Goal: Task Accomplishment & Management: Complete application form

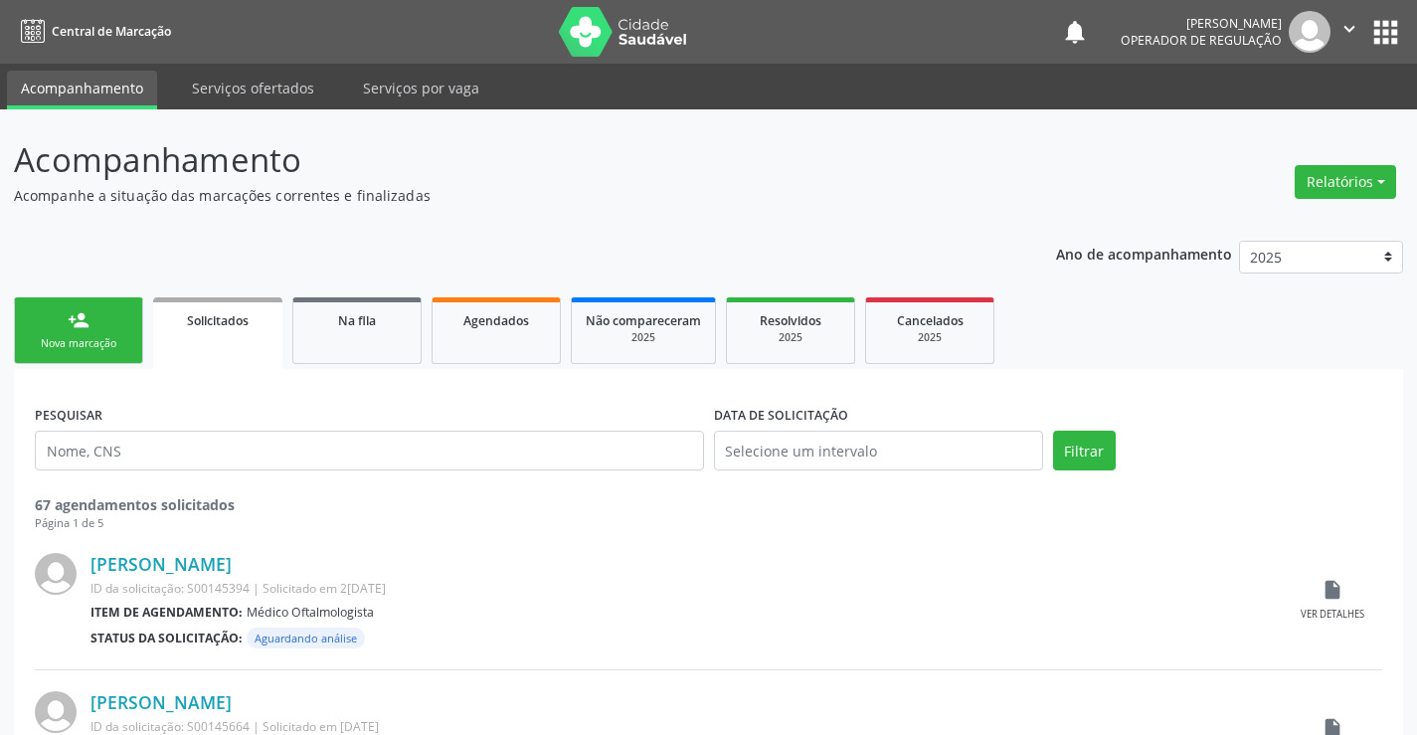
click at [72, 334] on link "person_add Nova marcação" at bounding box center [78, 330] width 129 height 67
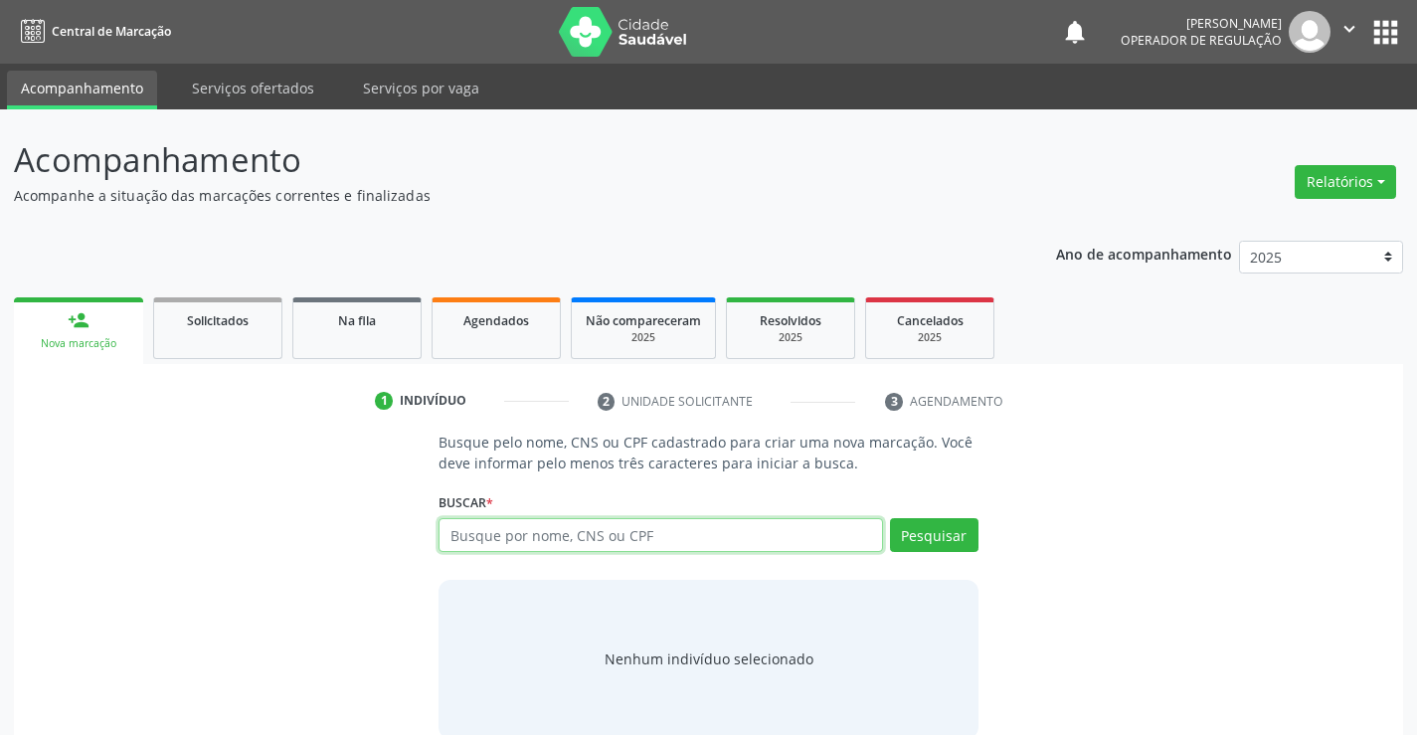
click at [590, 540] on input "text" at bounding box center [659, 535] width 443 height 34
type input "700207474666122"
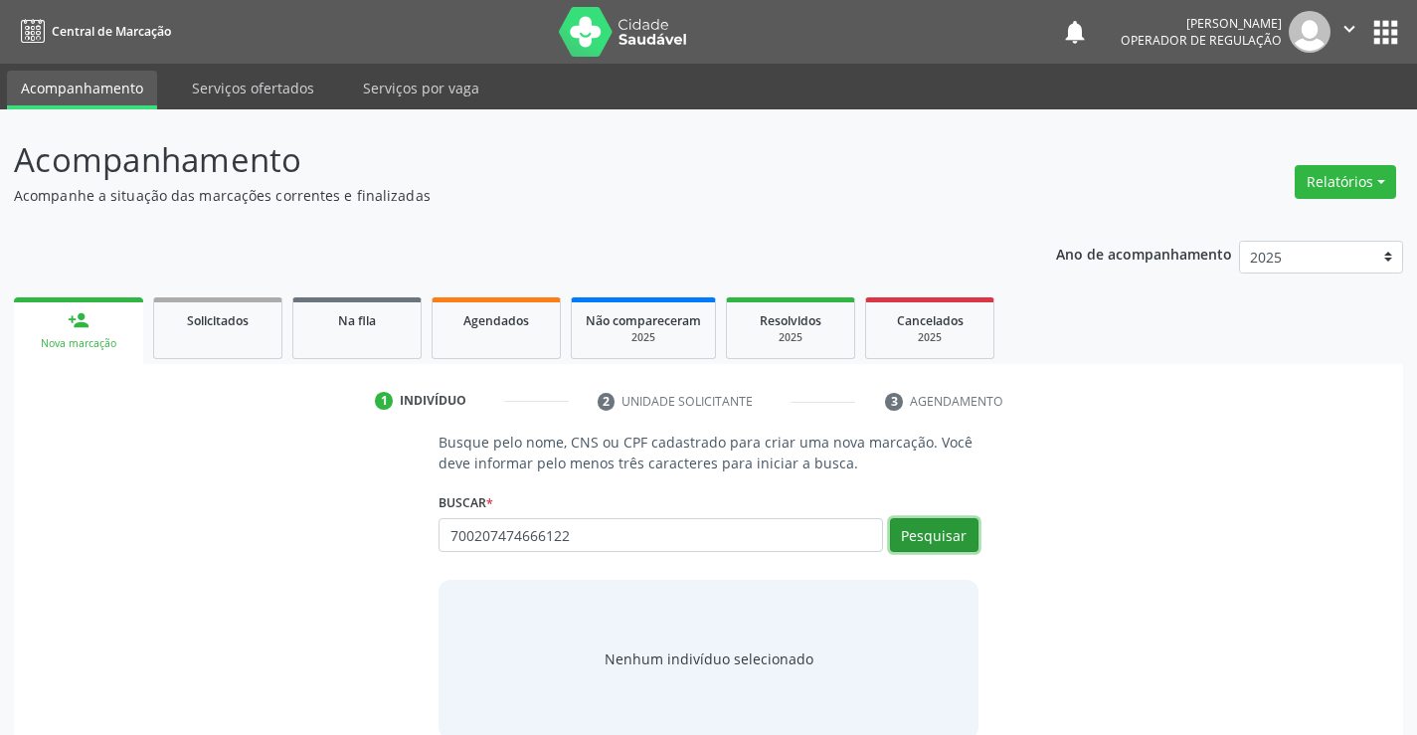
click at [923, 536] on button "Pesquisar" at bounding box center [934, 535] width 88 height 34
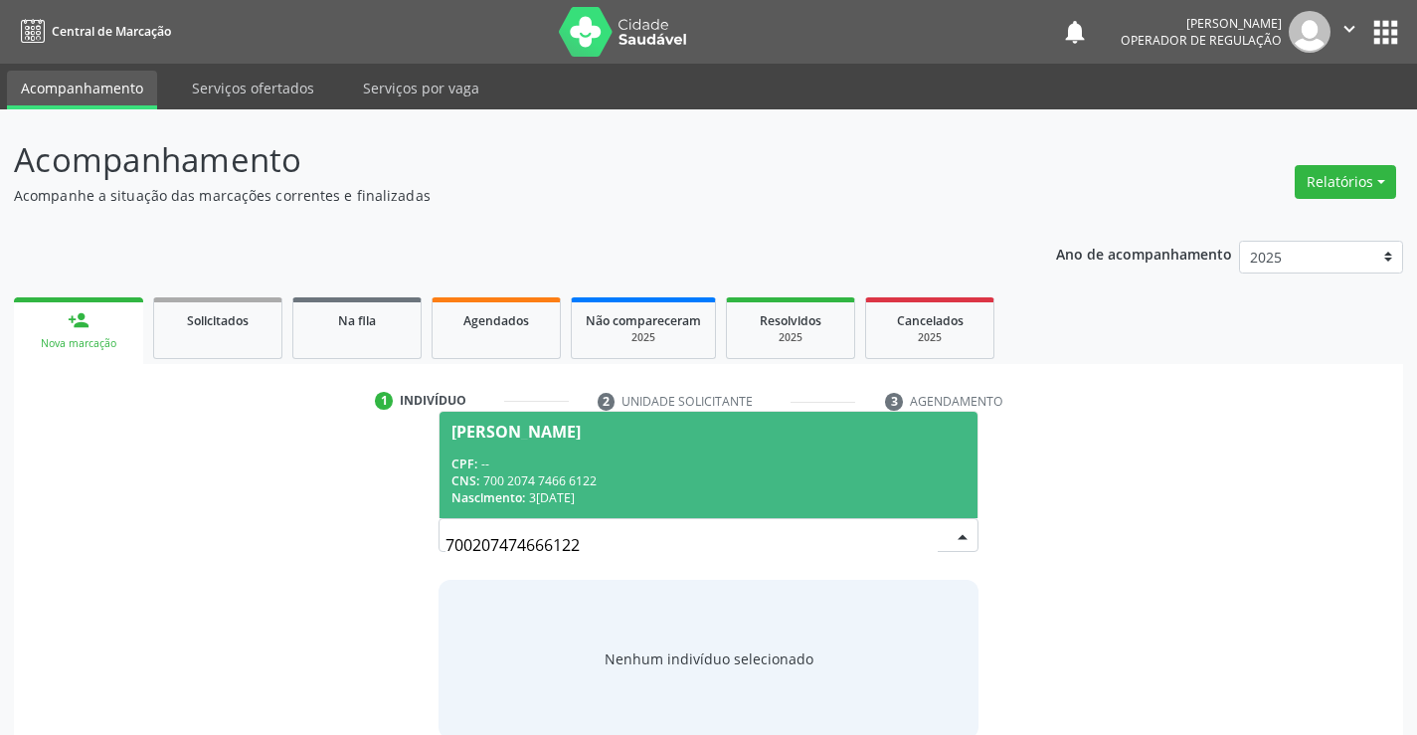
click at [847, 485] on div "CNS: 700 2074 7466 6122" at bounding box center [707, 480] width 513 height 17
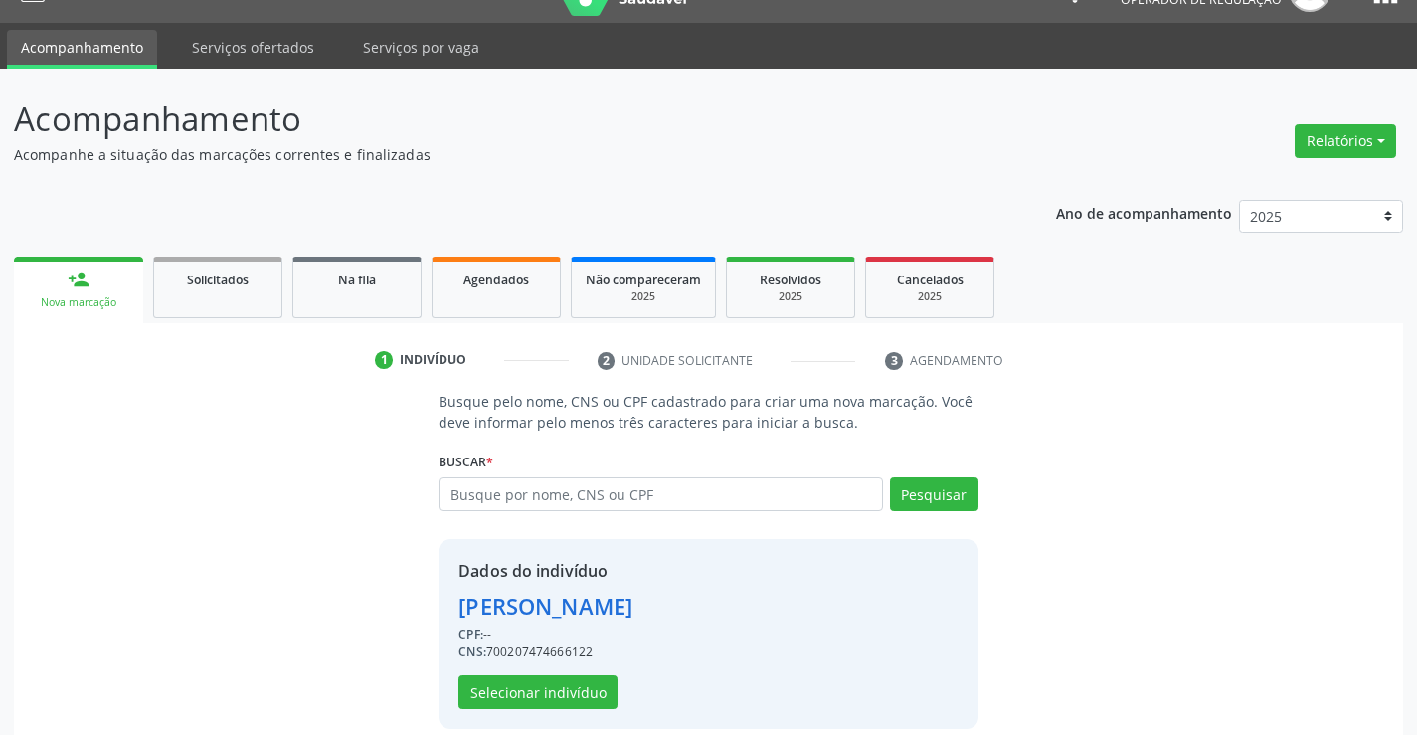
scroll to position [63, 0]
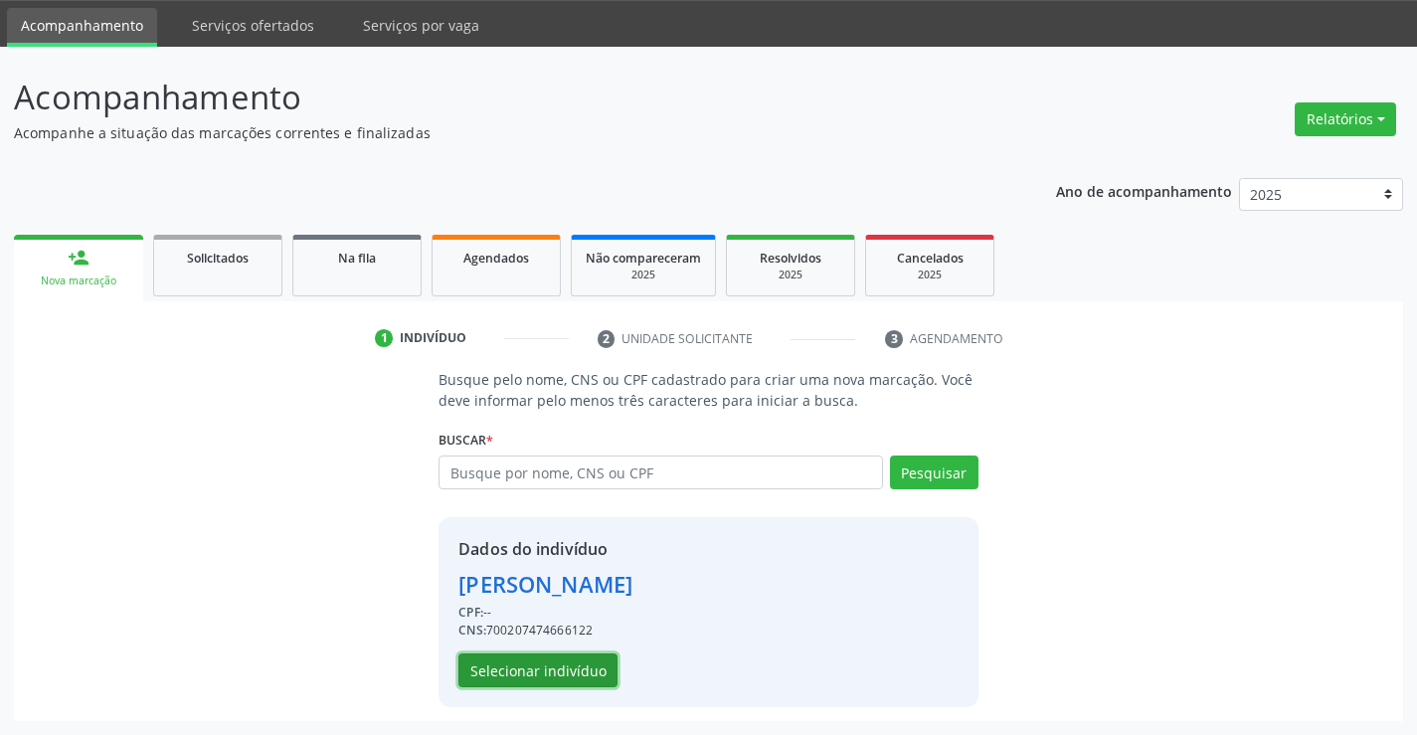
click at [544, 674] on button "Selecionar indivíduo" at bounding box center [537, 670] width 159 height 34
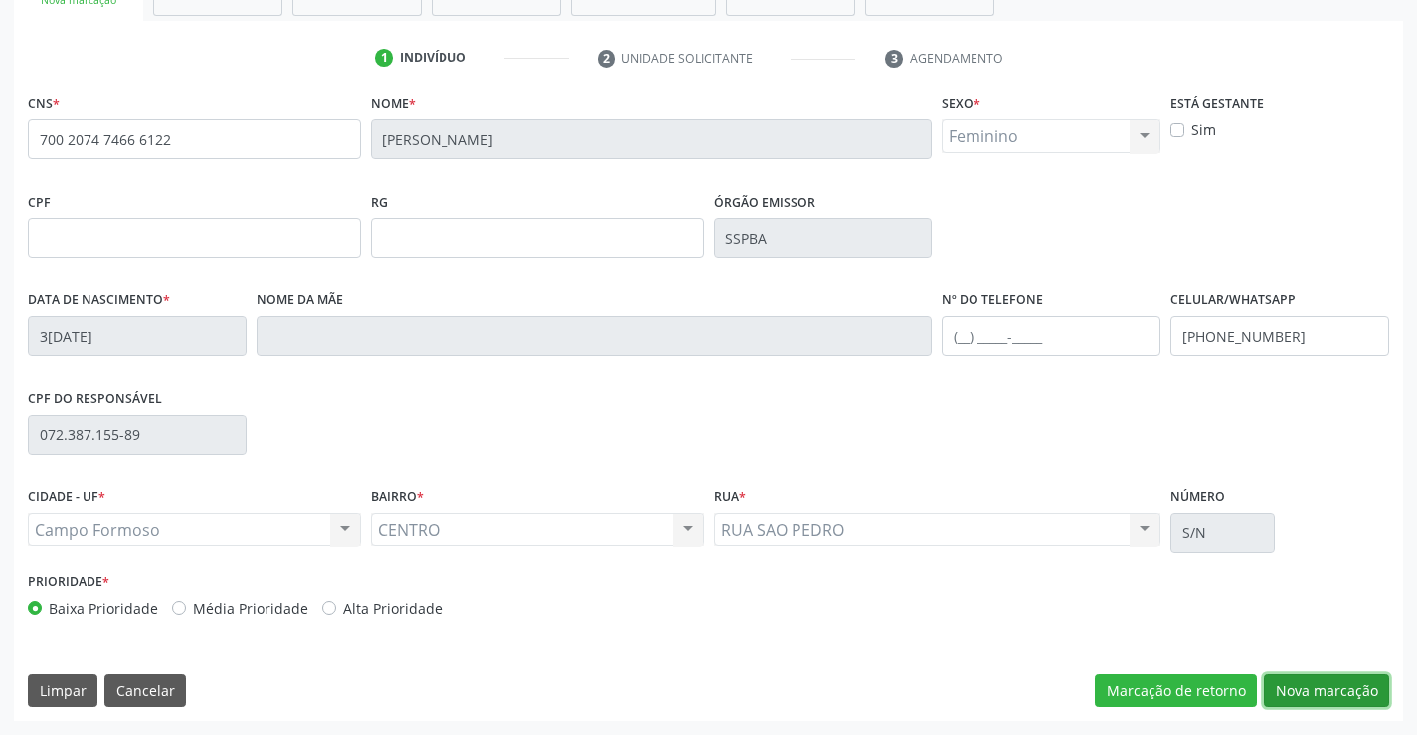
drag, startPoint x: 1318, startPoint y: 681, endPoint x: 1078, endPoint y: 592, distance: 256.3
click at [1319, 681] on button "Nova marcação" at bounding box center [1325, 691] width 125 height 34
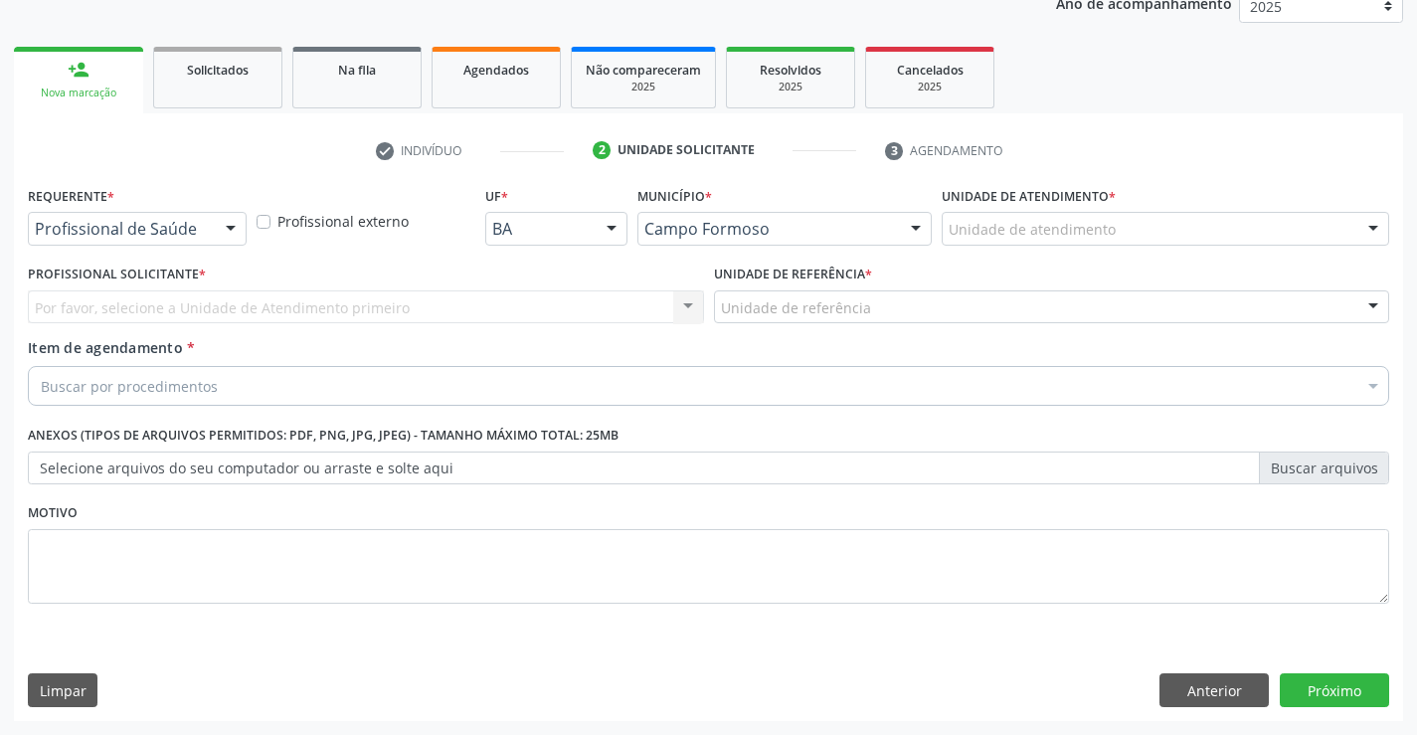
scroll to position [251, 0]
click at [144, 240] on div "Profissional de Saúde" at bounding box center [137, 229] width 219 height 34
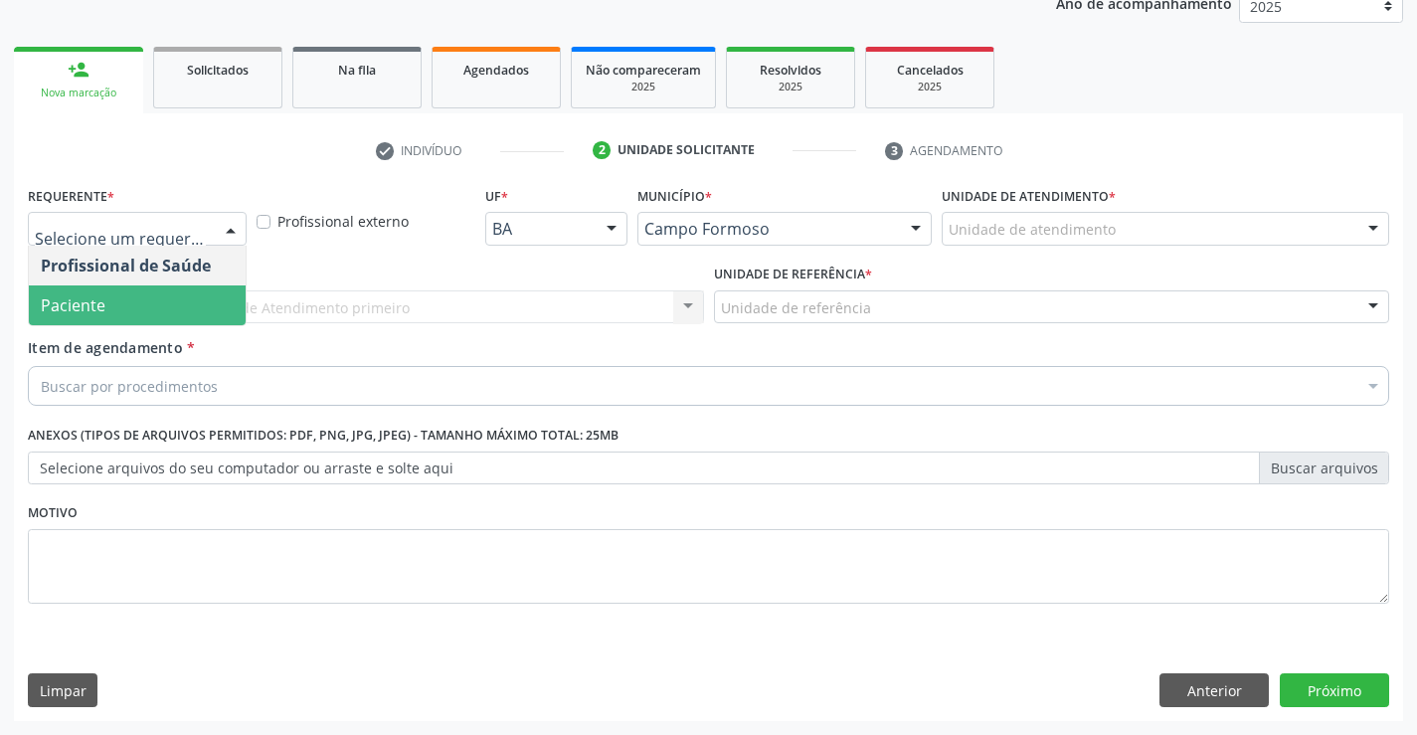
click at [114, 290] on span "Paciente" at bounding box center [137, 305] width 217 height 40
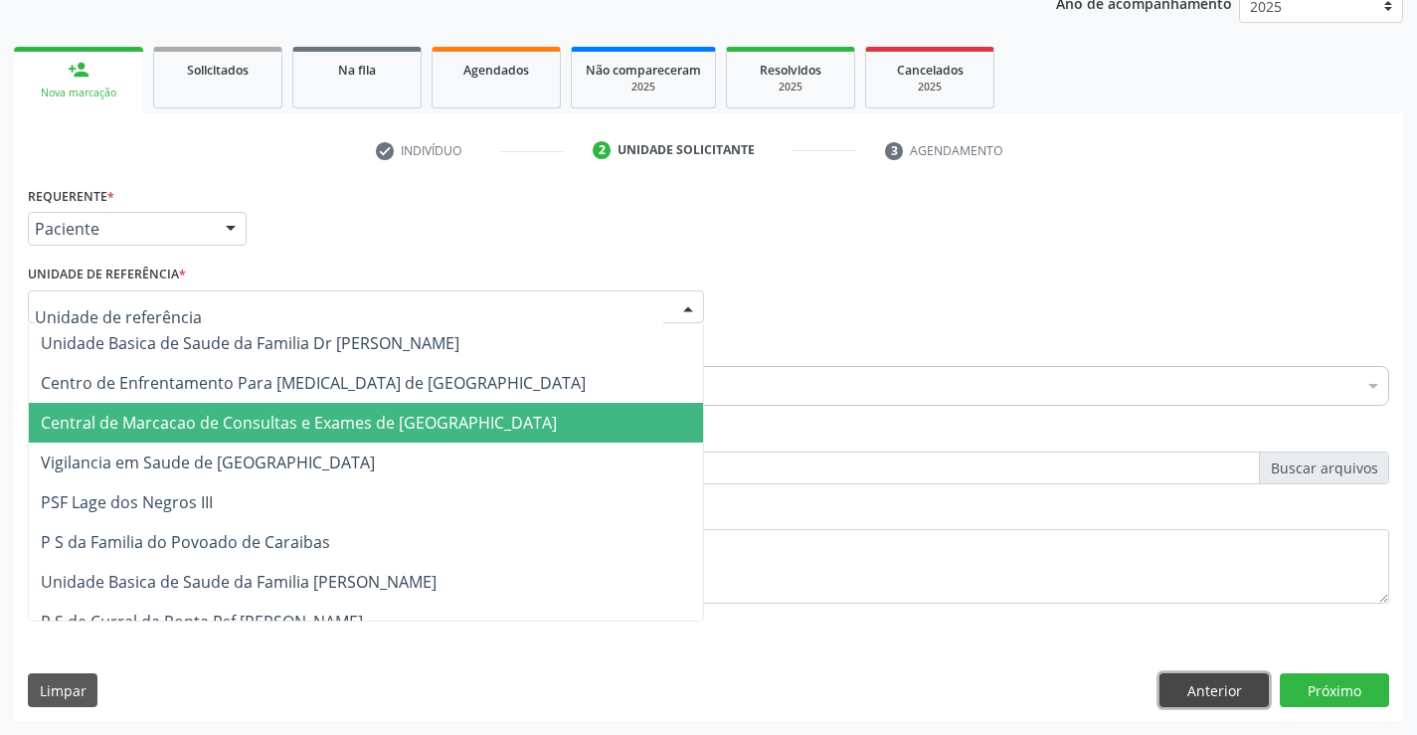
click at [1222, 681] on button "Anterior" at bounding box center [1213, 690] width 109 height 34
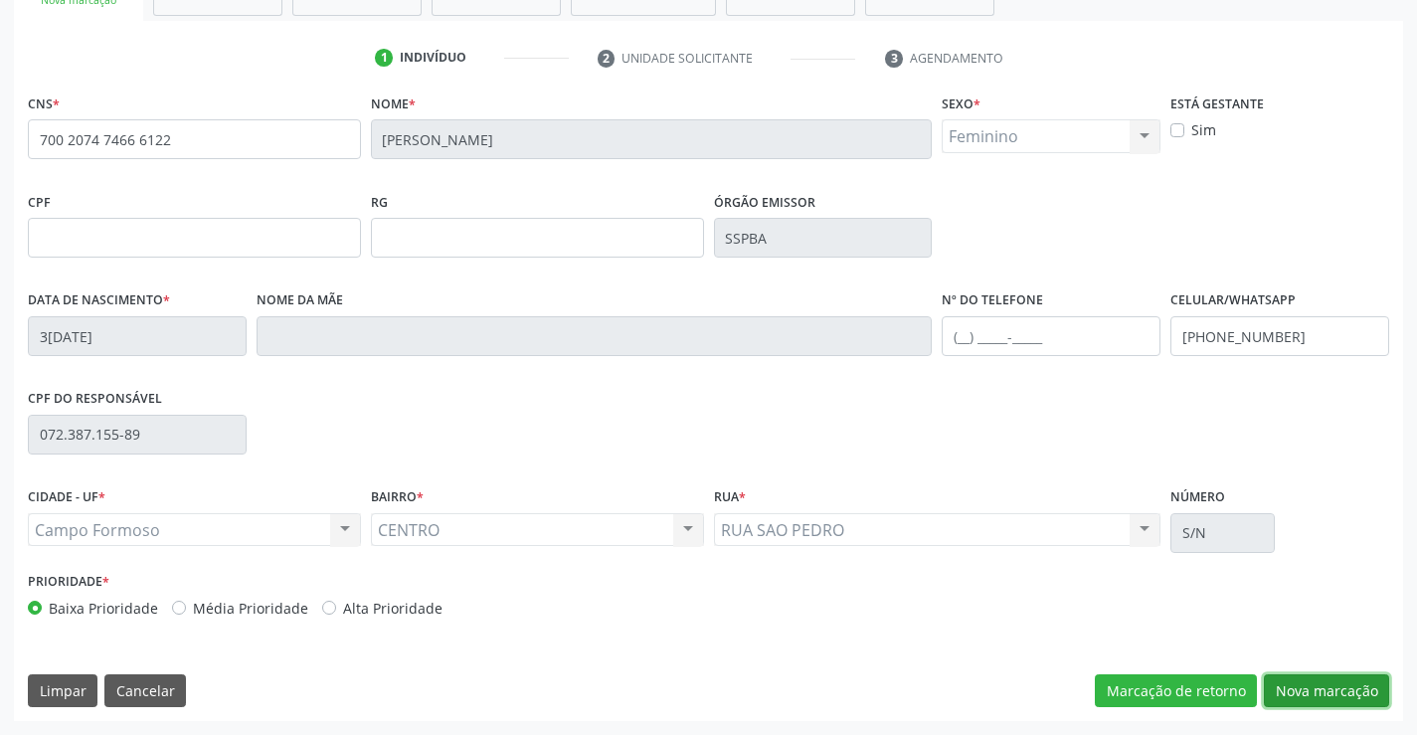
click at [1277, 688] on button "Nova marcação" at bounding box center [1325, 691] width 125 height 34
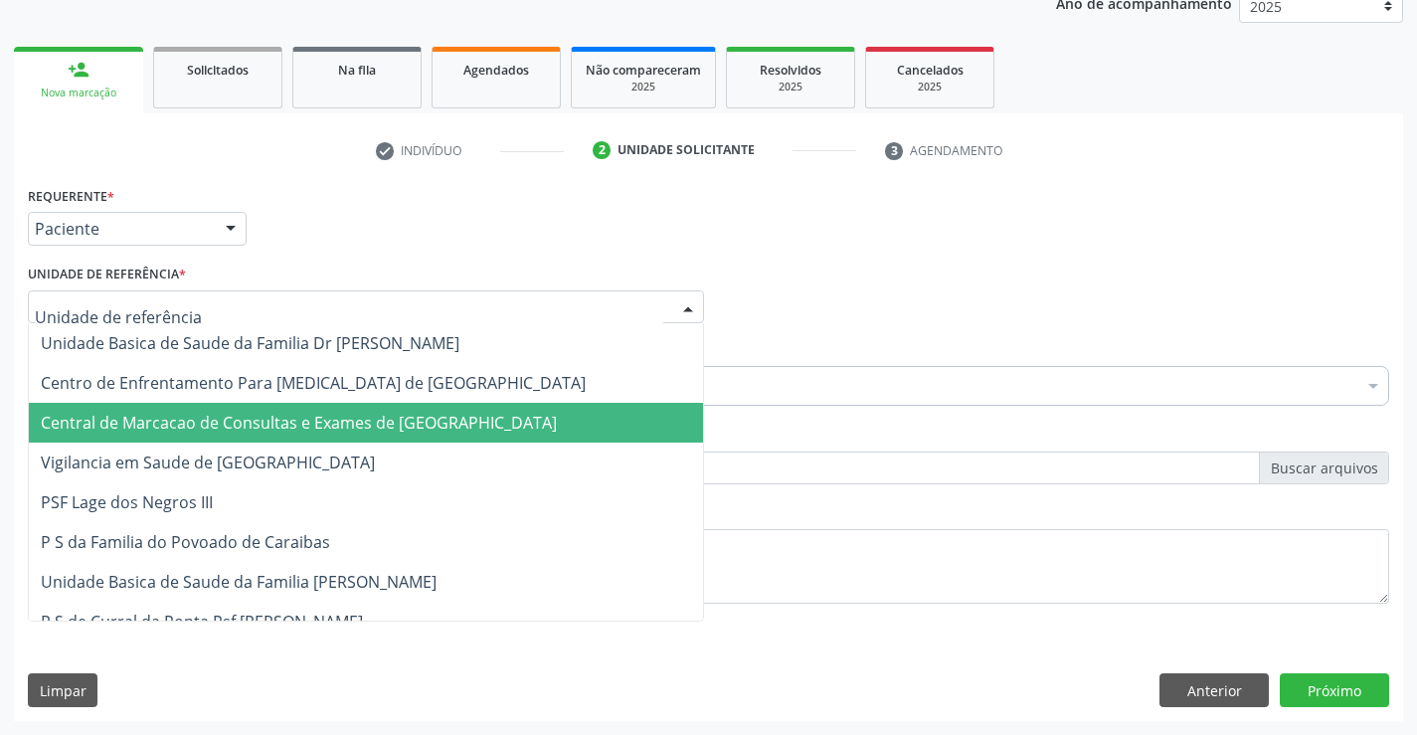
click at [201, 296] on div at bounding box center [366, 307] width 676 height 34
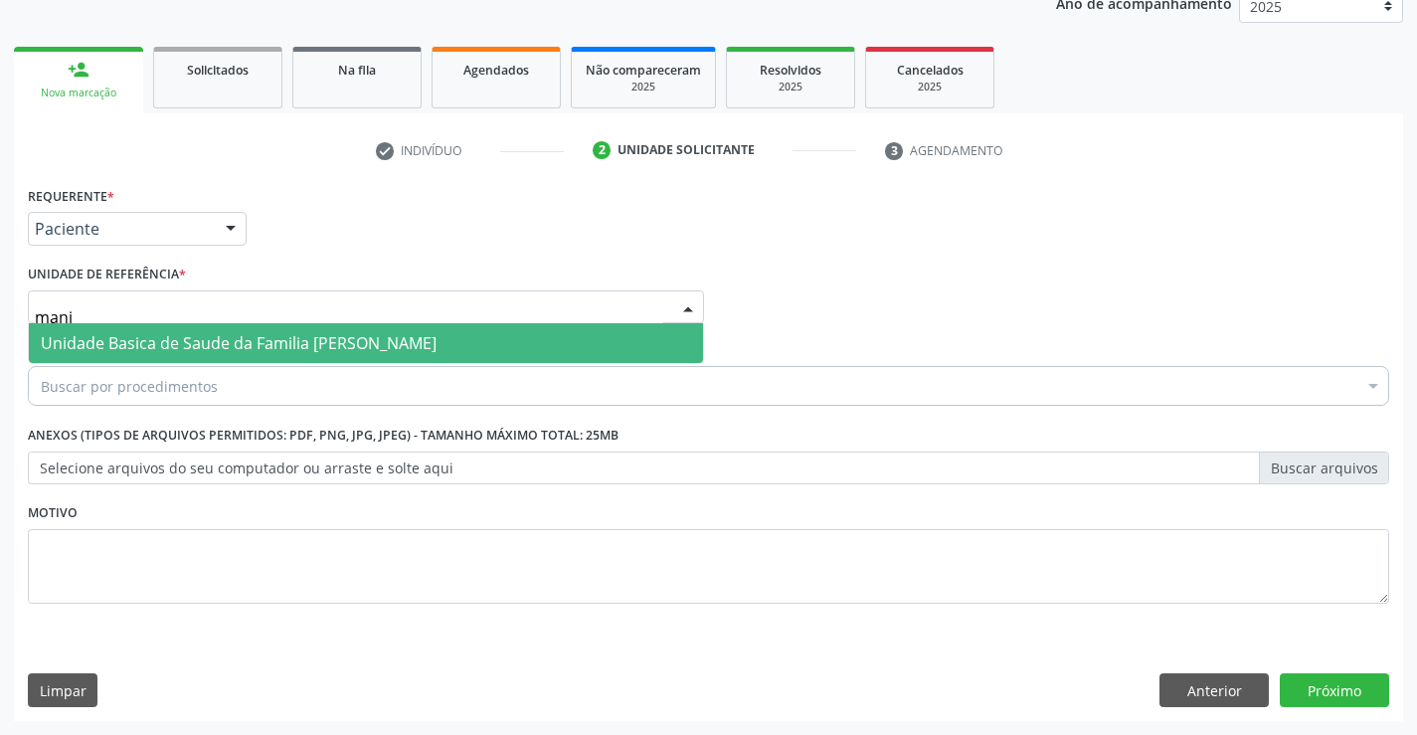
click at [334, 345] on span "Unidade Basica de Saude da Familia [PERSON_NAME]" at bounding box center [239, 343] width 396 height 22
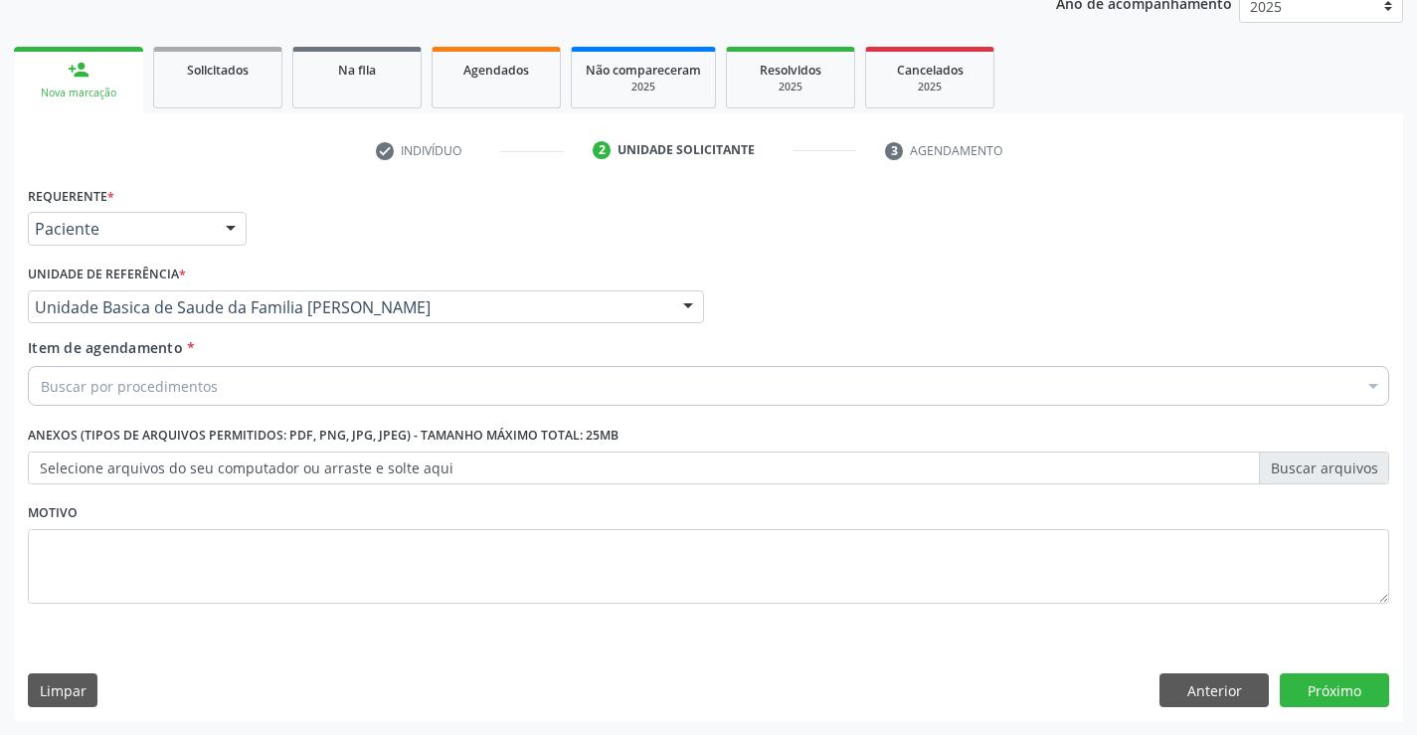
click at [302, 375] on div "Buscar por procedimentos" at bounding box center [708, 386] width 1361 height 40
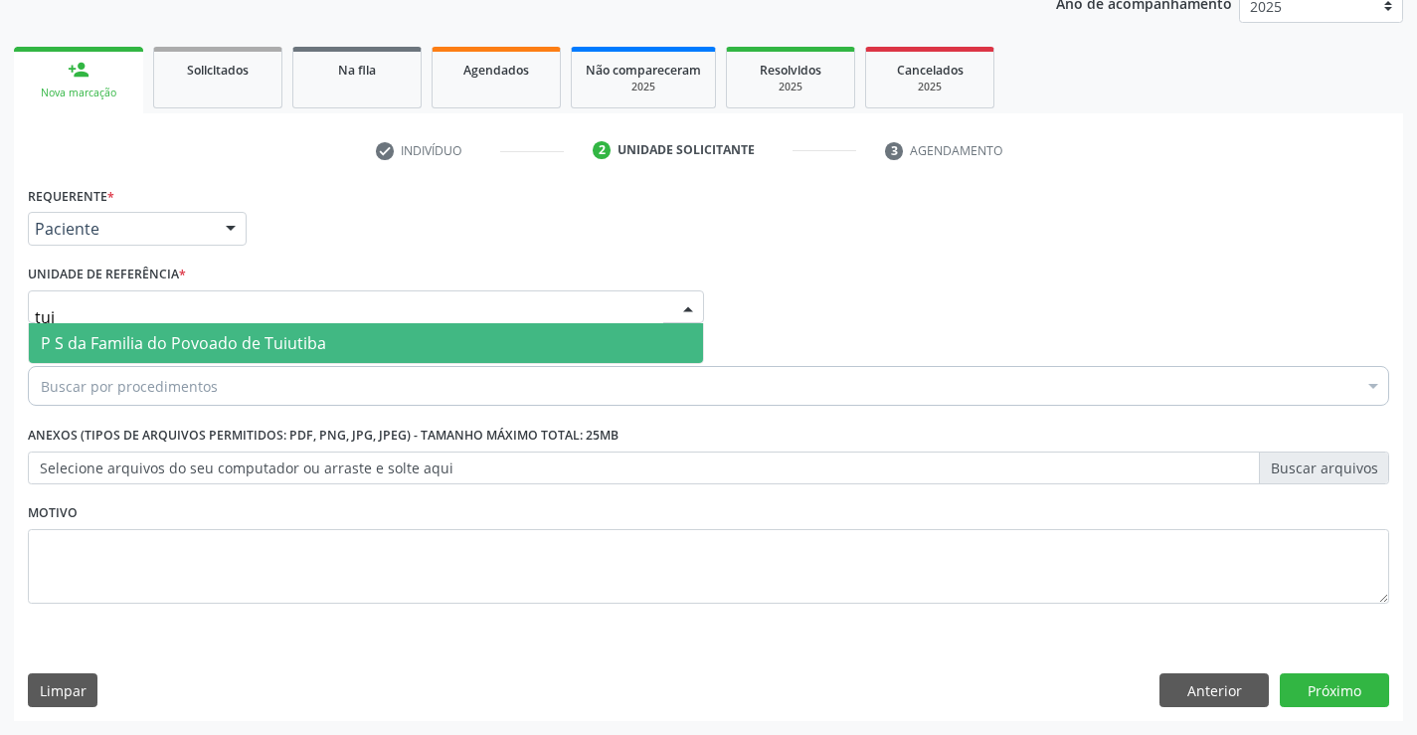
type input "tuiu"
click at [299, 333] on span "P S da Familia do Povoado de Tuiutiba" at bounding box center [183, 343] width 285 height 22
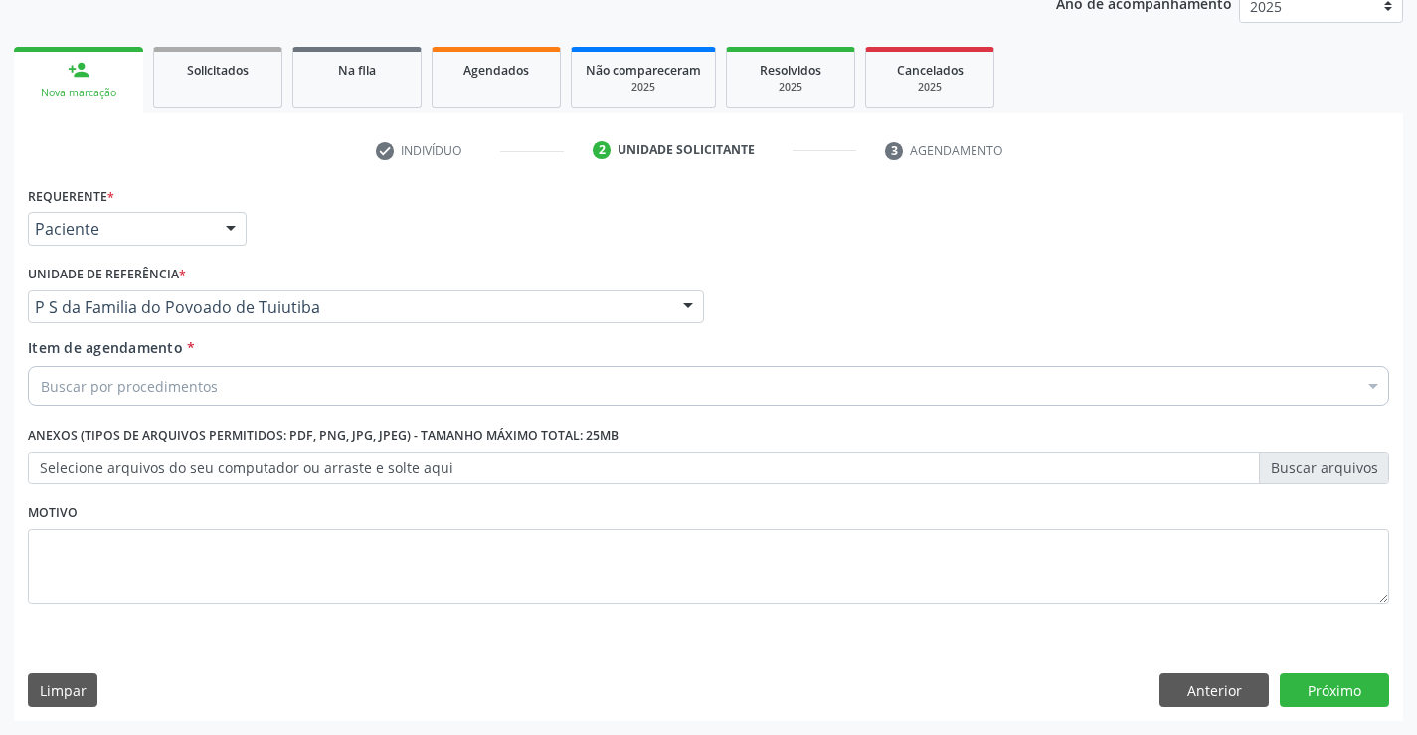
click at [251, 365] on div "Item de agendamento * Buscar por procedimentos Selecionar todos 0202040089 - 3X…" at bounding box center [708, 368] width 1361 height 63
click at [255, 389] on div "Buscar por procedimentos" at bounding box center [708, 386] width 1361 height 40
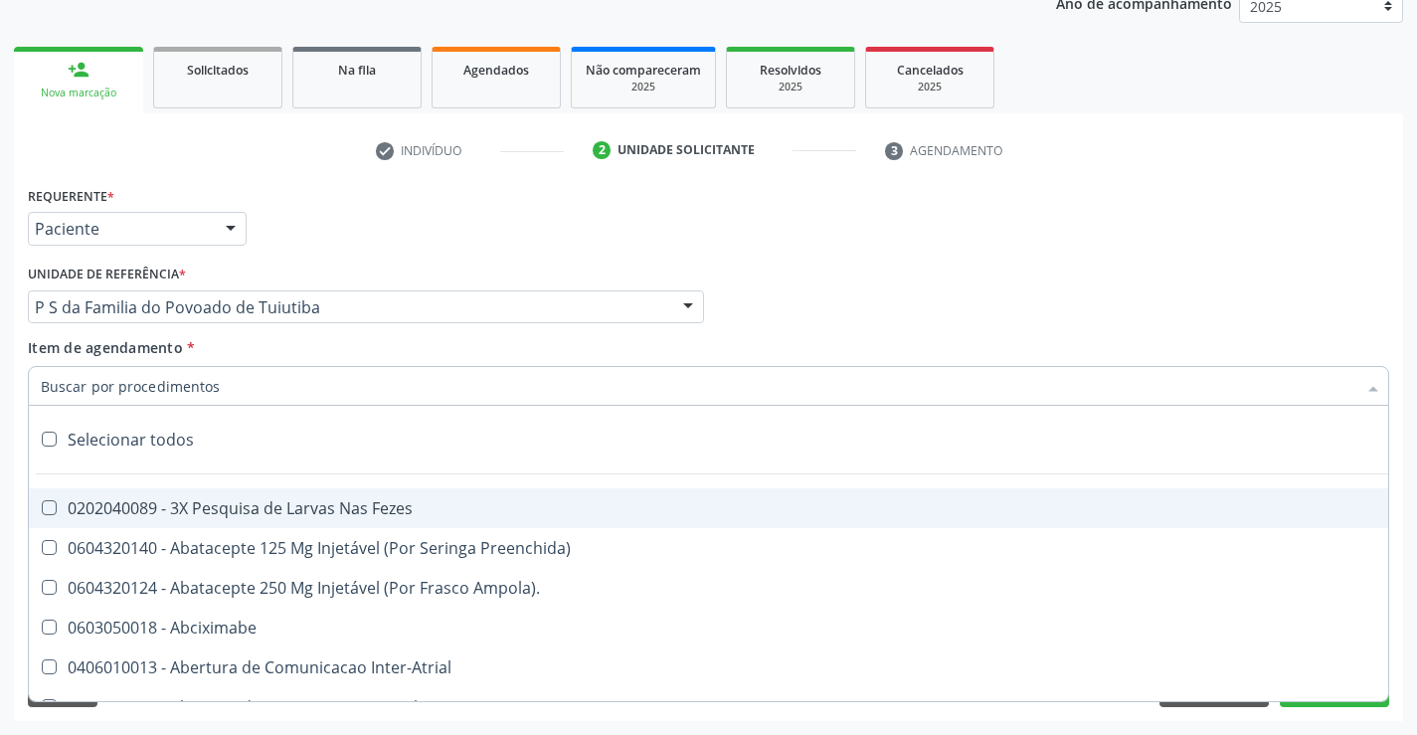
type input "o"
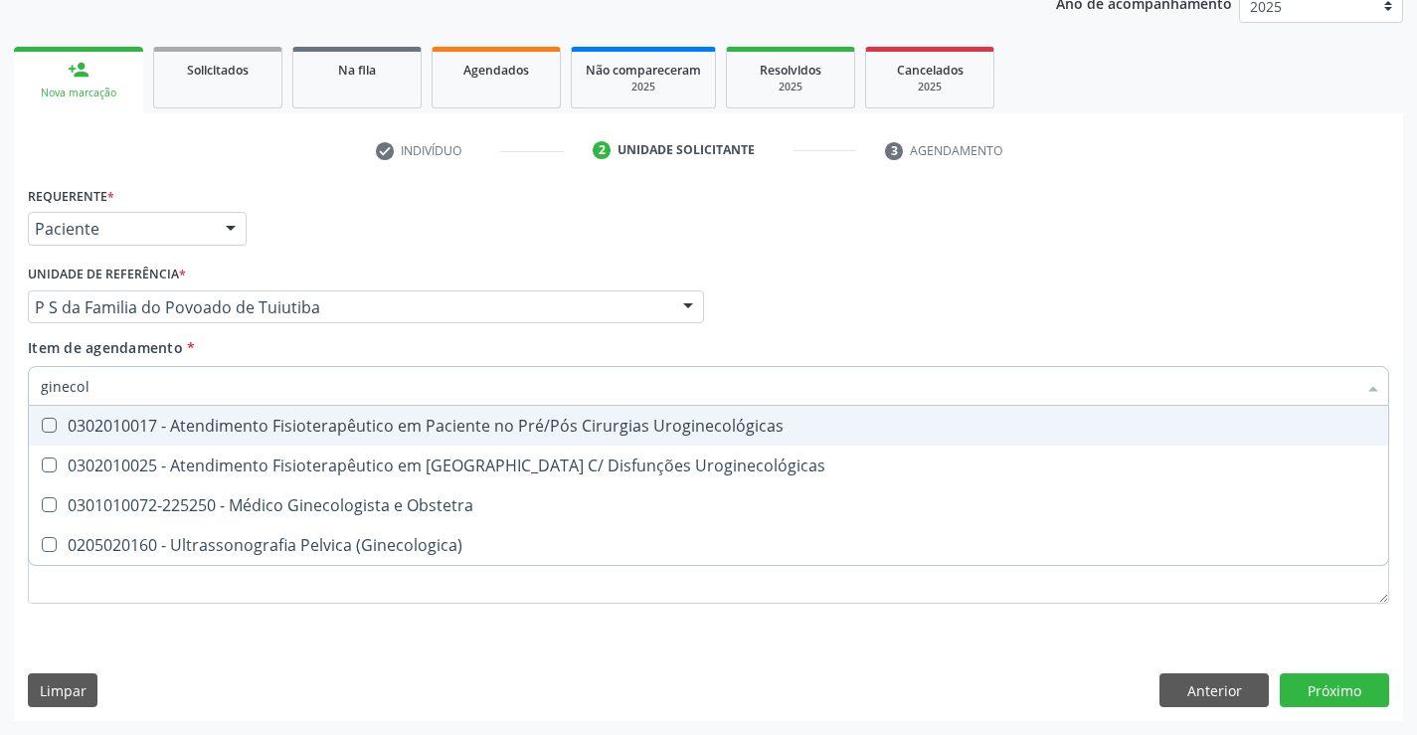
type input "ginecolo"
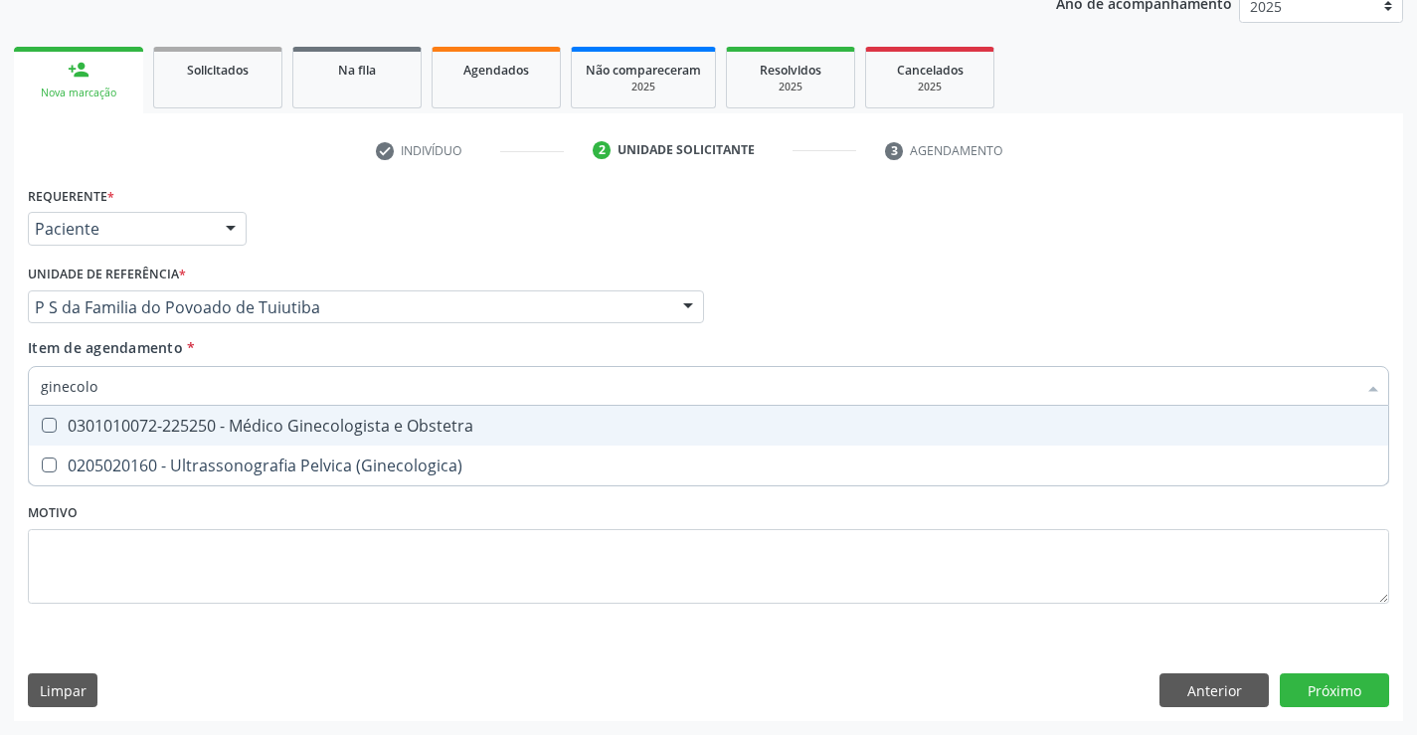
click at [257, 436] on span "0301010072-225250 - Médico Ginecologista e Obstetra" at bounding box center [708, 426] width 1359 height 40
checkbox Obstetra "true"
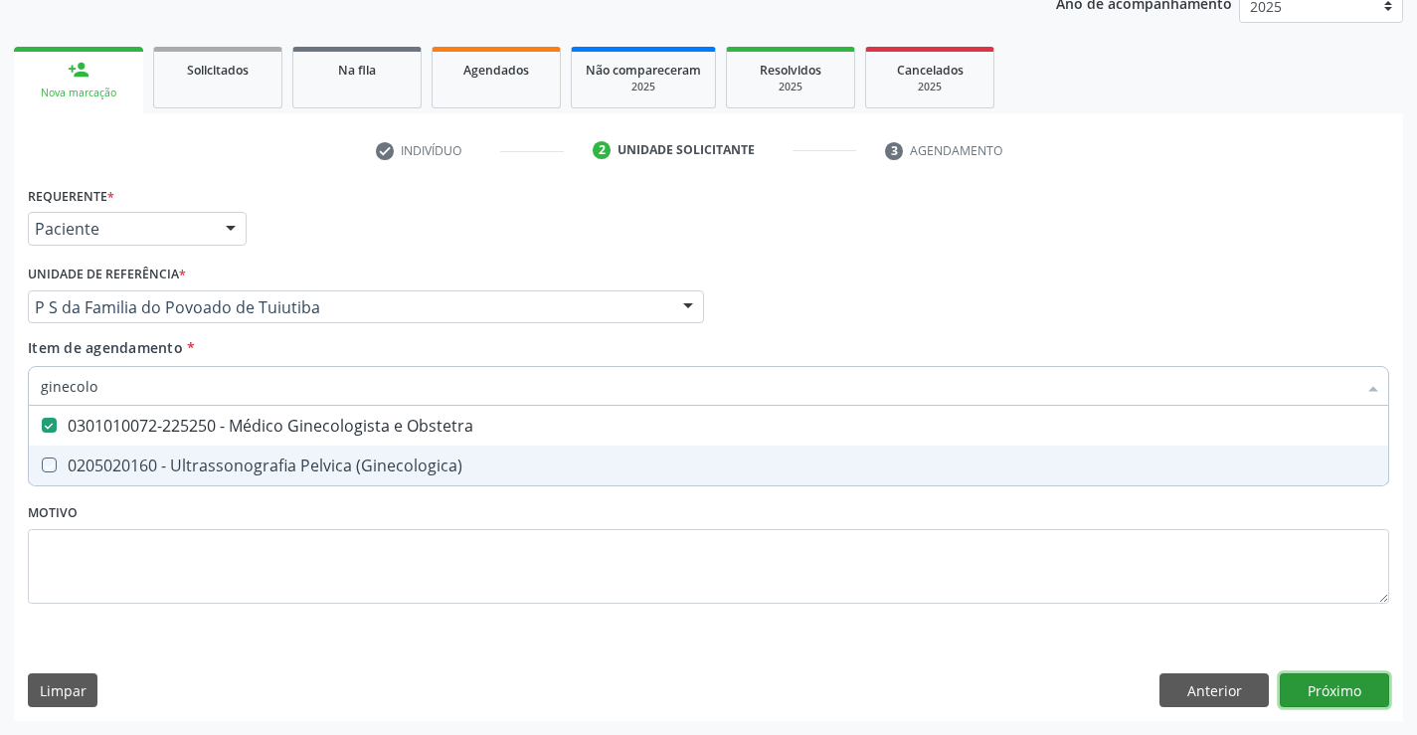
click at [1292, 688] on div "Requerente * Paciente Profissional de Saúde Paciente Nenhum resultado encontrad…" at bounding box center [708, 451] width 1389 height 540
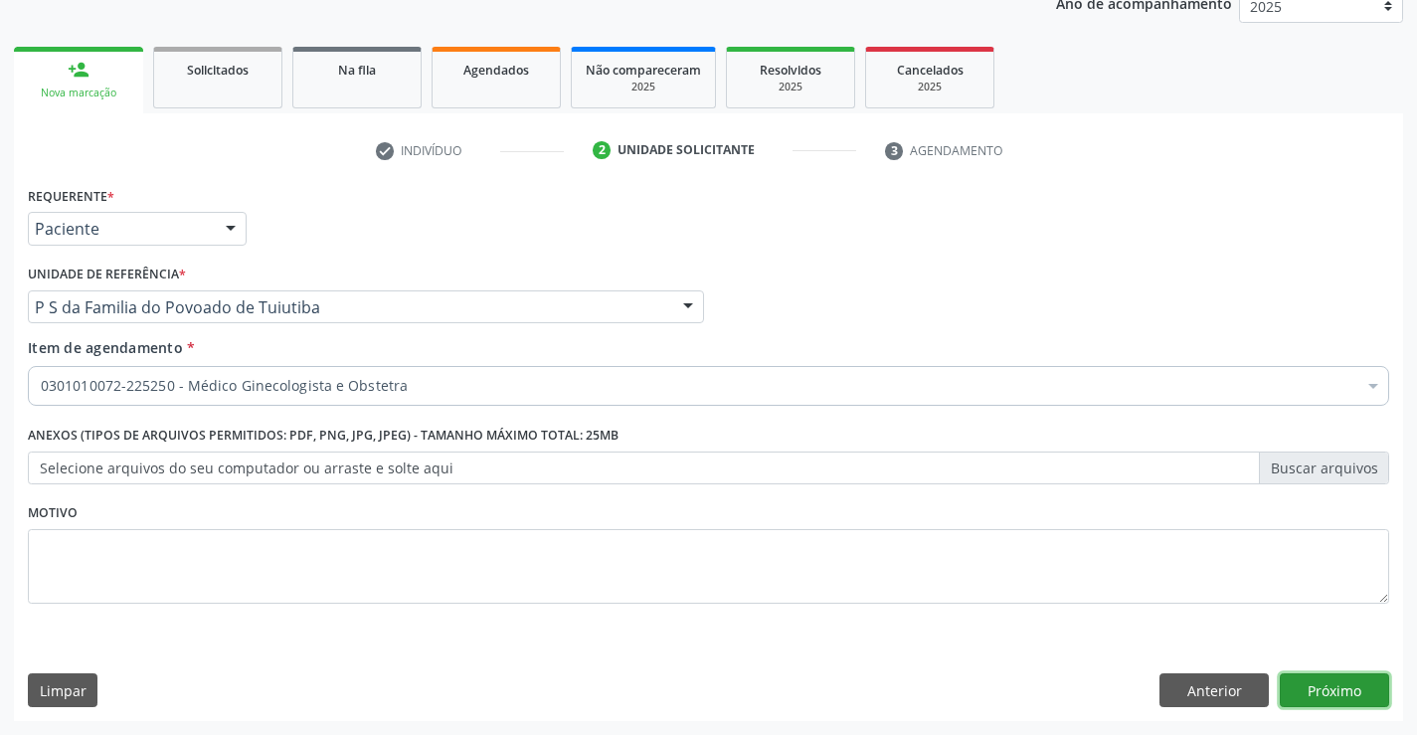
click at [1294, 688] on button "Próximo" at bounding box center [1333, 690] width 109 height 34
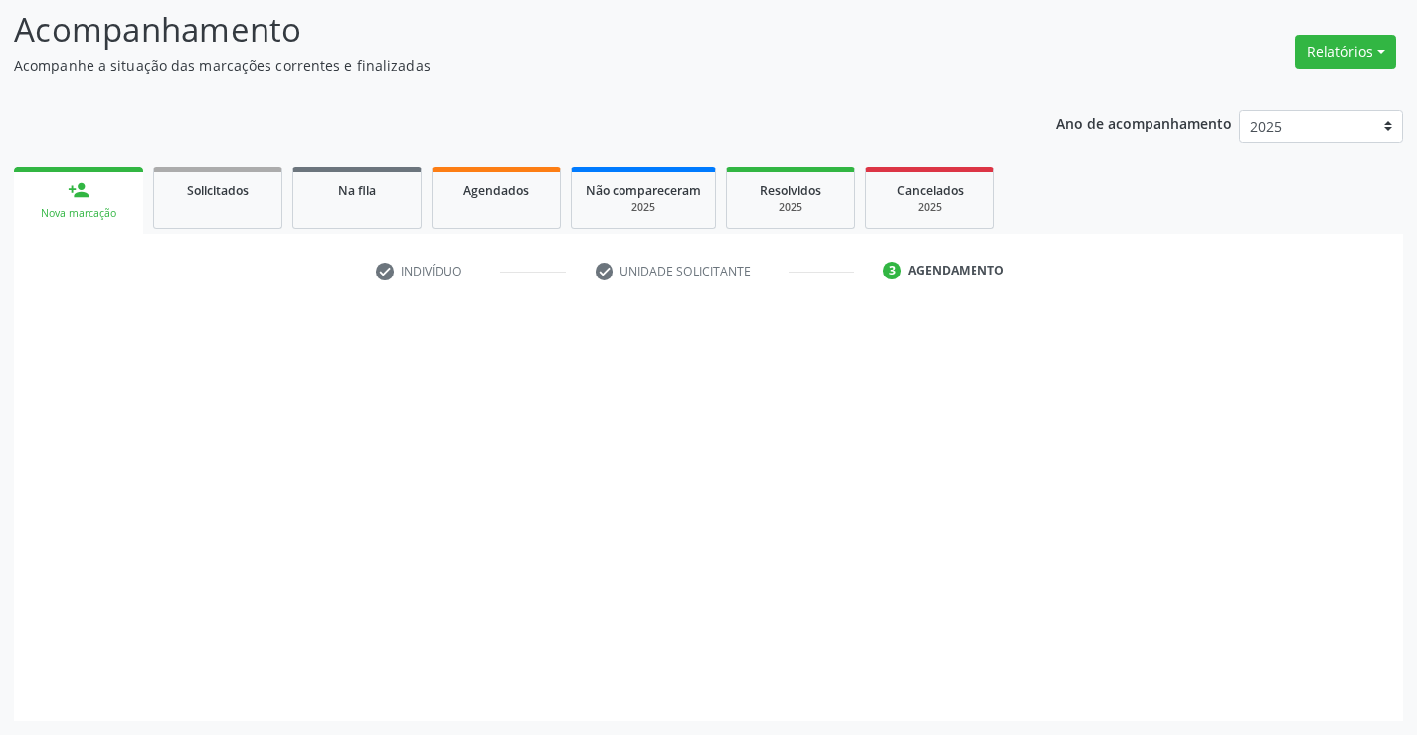
scroll to position [130, 0]
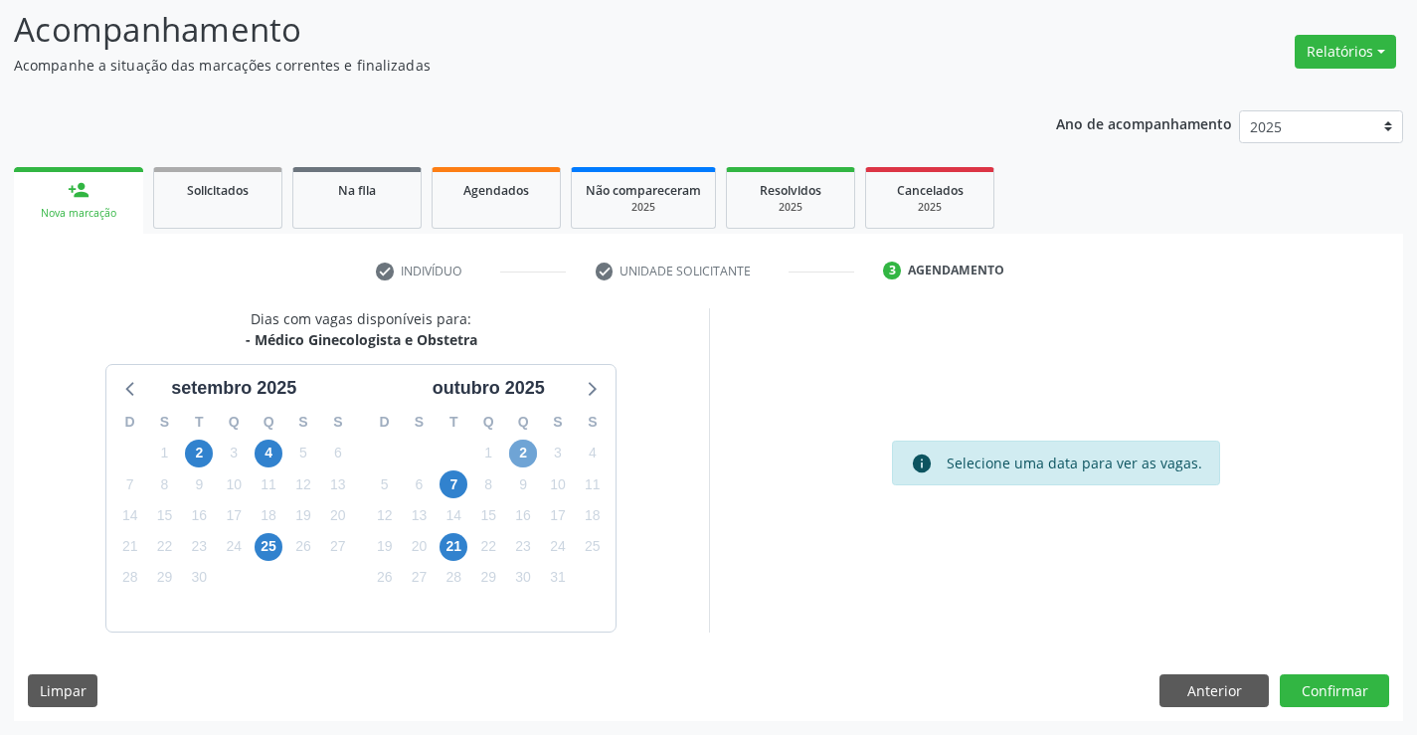
click at [528, 448] on span "2" at bounding box center [523, 453] width 28 height 28
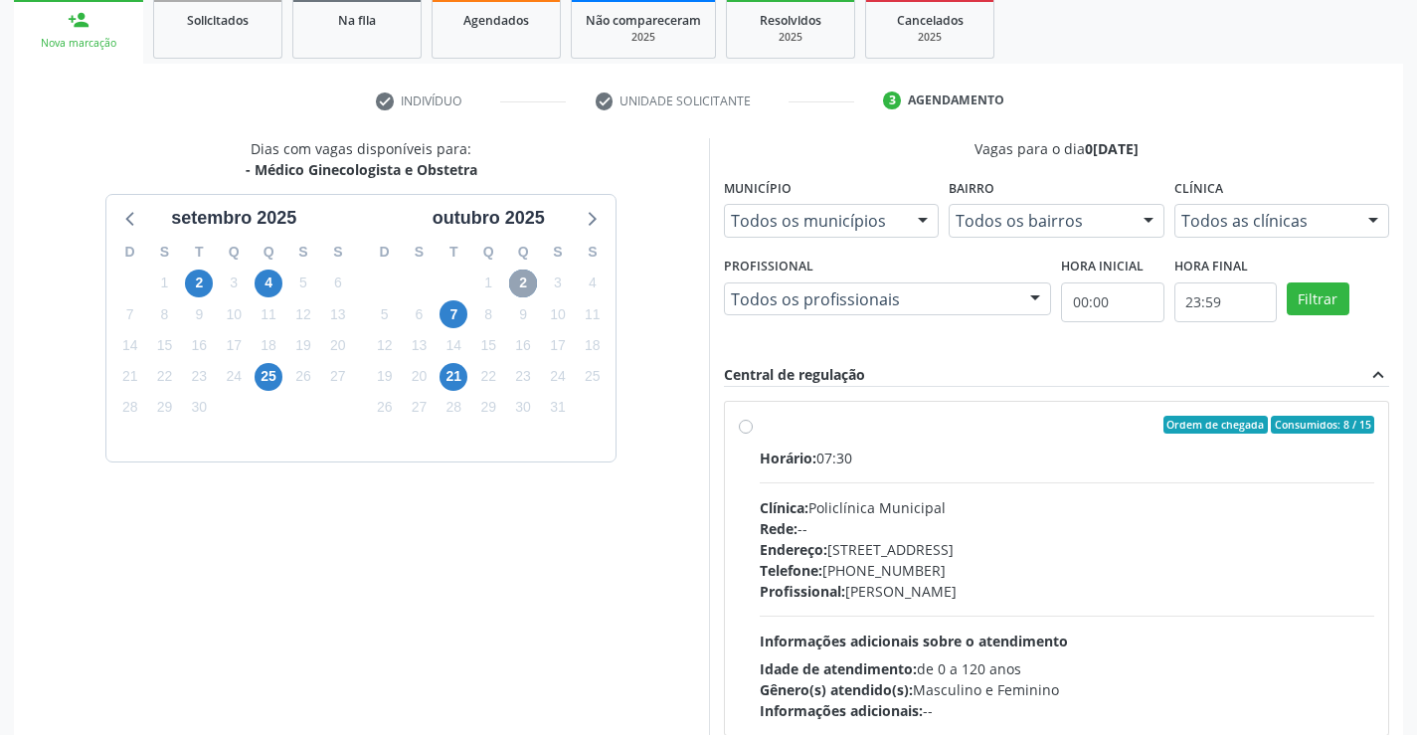
scroll to position [329, 0]
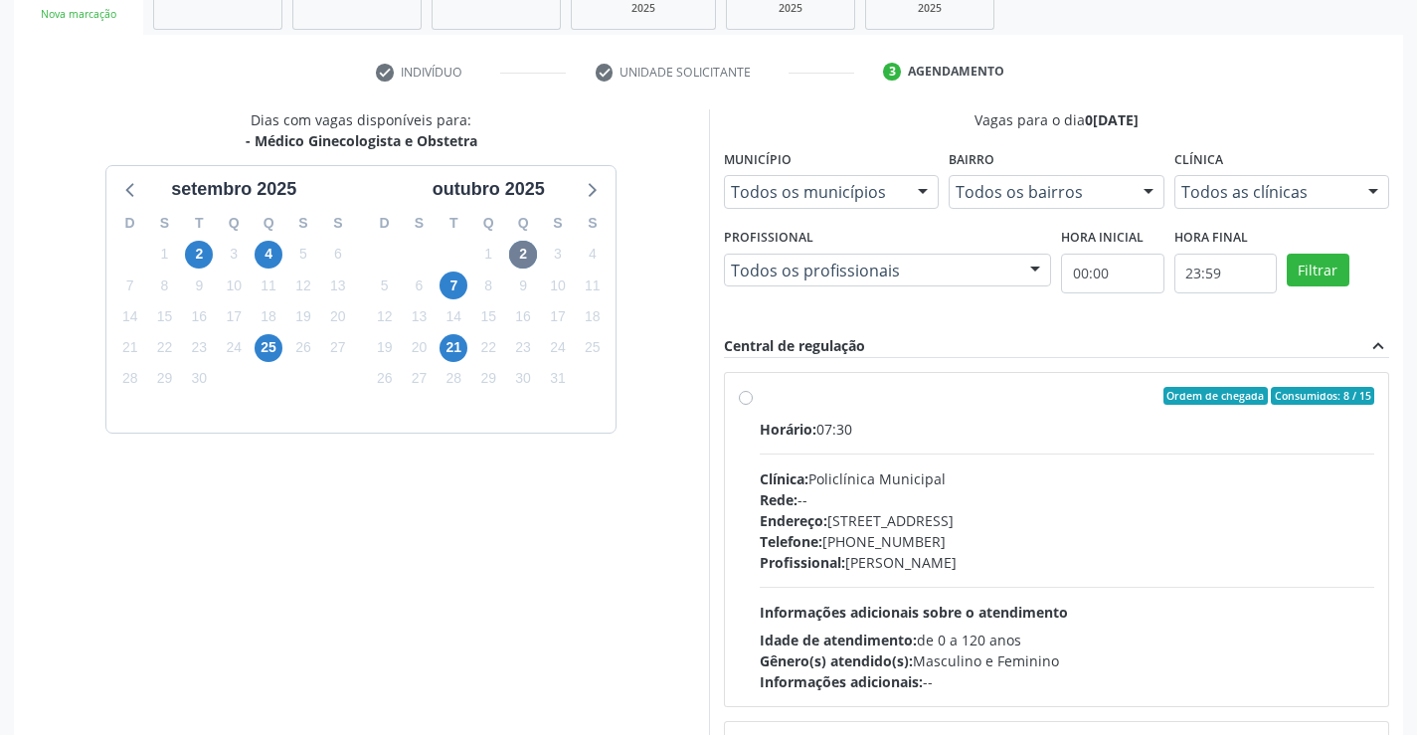
click at [759, 397] on label "Ordem de chegada Consumidos: 8 / 15 Horário: 07:30 Clínica: Policlínica Municip…" at bounding box center [1066, 539] width 615 height 305
click at [750, 397] on input "Ordem de chegada Consumidos: 8 / 15 Horário: 07:30 Clínica: Policlínica Municip…" at bounding box center [746, 396] width 14 height 18
radio input "true"
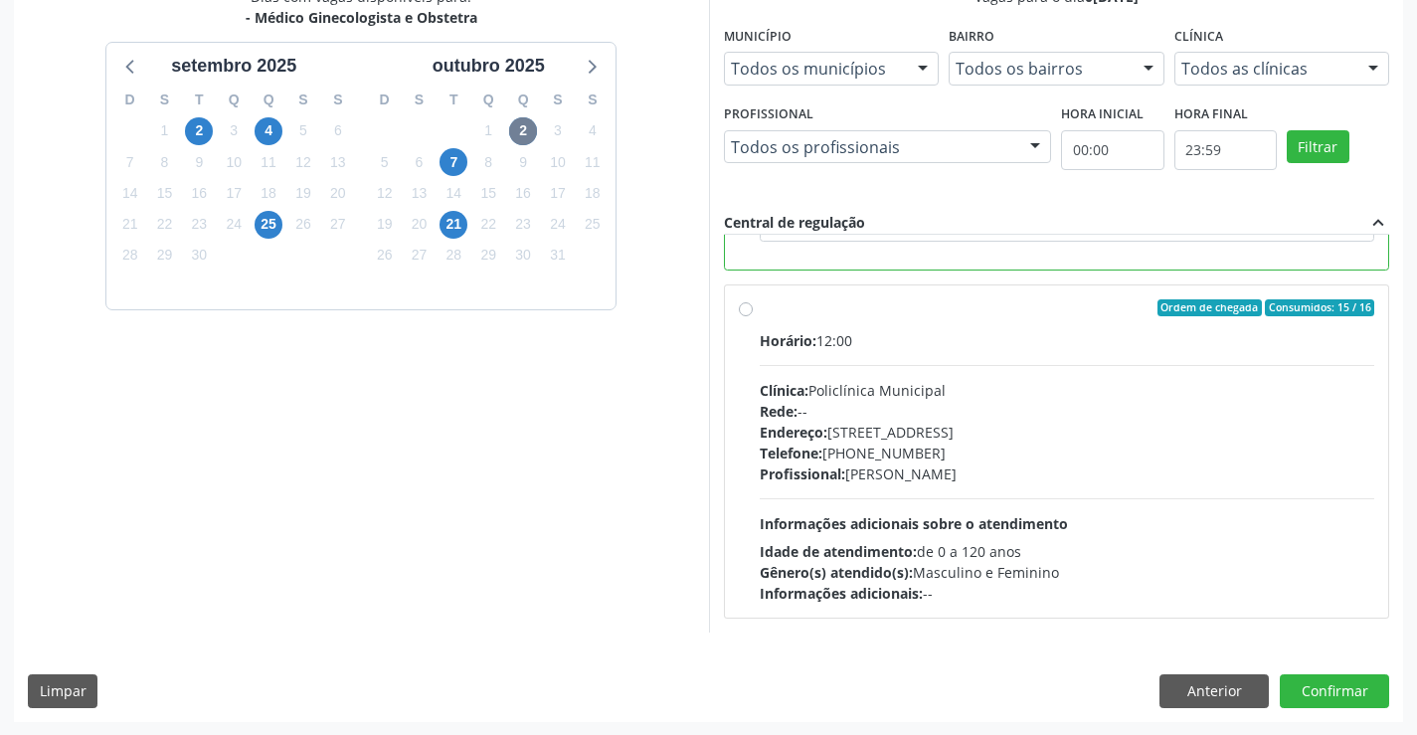
scroll to position [453, 0]
click at [1348, 693] on button "Confirmar" at bounding box center [1333, 690] width 109 height 34
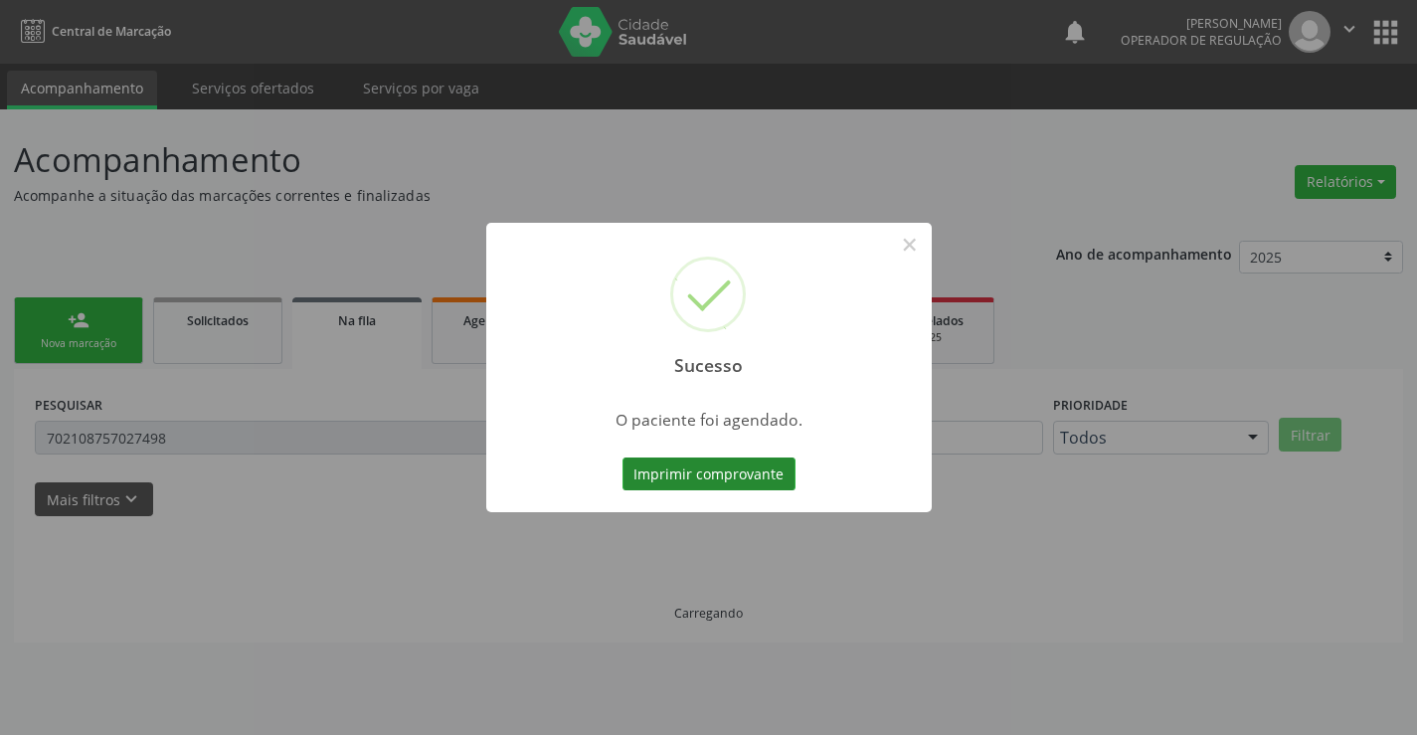
scroll to position [0, 0]
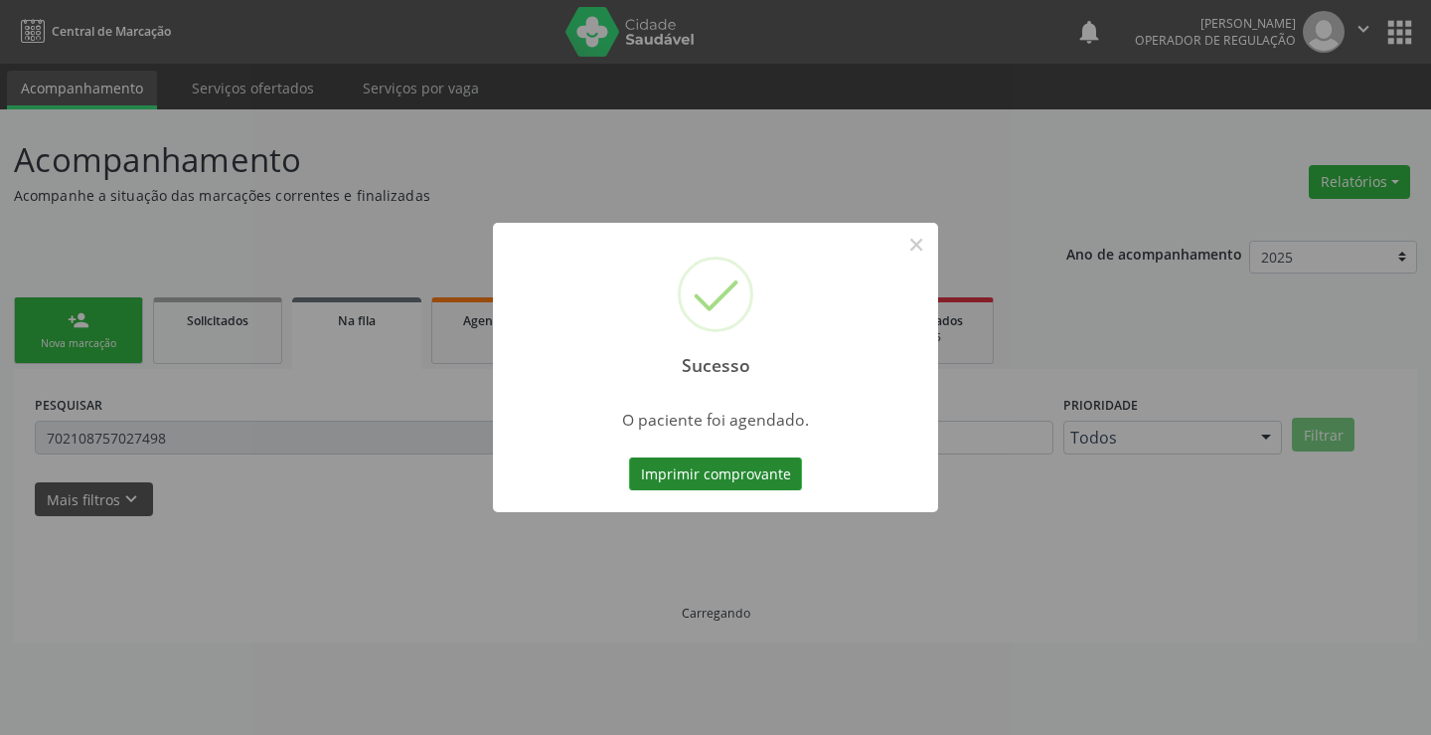
click at [720, 478] on button "Imprimir comprovante" at bounding box center [715, 474] width 173 height 34
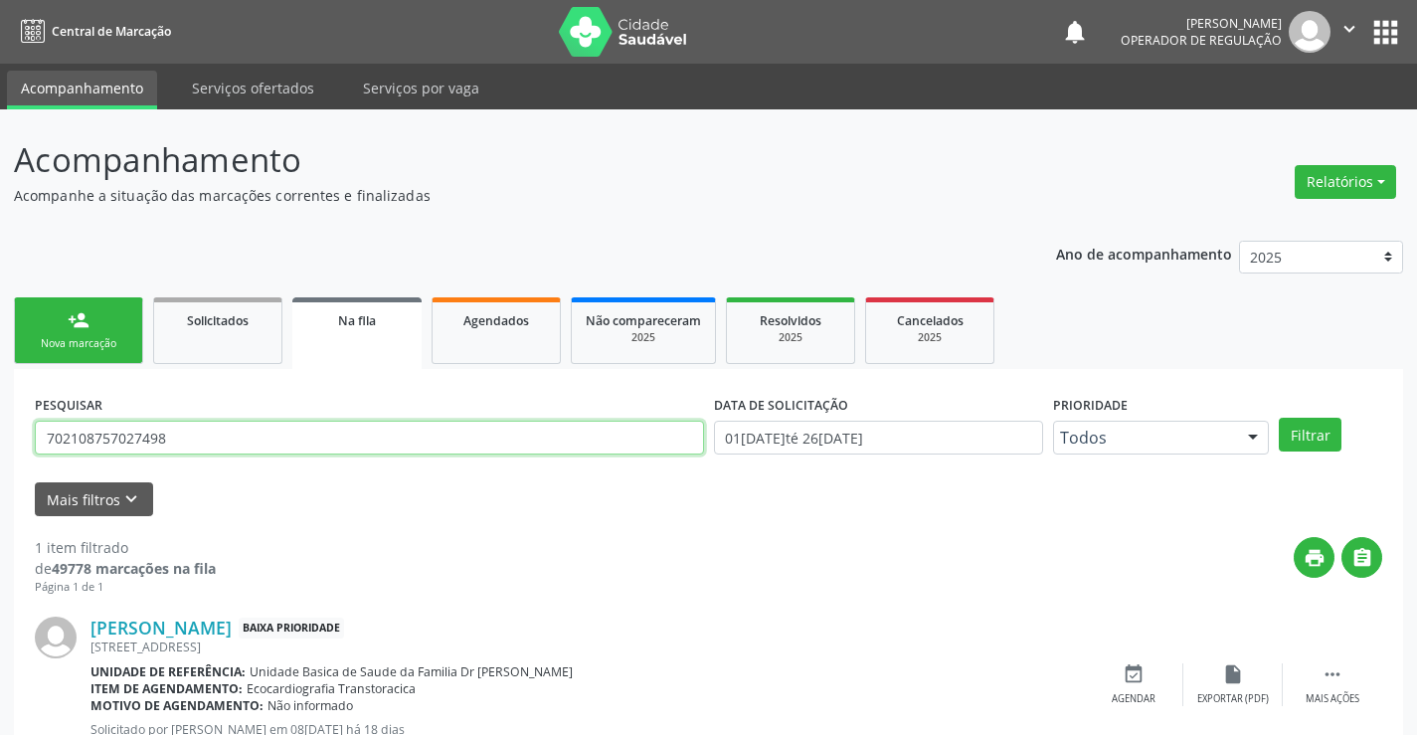
click at [260, 441] on input "702108757027498" at bounding box center [369, 437] width 669 height 34
drag, startPoint x: 223, startPoint y: 436, endPoint x: 0, endPoint y: 444, distance: 222.8
click at [0, 444] on div "Acompanhamento Acompanhe a situação das marcações correntes e finalizadas Relat…" at bounding box center [708, 458] width 1417 height 698
click at [89, 321] on link "person_add Nova marcação" at bounding box center [78, 330] width 129 height 67
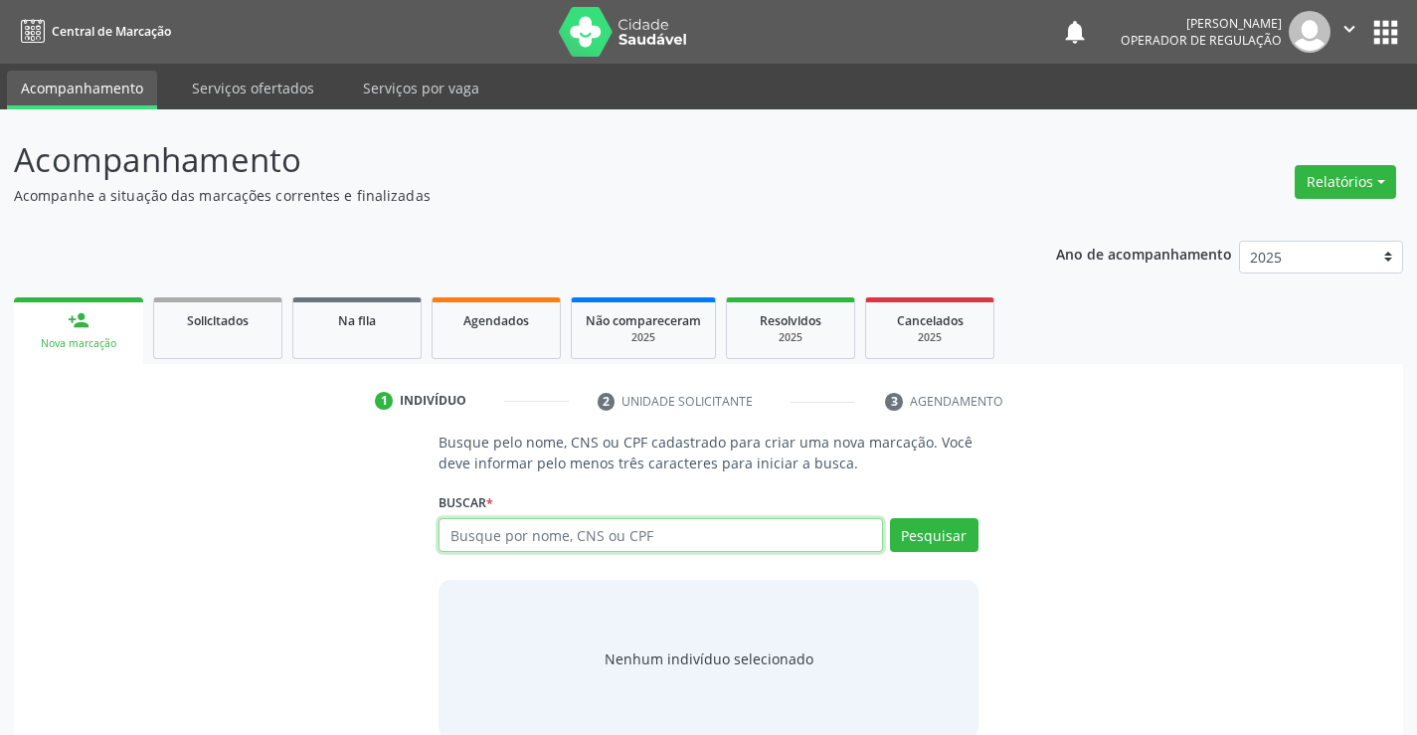
click at [483, 539] on input "text" at bounding box center [659, 535] width 443 height 34
type input "703002818440679"
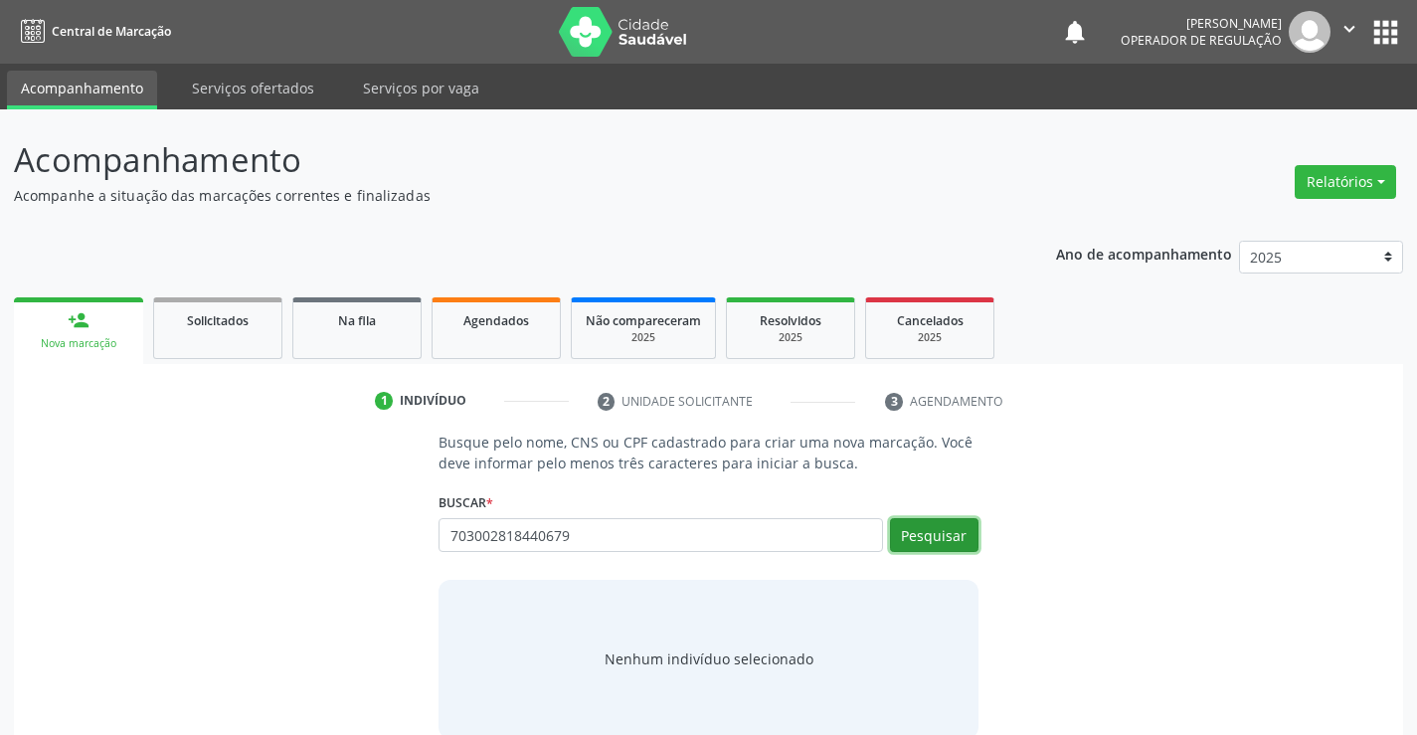
click at [932, 521] on button "Pesquisar" at bounding box center [934, 535] width 88 height 34
drag, startPoint x: 521, startPoint y: 637, endPoint x: 52, endPoint y: 733, distance: 478.8
click at [212, 714] on div "Busque pelo nome, CNS ou CPF cadastrado para criar uma nova marcação. Você deve…" at bounding box center [708, 584] width 1361 height 306
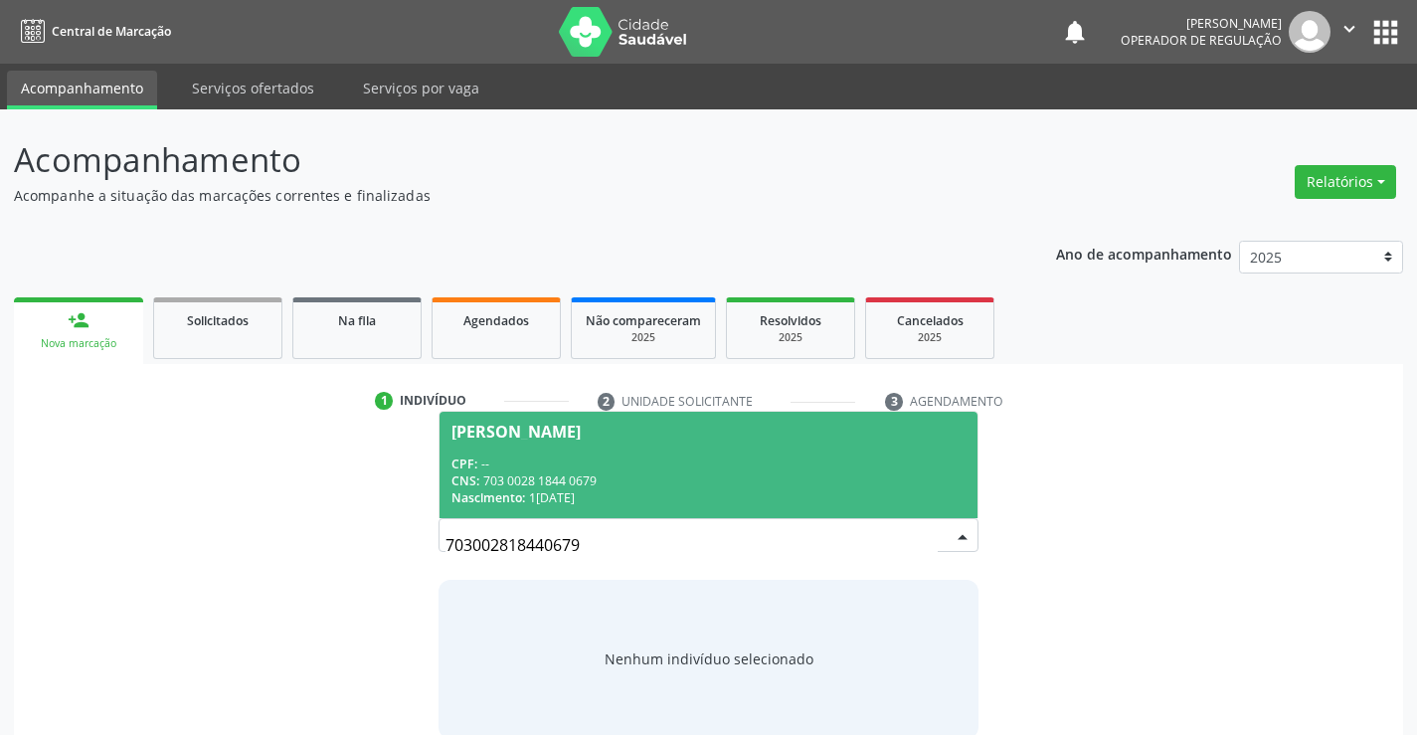
click at [702, 468] on div "CPF: --" at bounding box center [707, 463] width 513 height 17
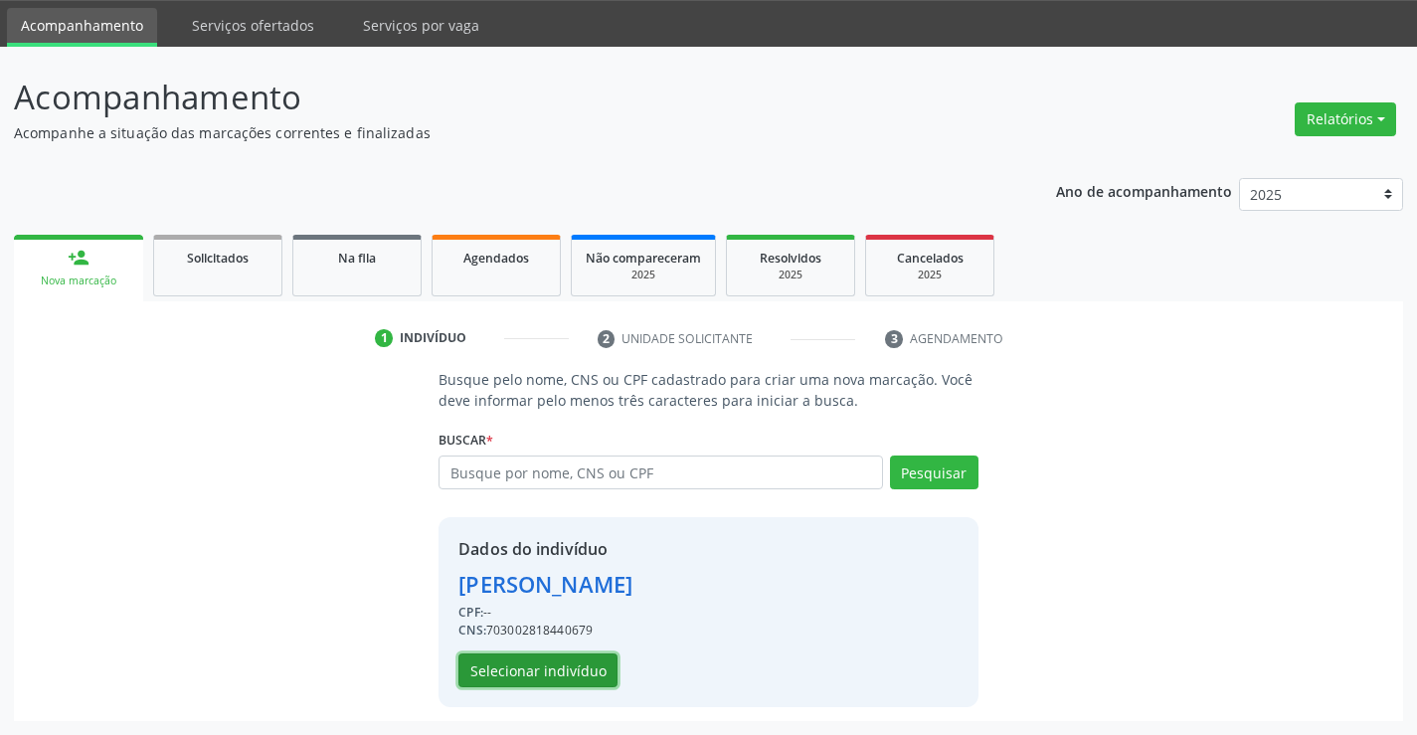
click at [527, 672] on button "Selecionar indivíduo" at bounding box center [537, 670] width 159 height 34
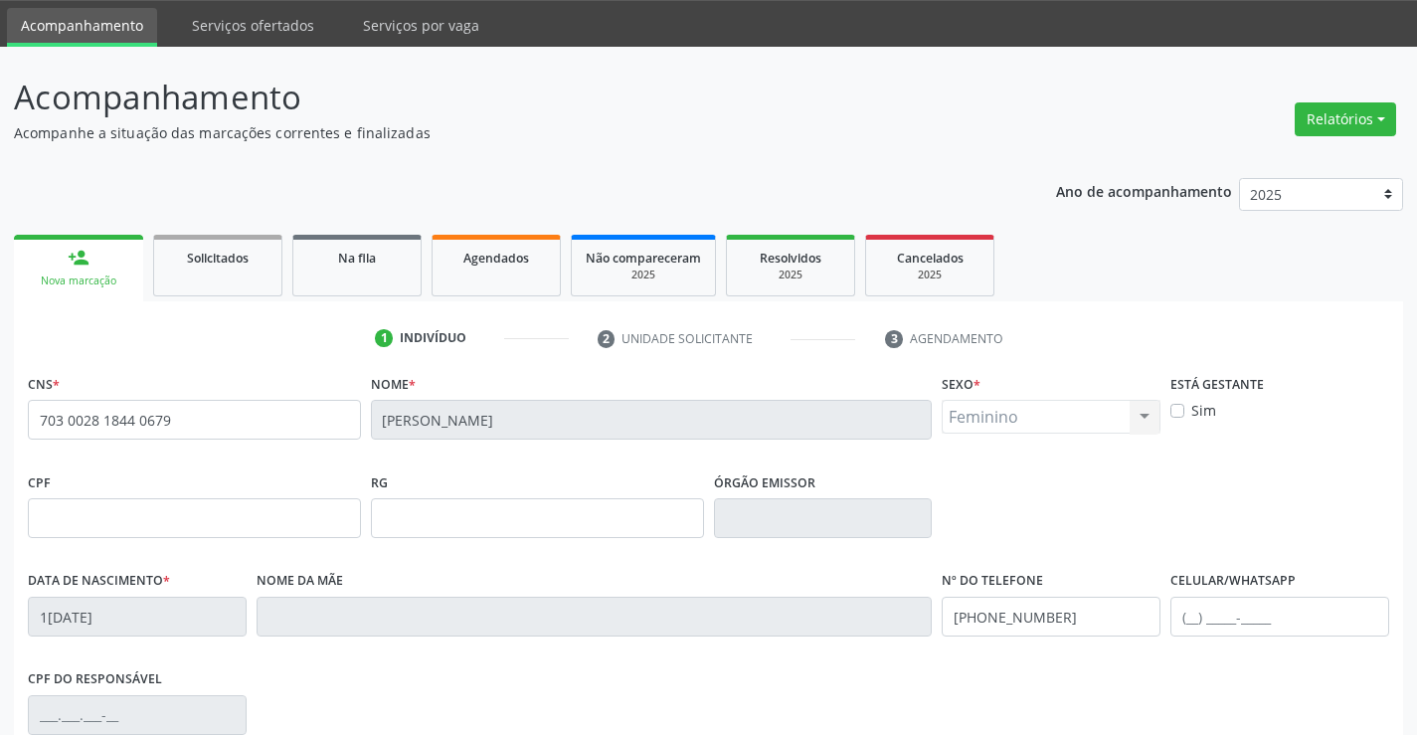
scroll to position [343, 0]
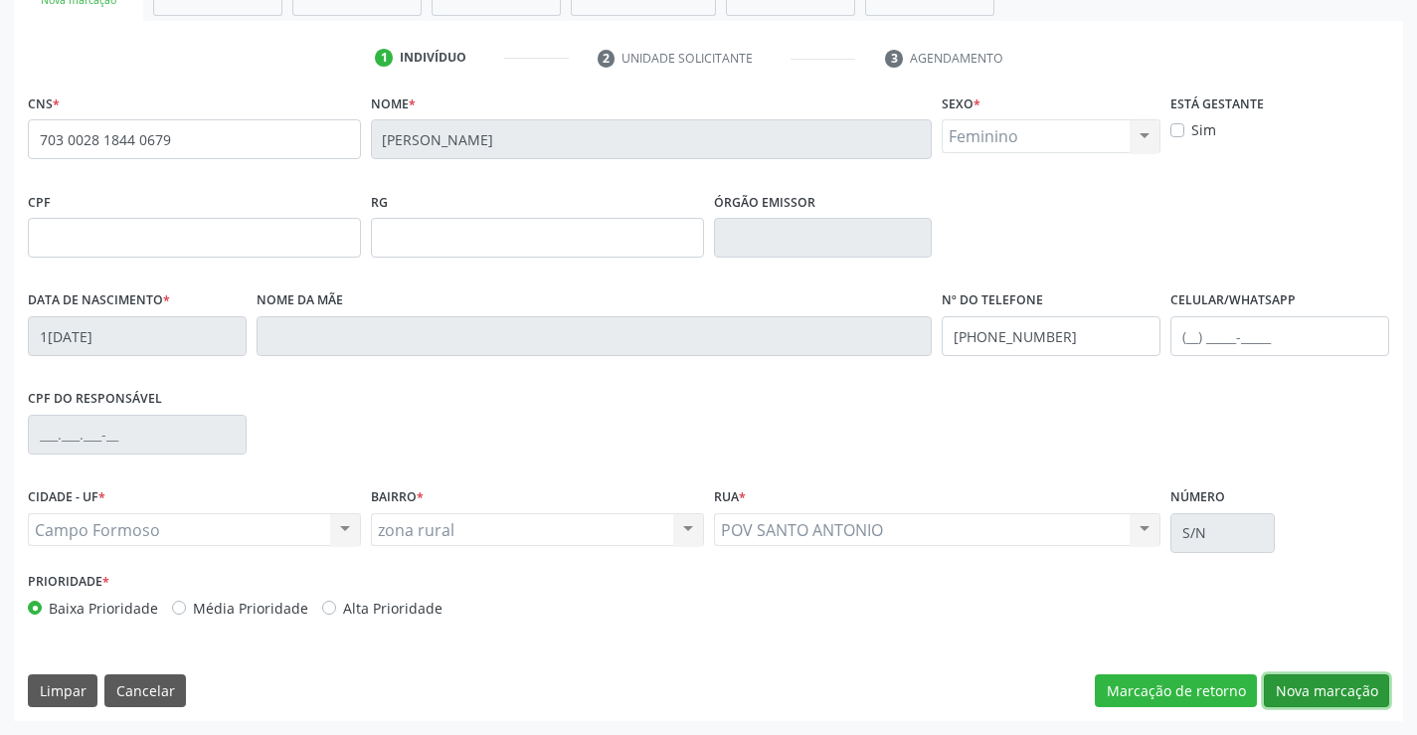
click at [1341, 679] on button "Nova marcação" at bounding box center [1325, 691] width 125 height 34
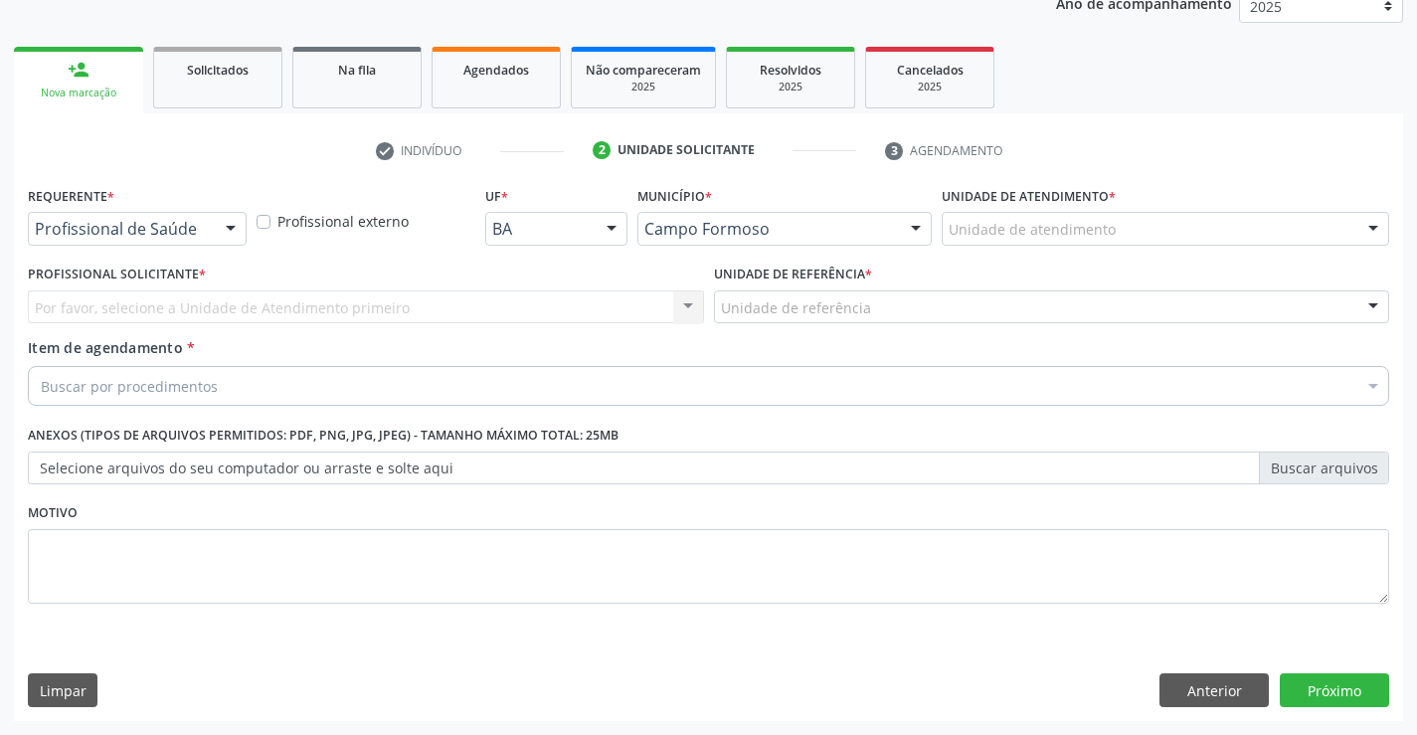
scroll to position [251, 0]
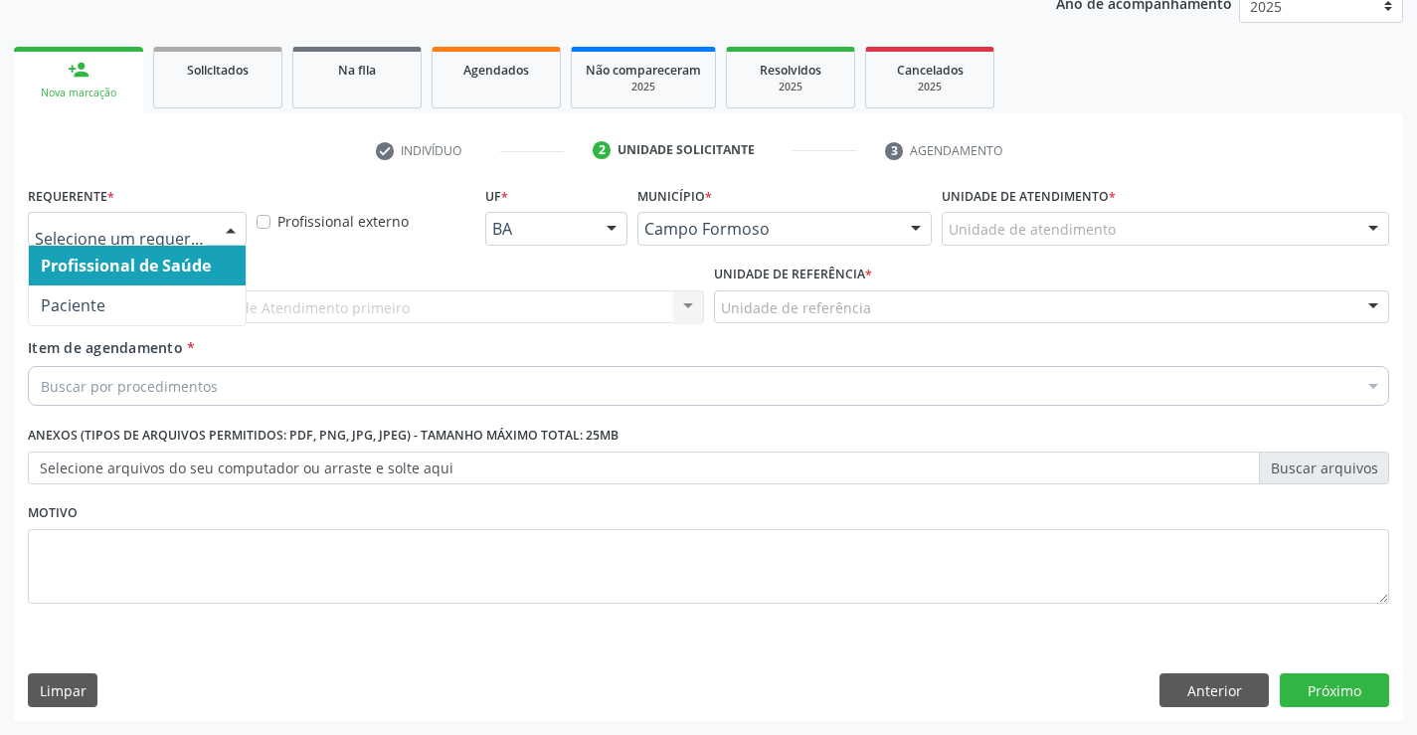
click at [175, 213] on div at bounding box center [137, 229] width 219 height 34
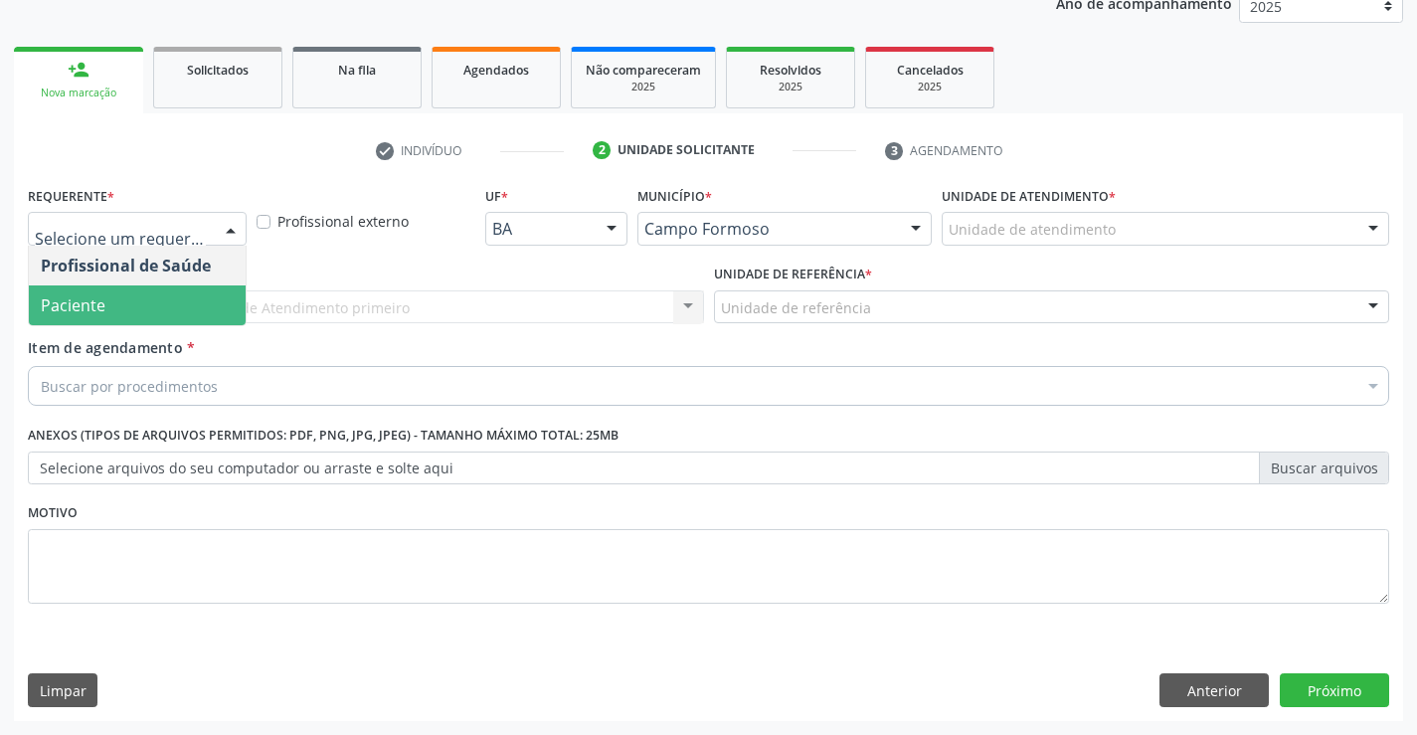
click at [118, 296] on span "Paciente" at bounding box center [137, 305] width 217 height 40
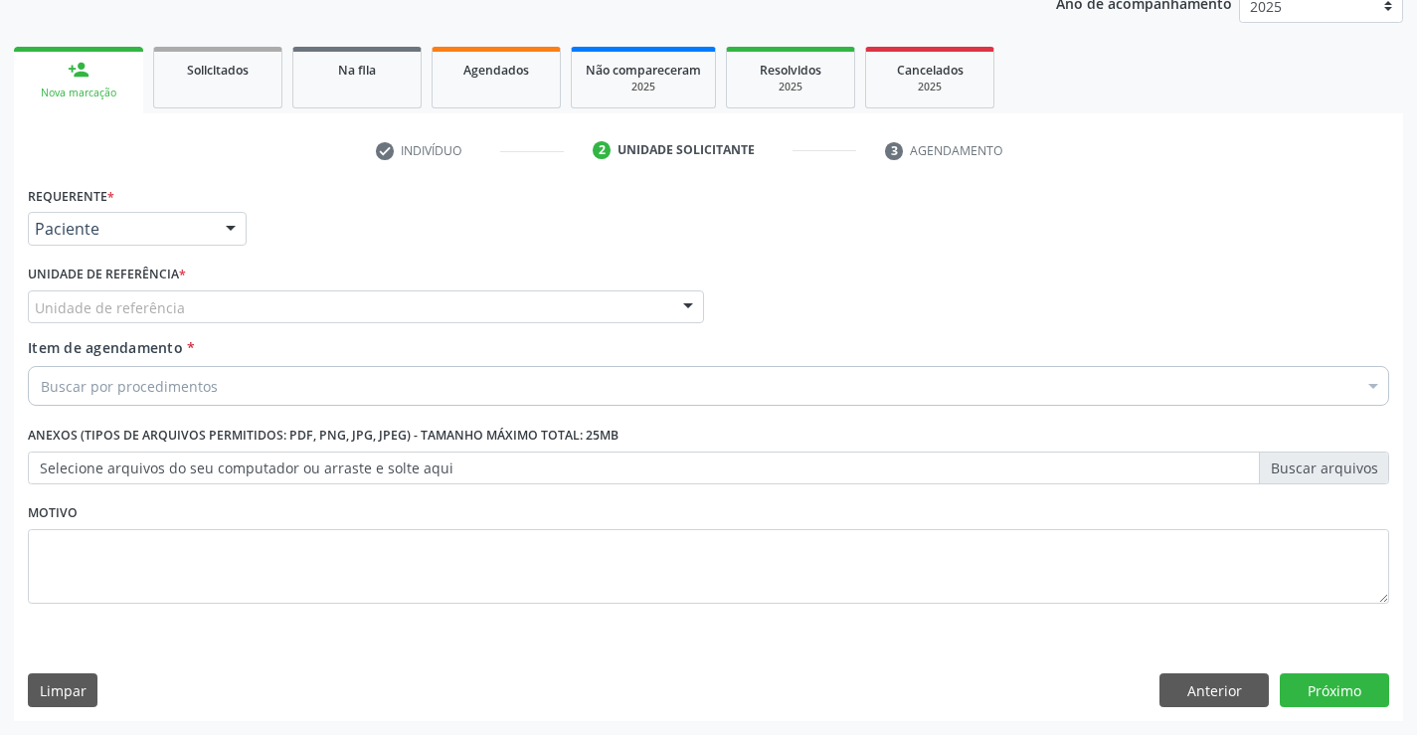
click at [109, 319] on div "Unidade de referência" at bounding box center [366, 307] width 676 height 34
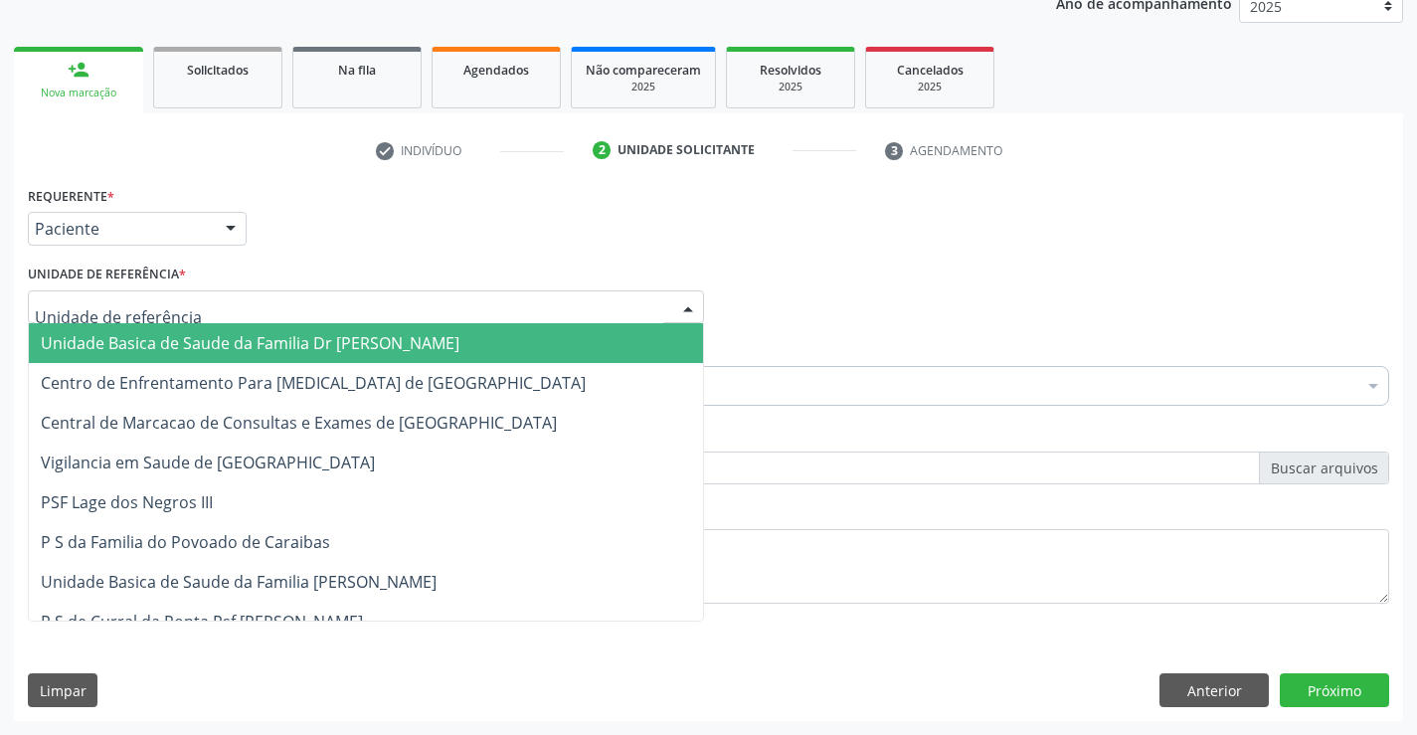
click at [106, 346] on span "Unidade Basica de Saude da Familia Dr [PERSON_NAME]" at bounding box center [250, 343] width 419 height 22
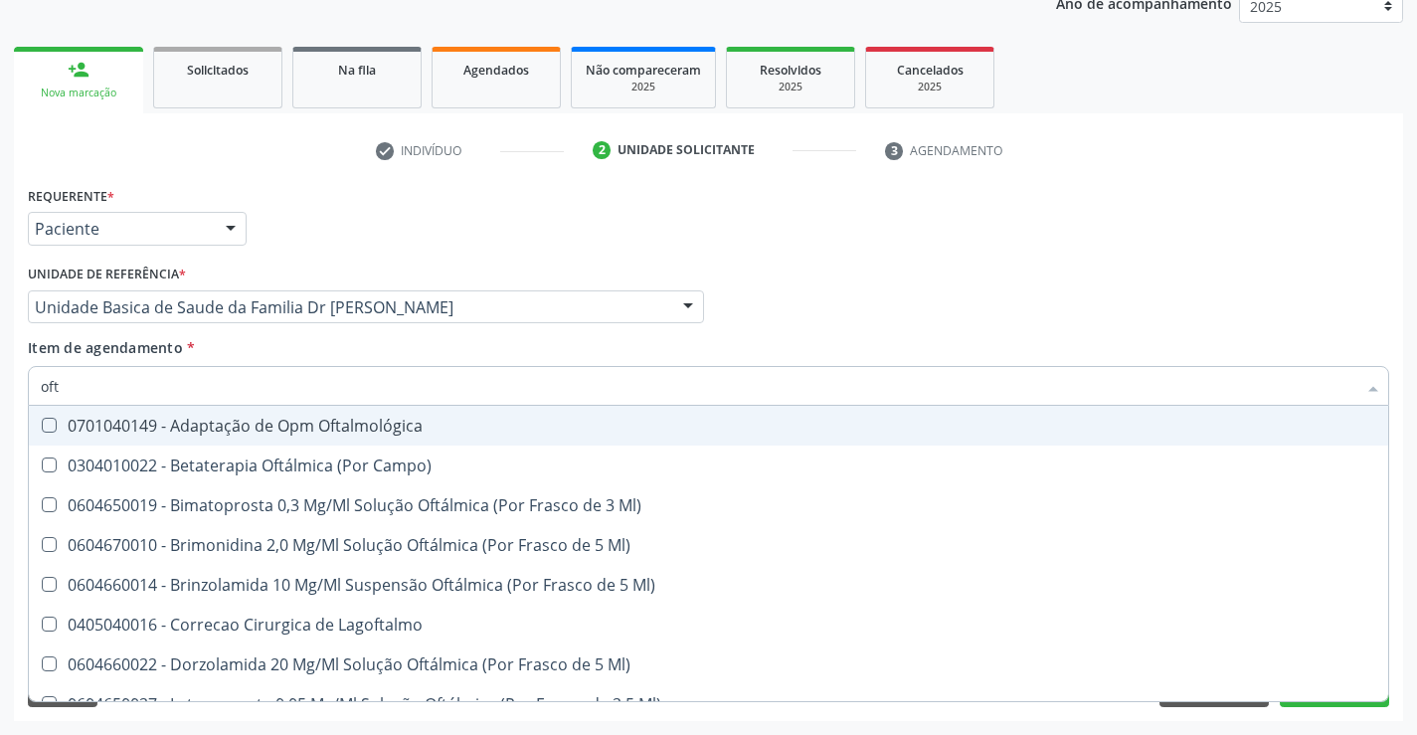
type input "ofta"
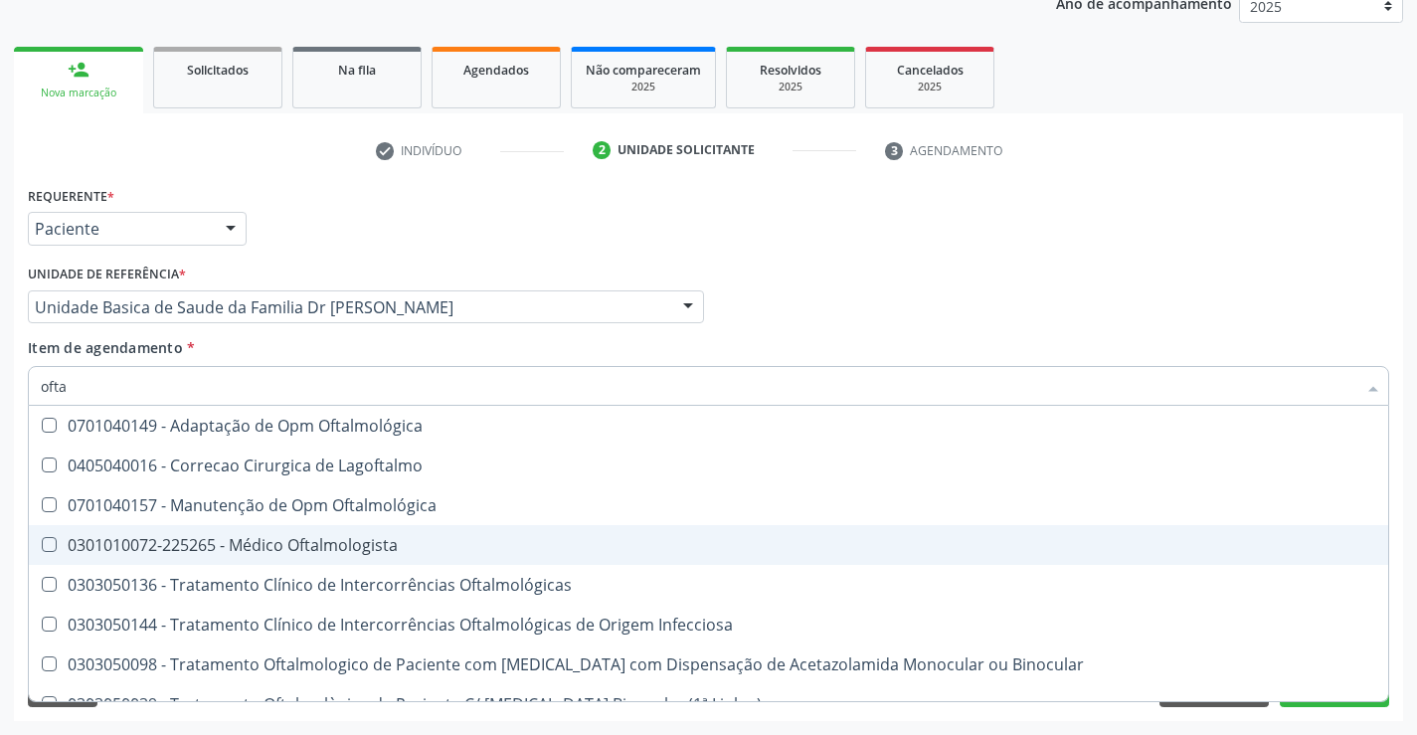
click at [320, 541] on div "0301010072-225265 - Médico Oftalmologista" at bounding box center [708, 545] width 1335 height 16
checkbox Oftalmologista "true"
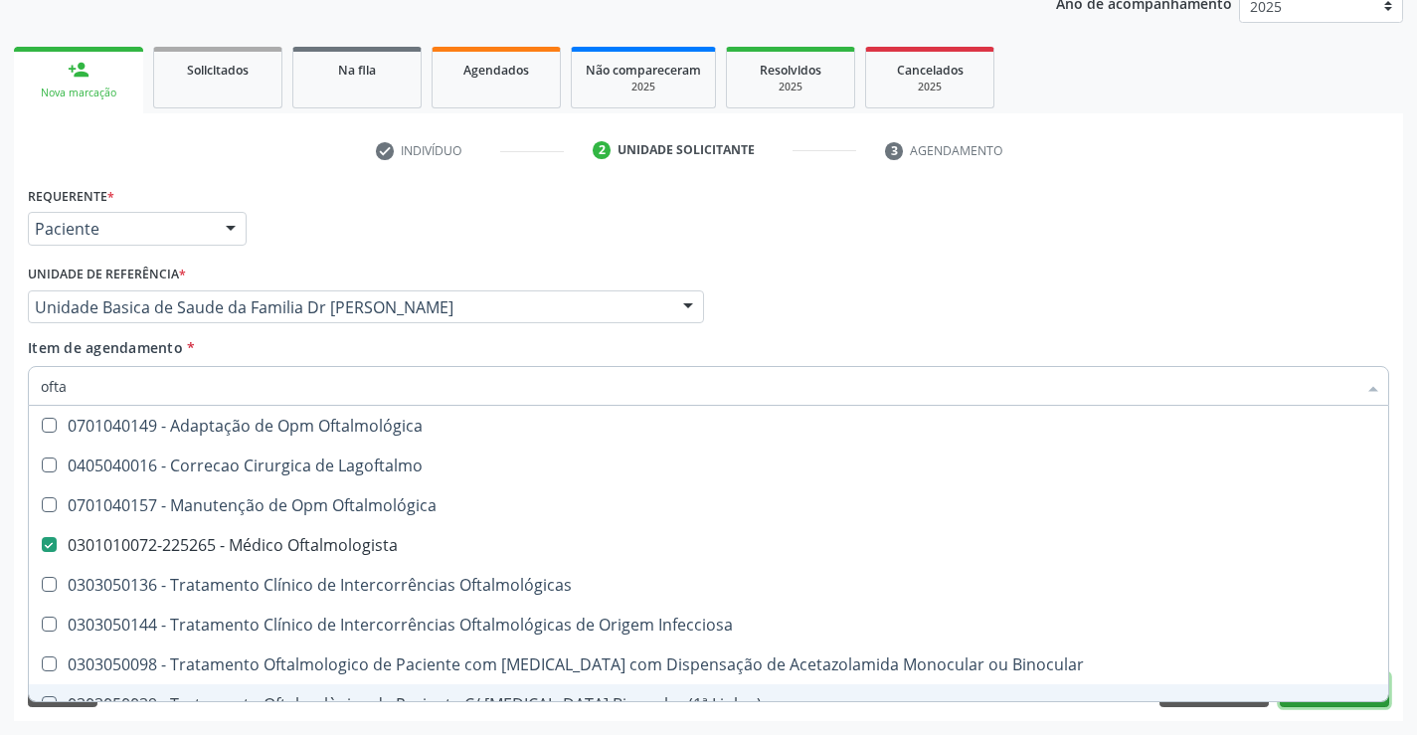
click at [1372, 706] on button "Próximo" at bounding box center [1333, 690] width 109 height 34
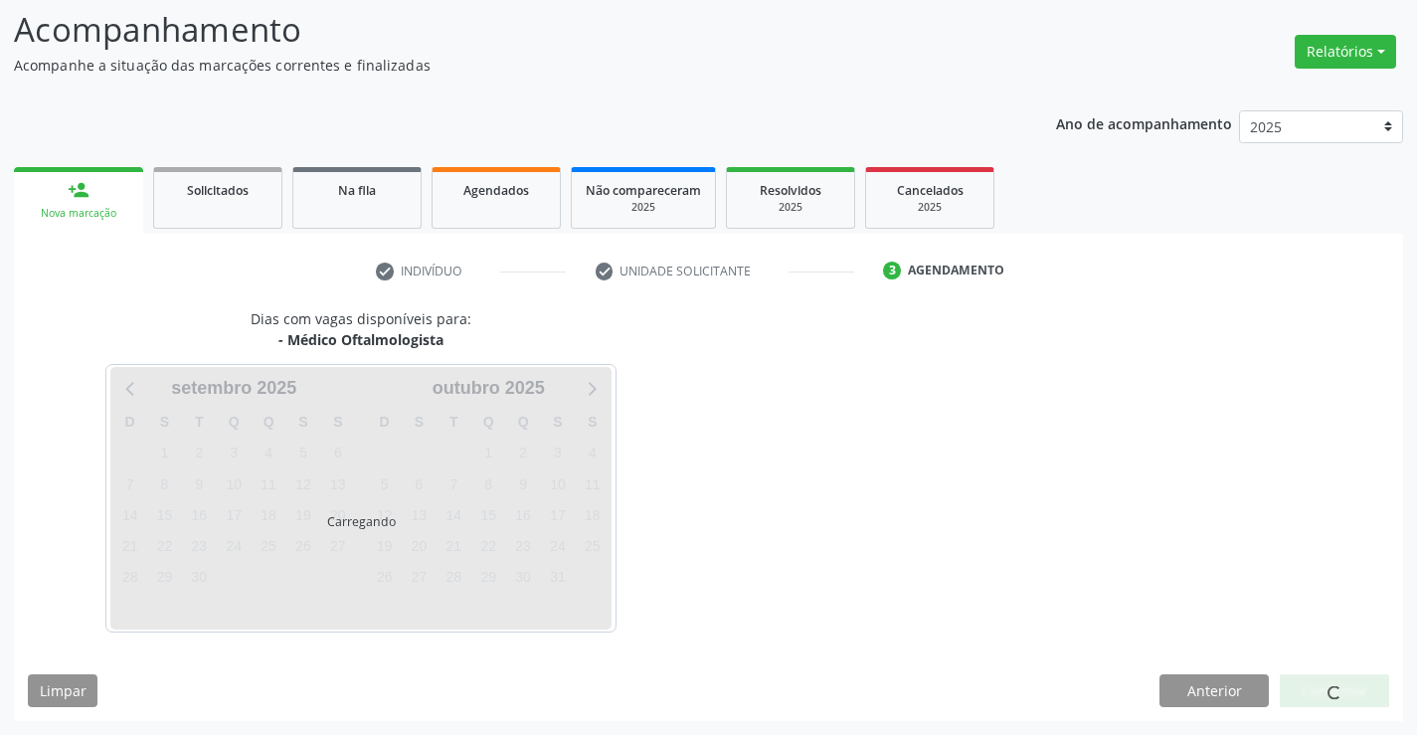
scroll to position [189, 0]
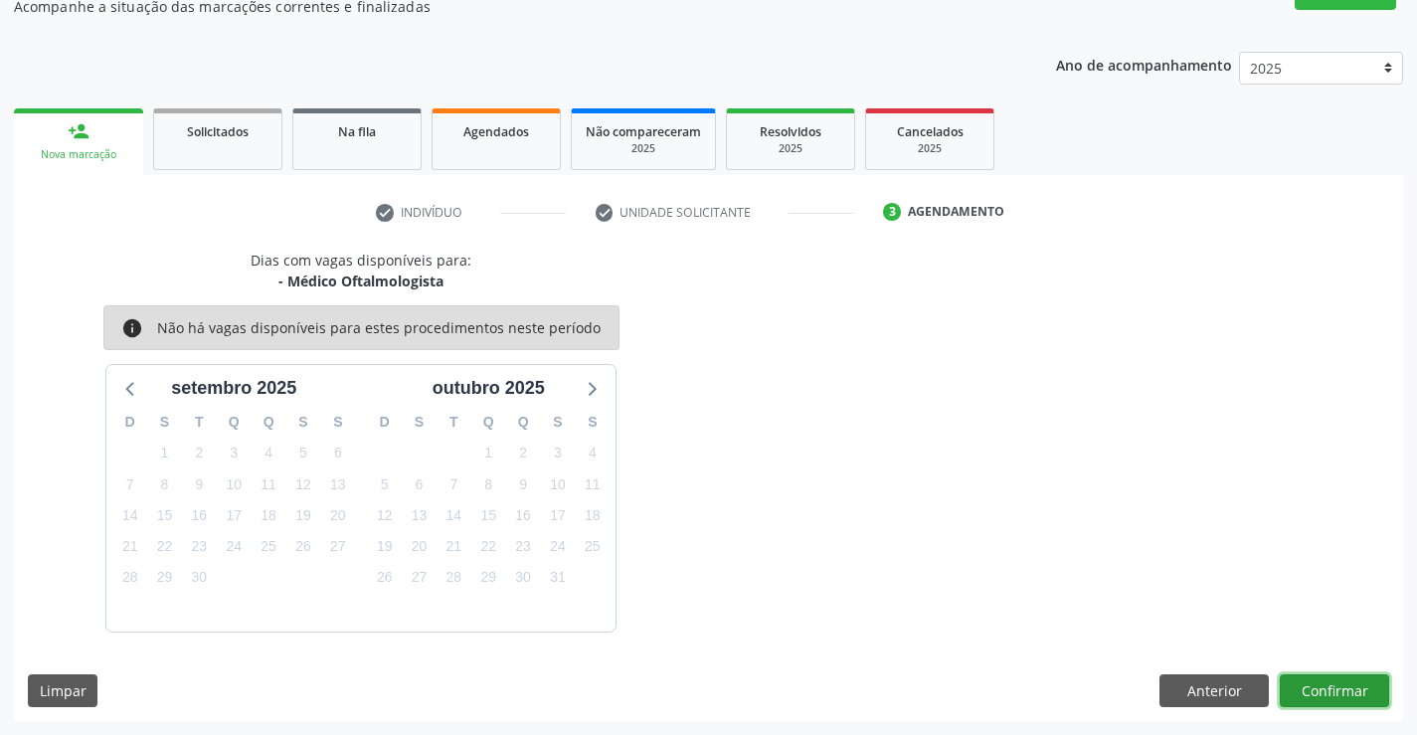
click at [1343, 688] on button "Confirmar" at bounding box center [1333, 691] width 109 height 34
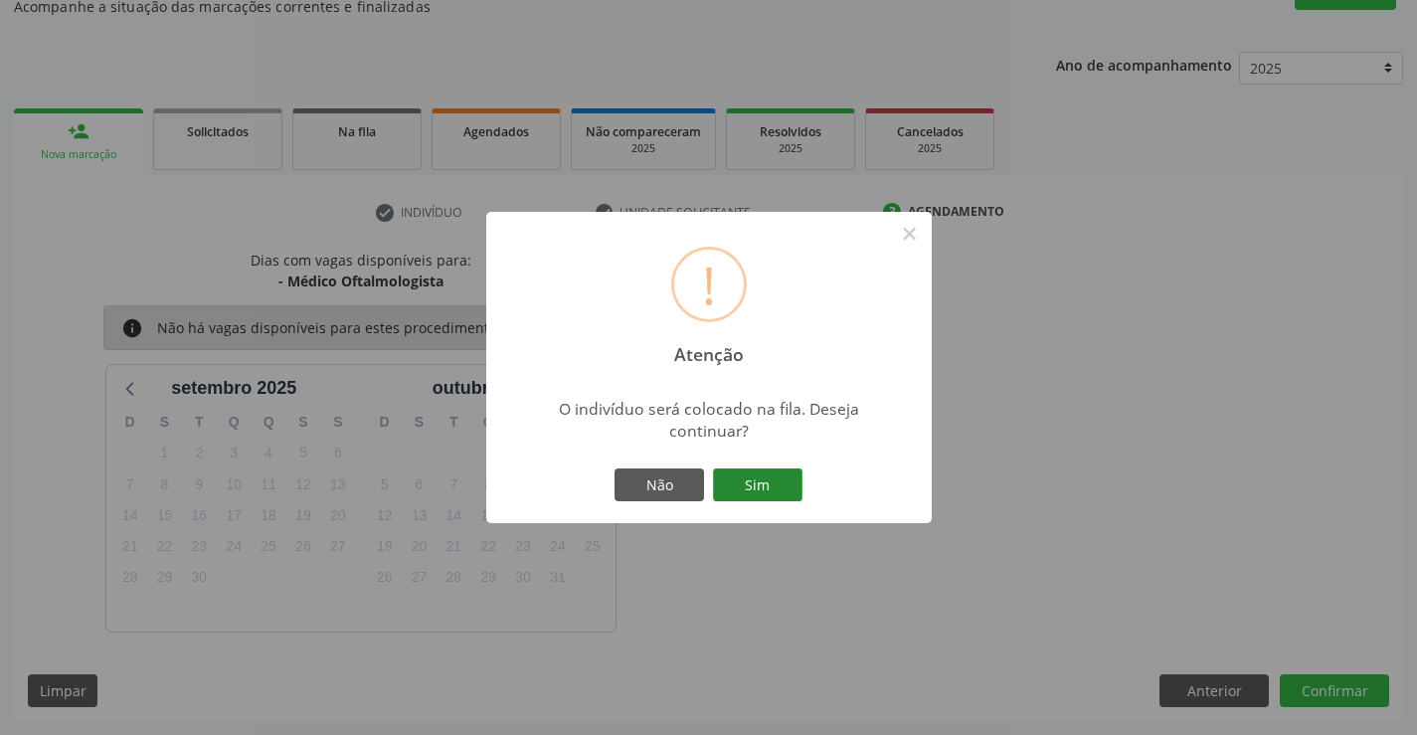
click at [766, 469] on button "Sim" at bounding box center [757, 485] width 89 height 34
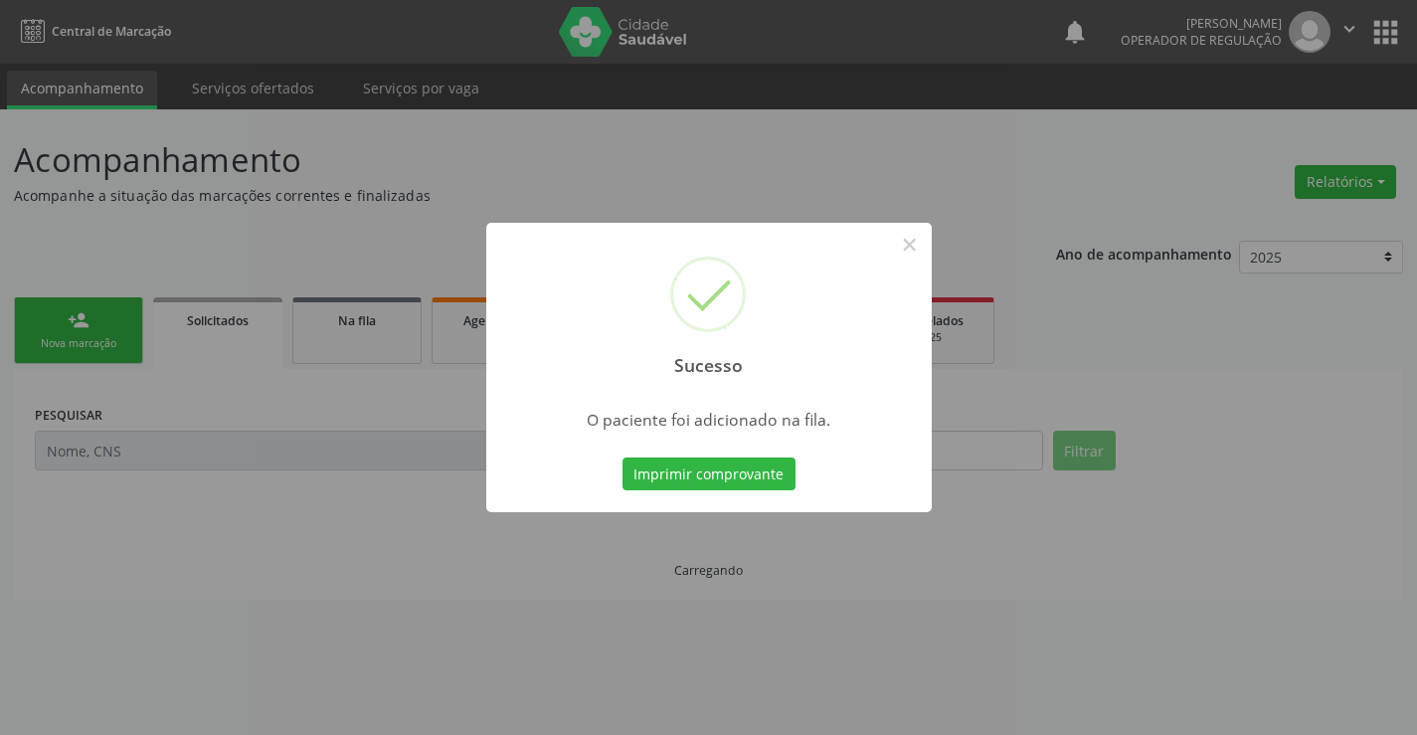
scroll to position [0, 0]
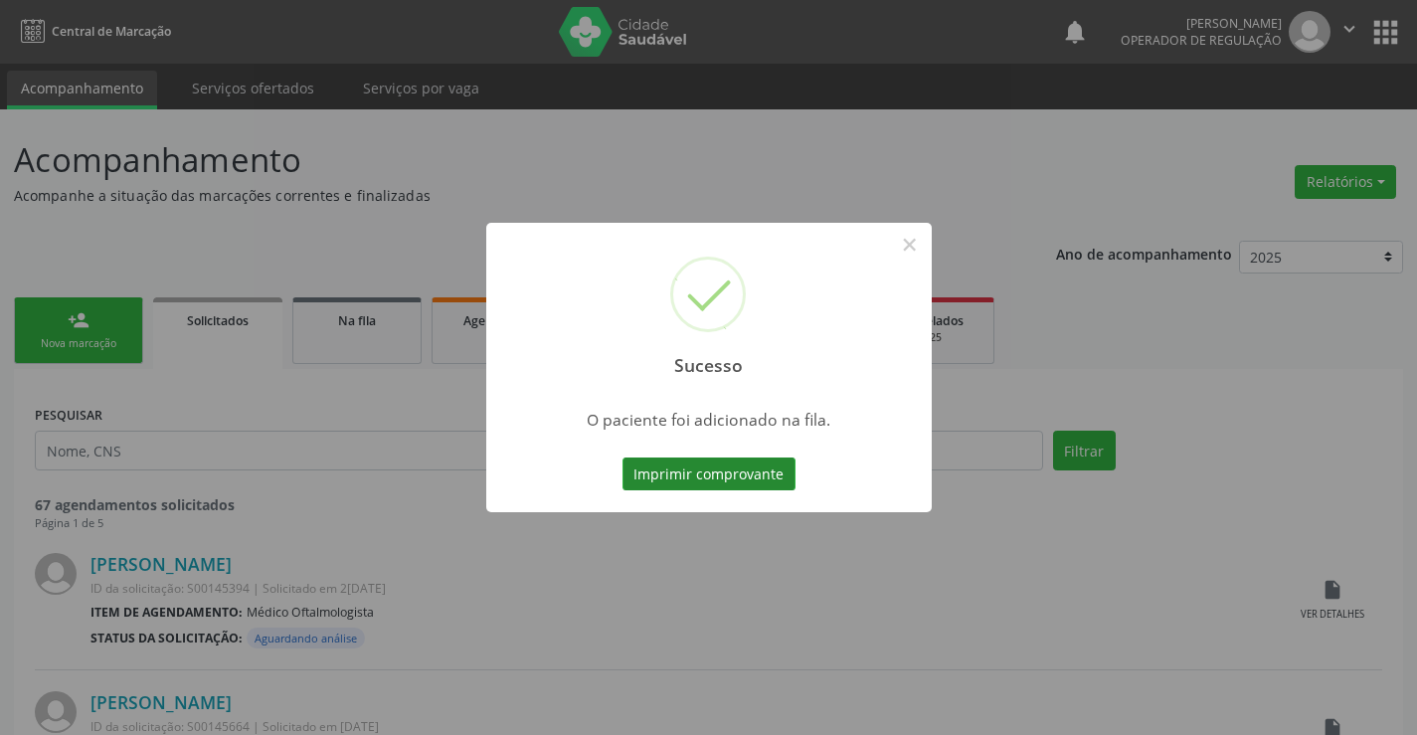
click at [673, 465] on button "Imprimir comprovante" at bounding box center [708, 474] width 173 height 34
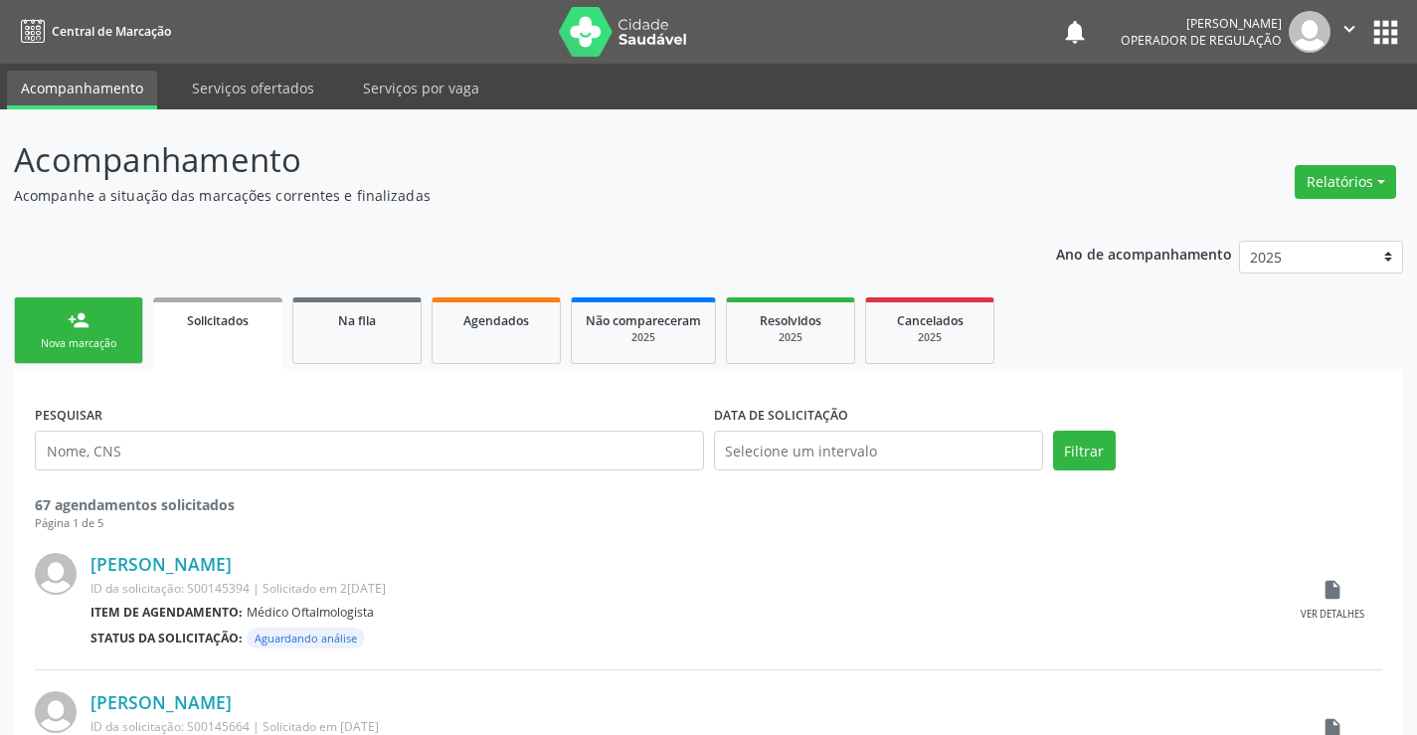
click at [65, 335] on link "person_add Nova marcação" at bounding box center [78, 330] width 129 height 67
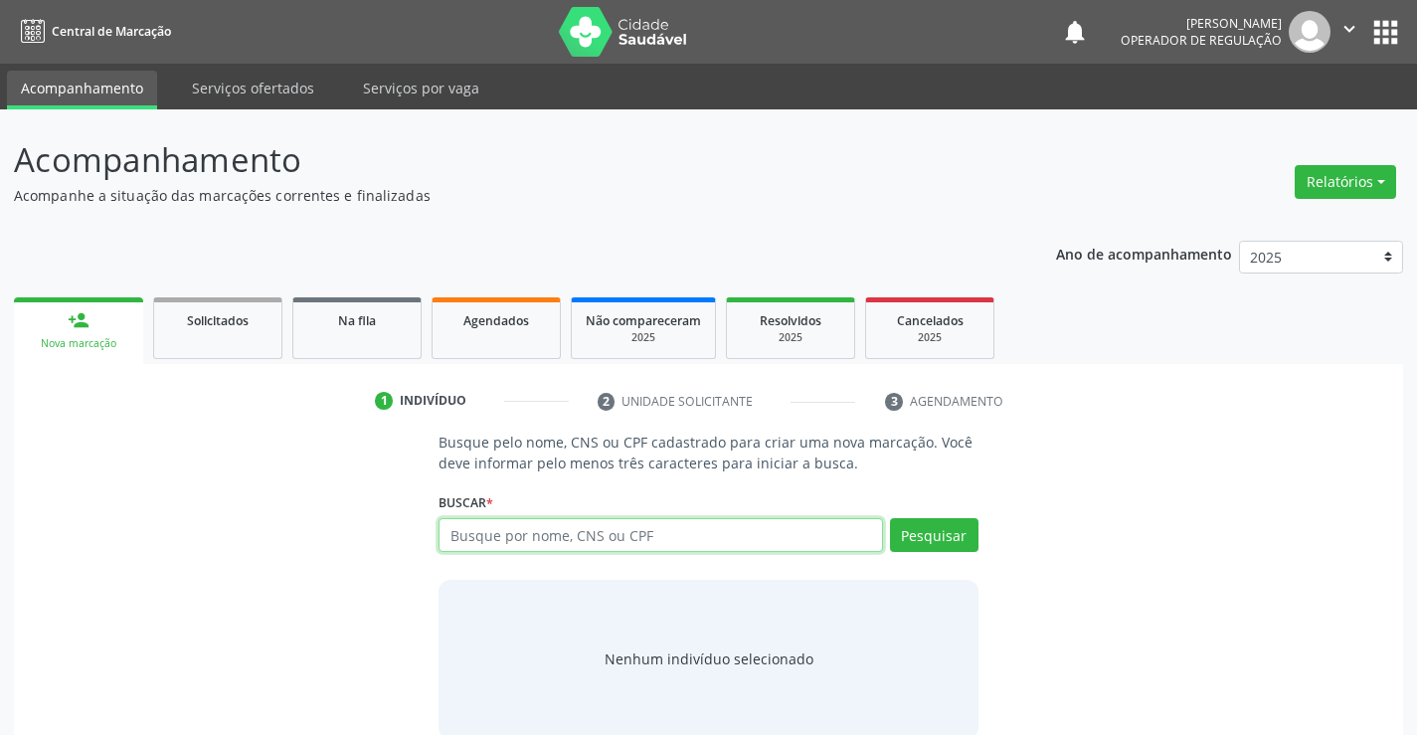
click at [650, 544] on input "text" at bounding box center [659, 535] width 443 height 34
type input "70640518721558"
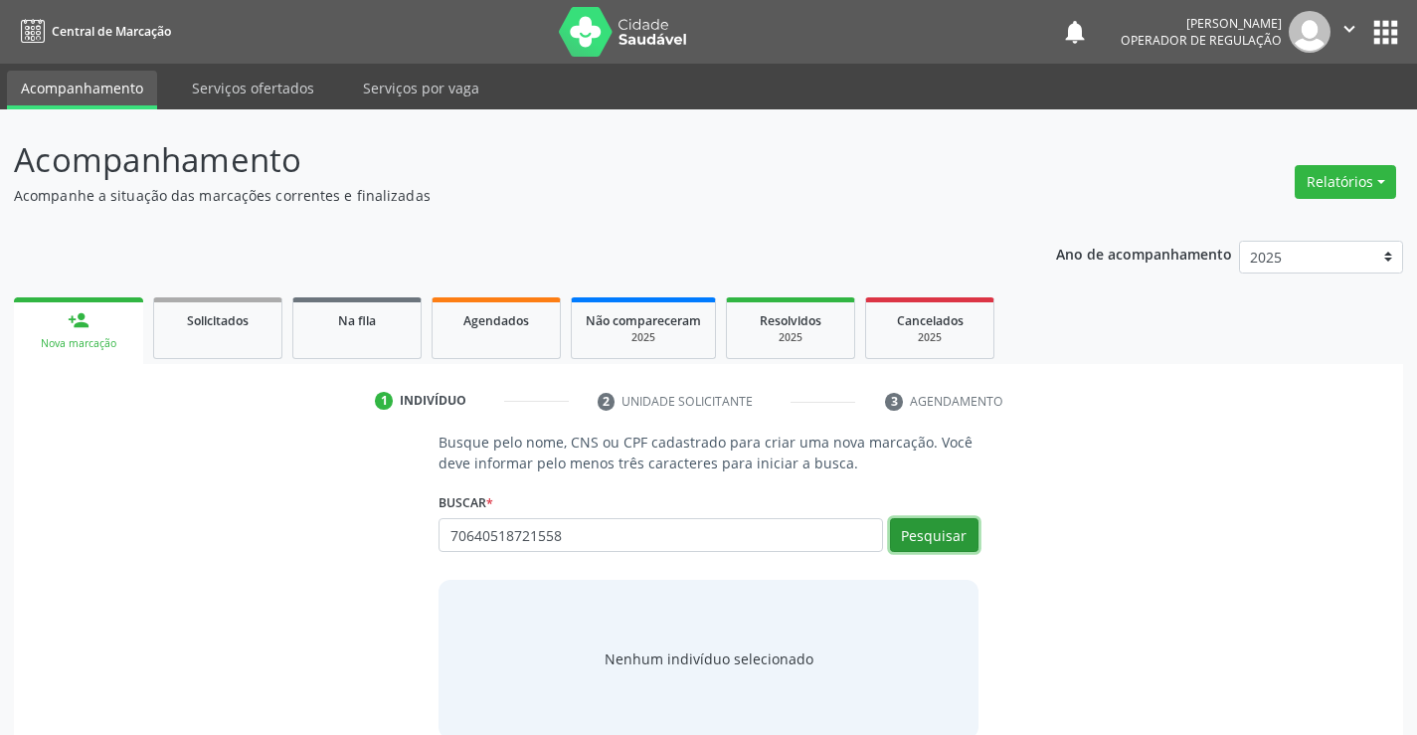
click at [931, 538] on button "Pesquisar" at bounding box center [934, 535] width 88 height 34
type input "70640518721558"
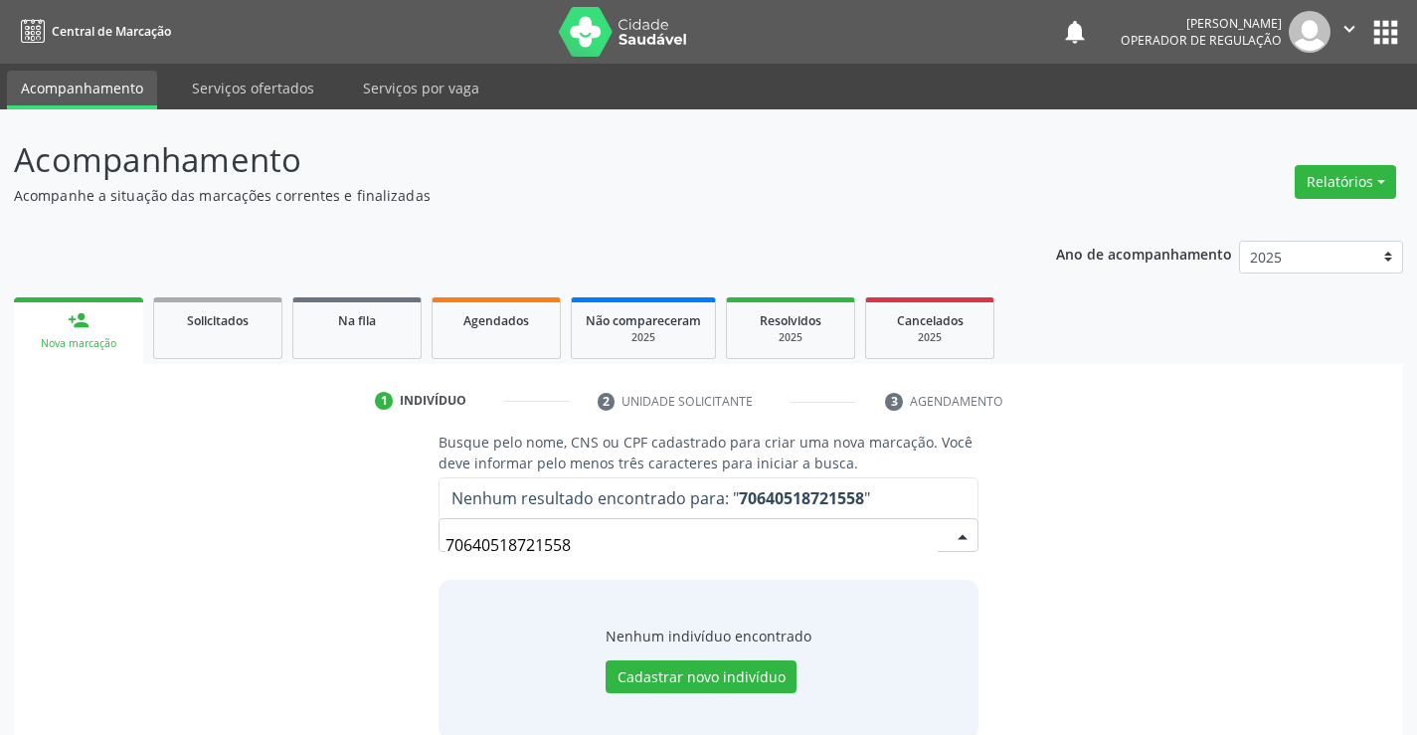
drag, startPoint x: 588, startPoint y: 551, endPoint x: 337, endPoint y: 521, distance: 253.3
click at [353, 521] on div "Busque pelo nome, CNS ou CPF cadastrado para criar uma nova marcação. Você deve…" at bounding box center [708, 584] width 1361 height 306
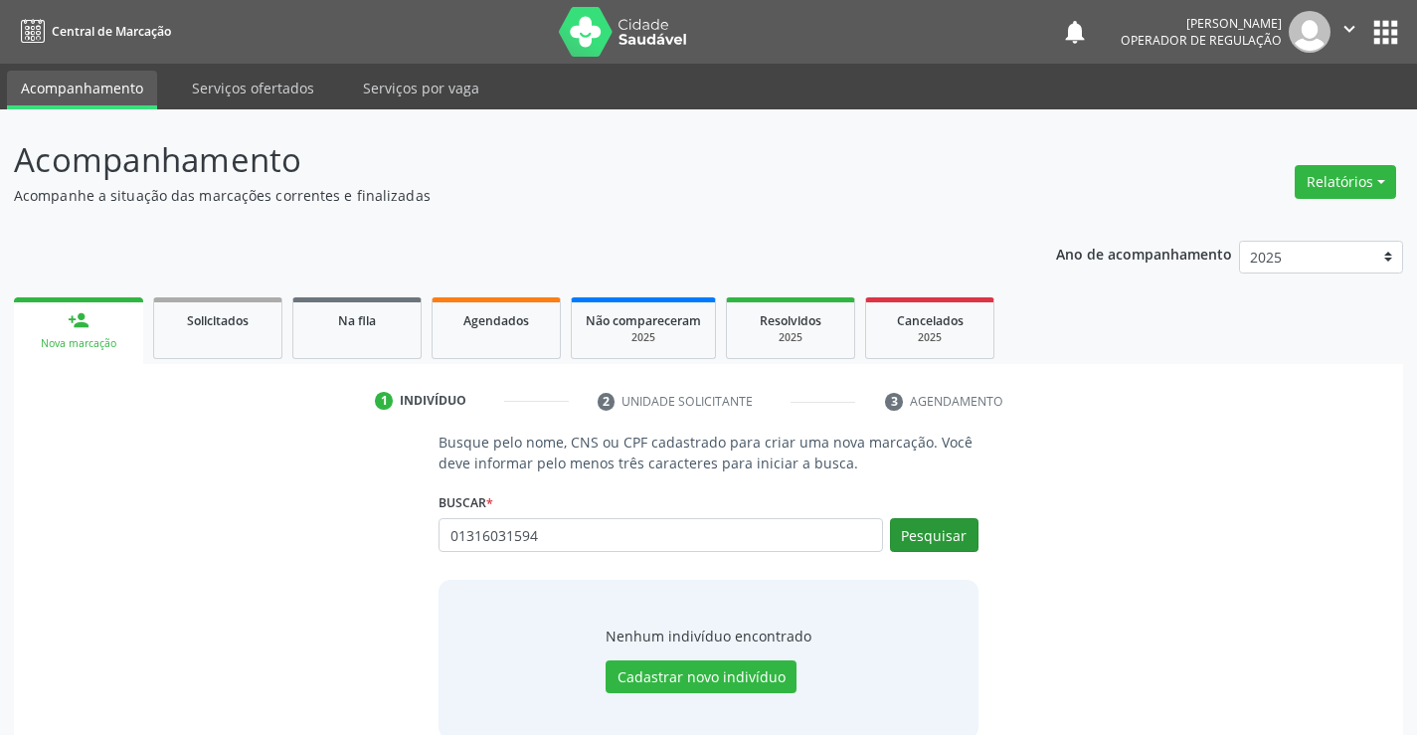
type input "01316031594"
click at [945, 539] on button "Pesquisar" at bounding box center [934, 535] width 88 height 34
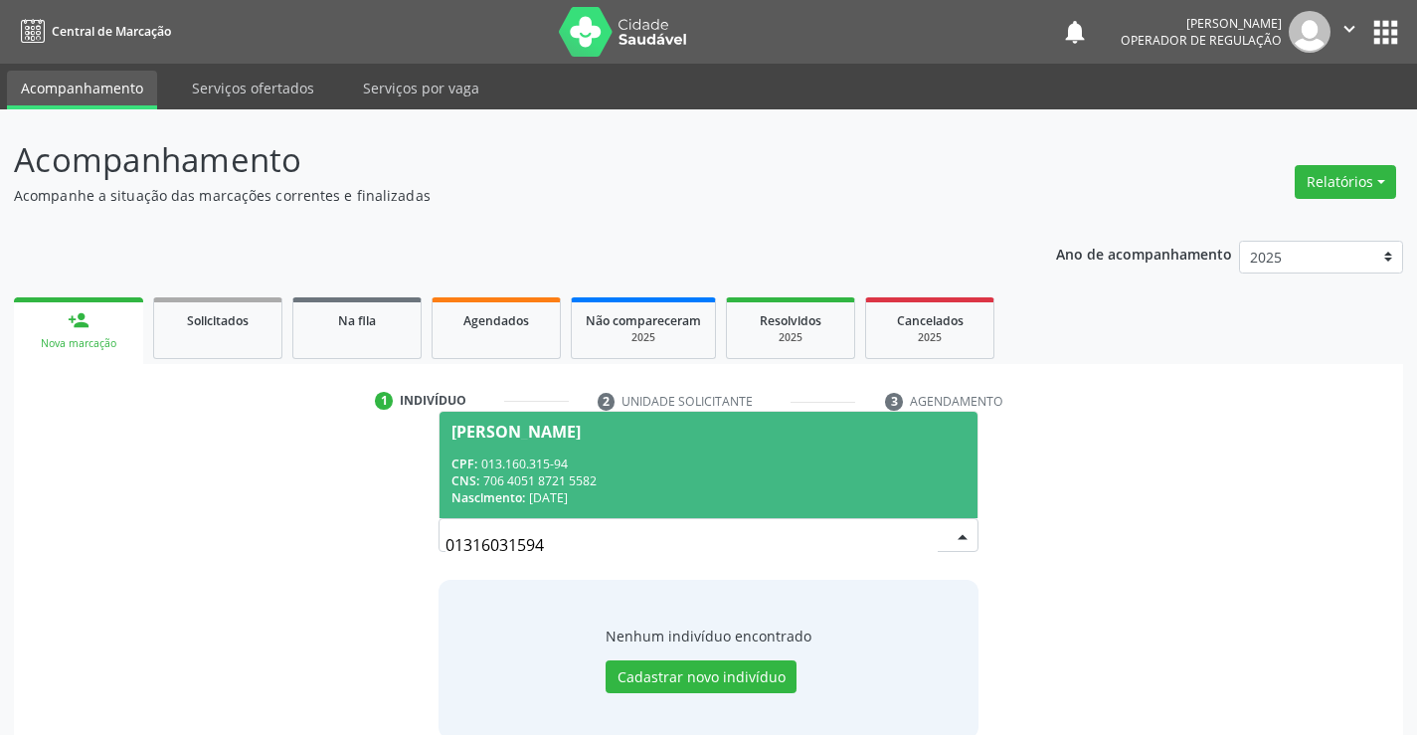
drag, startPoint x: 692, startPoint y: 476, endPoint x: 712, endPoint y: 482, distance: 20.8
click at [693, 476] on div "CNS: 706 4051 8721 5582" at bounding box center [707, 480] width 513 height 17
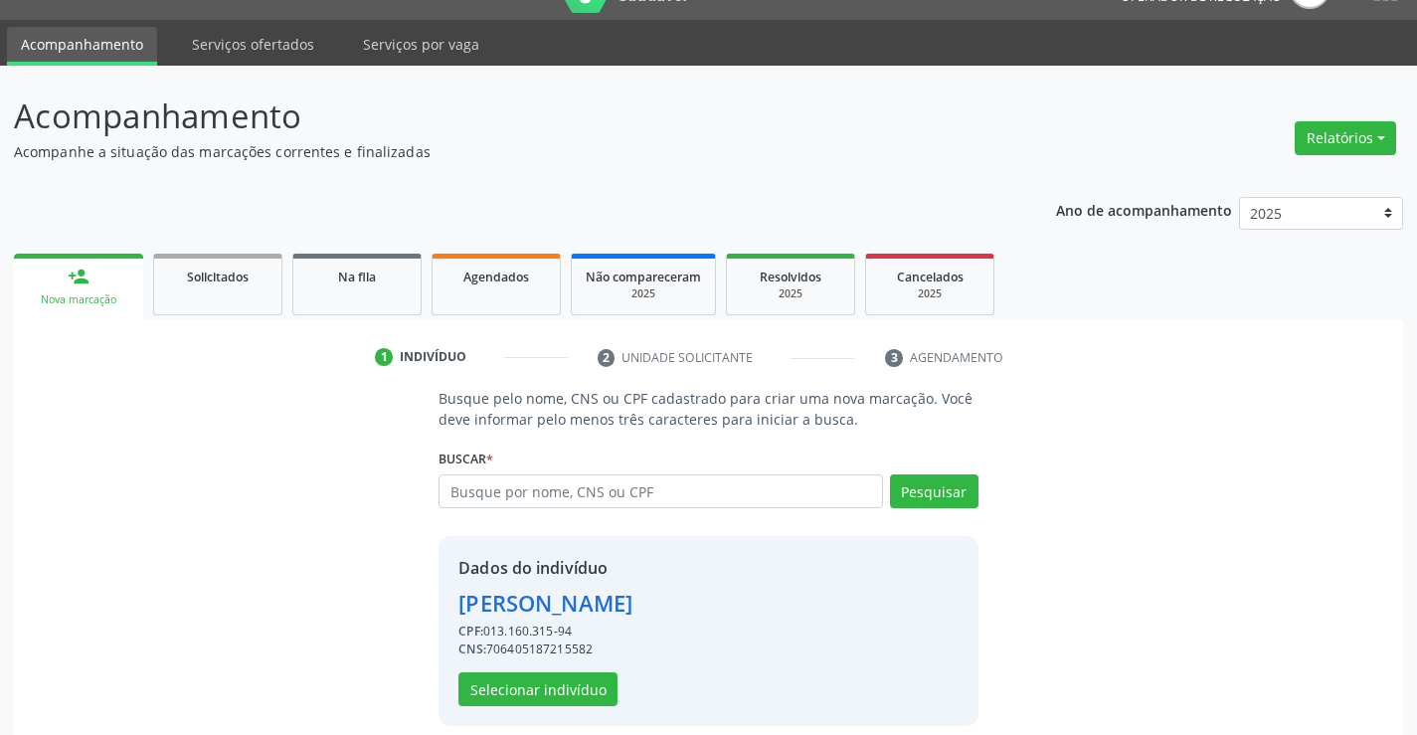
scroll to position [63, 0]
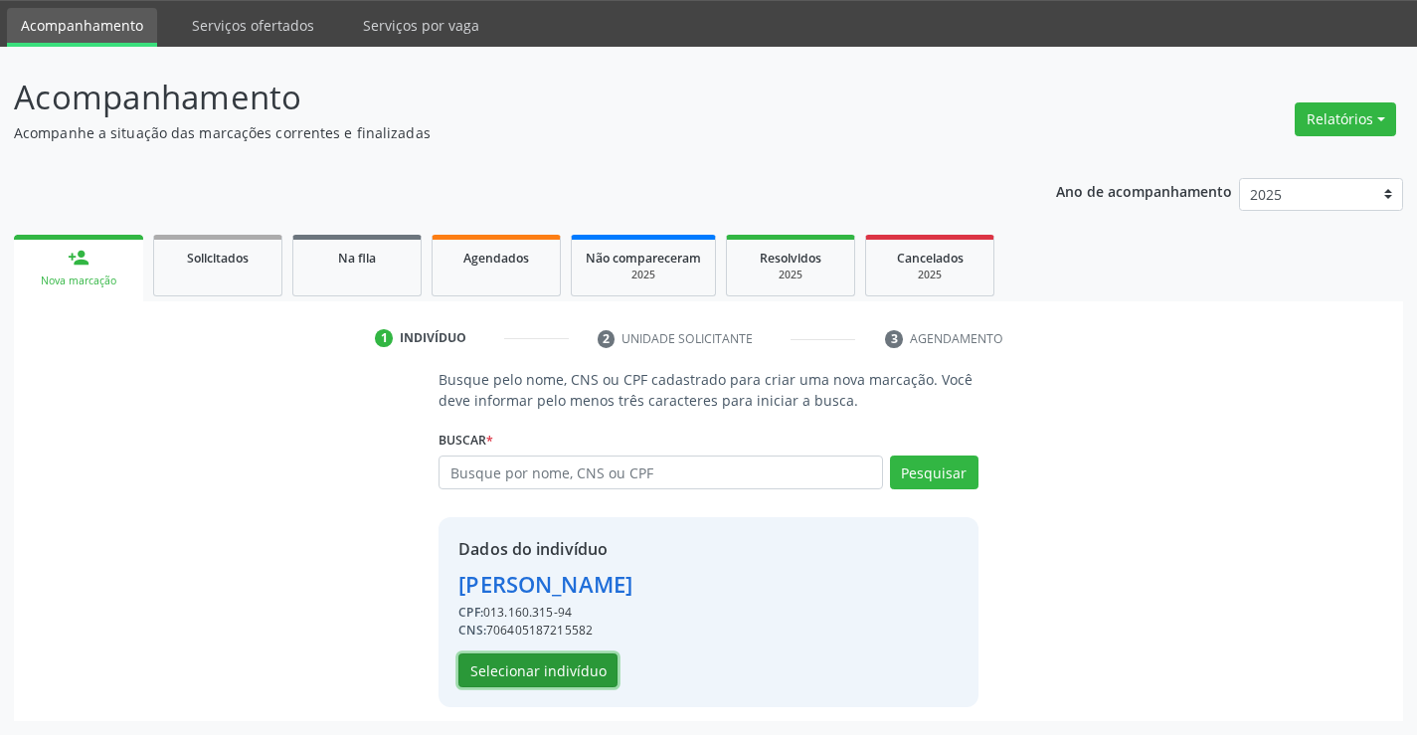
click at [551, 677] on button "Selecionar indivíduo" at bounding box center [537, 670] width 159 height 34
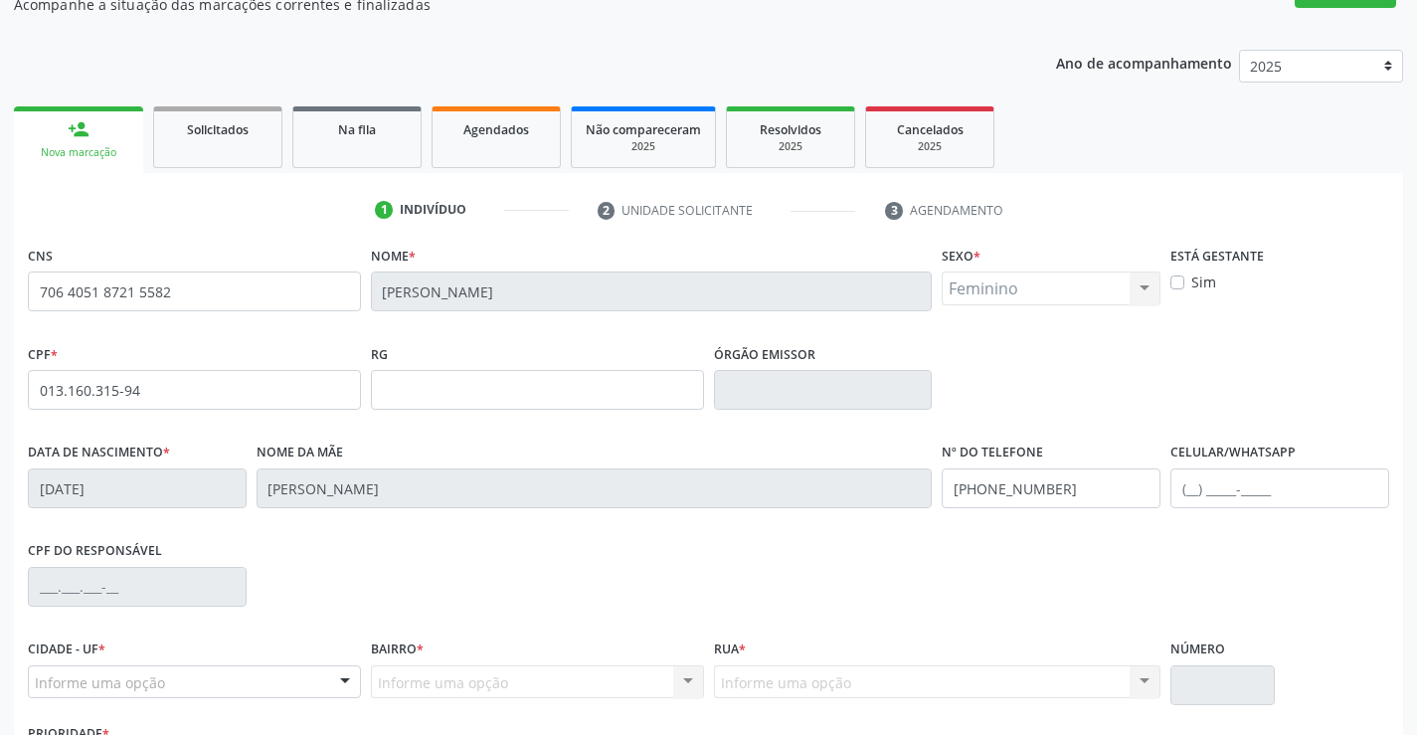
scroll to position [343, 0]
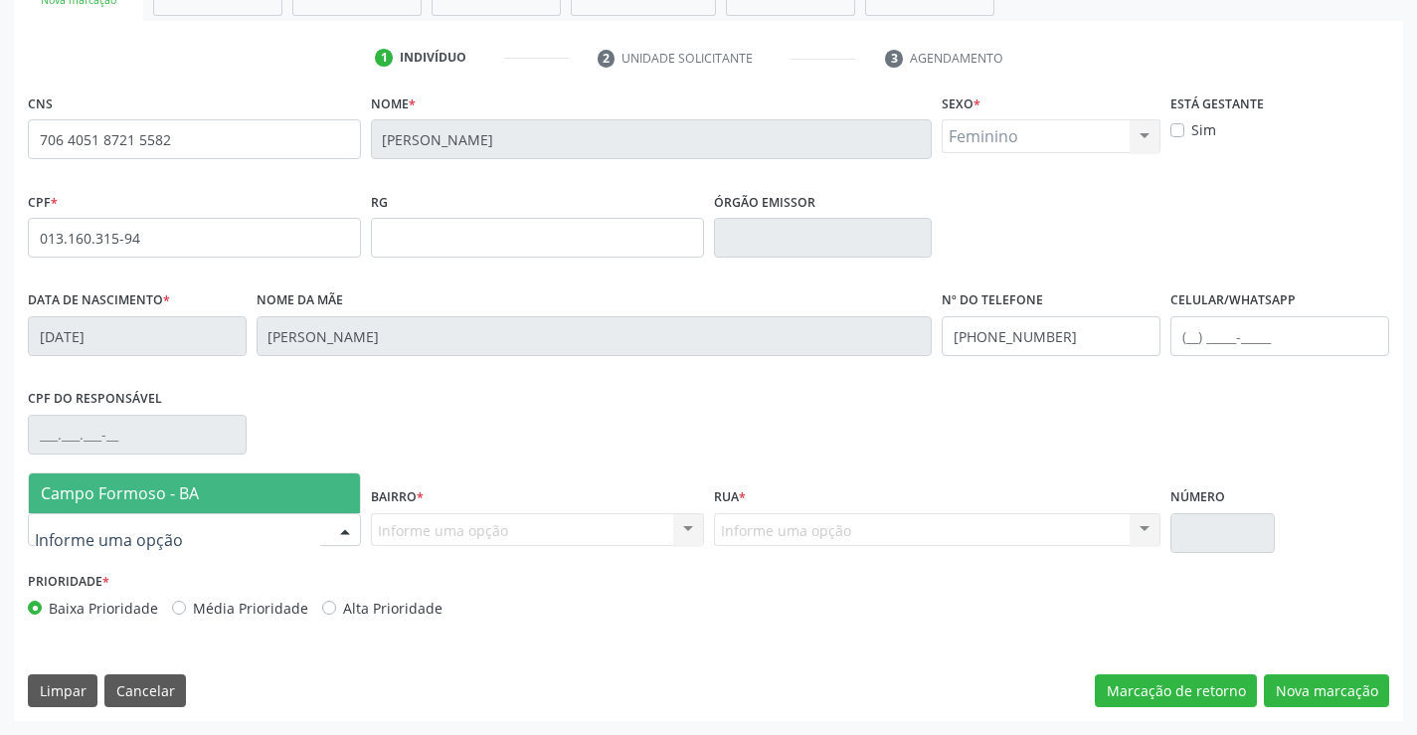
click at [169, 498] on span "Campo Formoso - BA" at bounding box center [120, 493] width 158 height 22
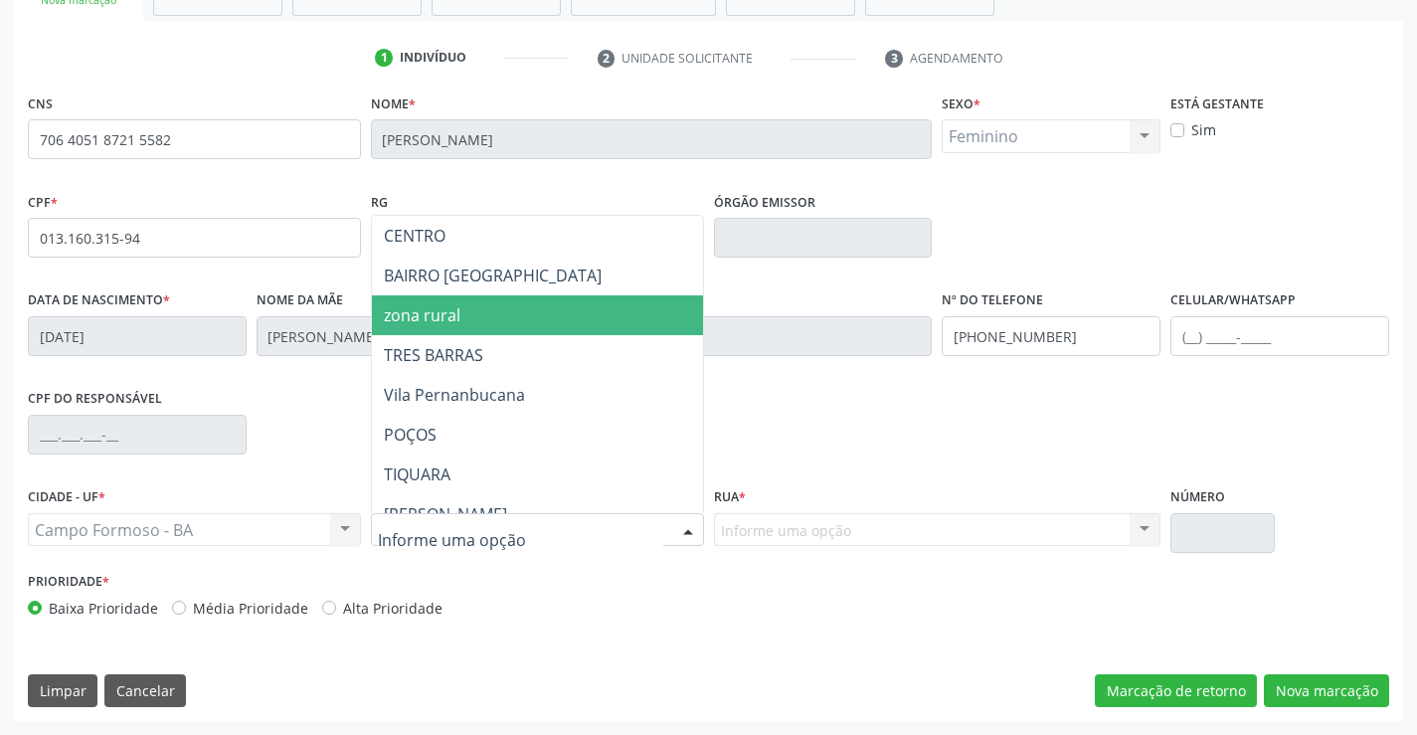
click at [423, 315] on span "zona rural" at bounding box center [422, 315] width 77 height 22
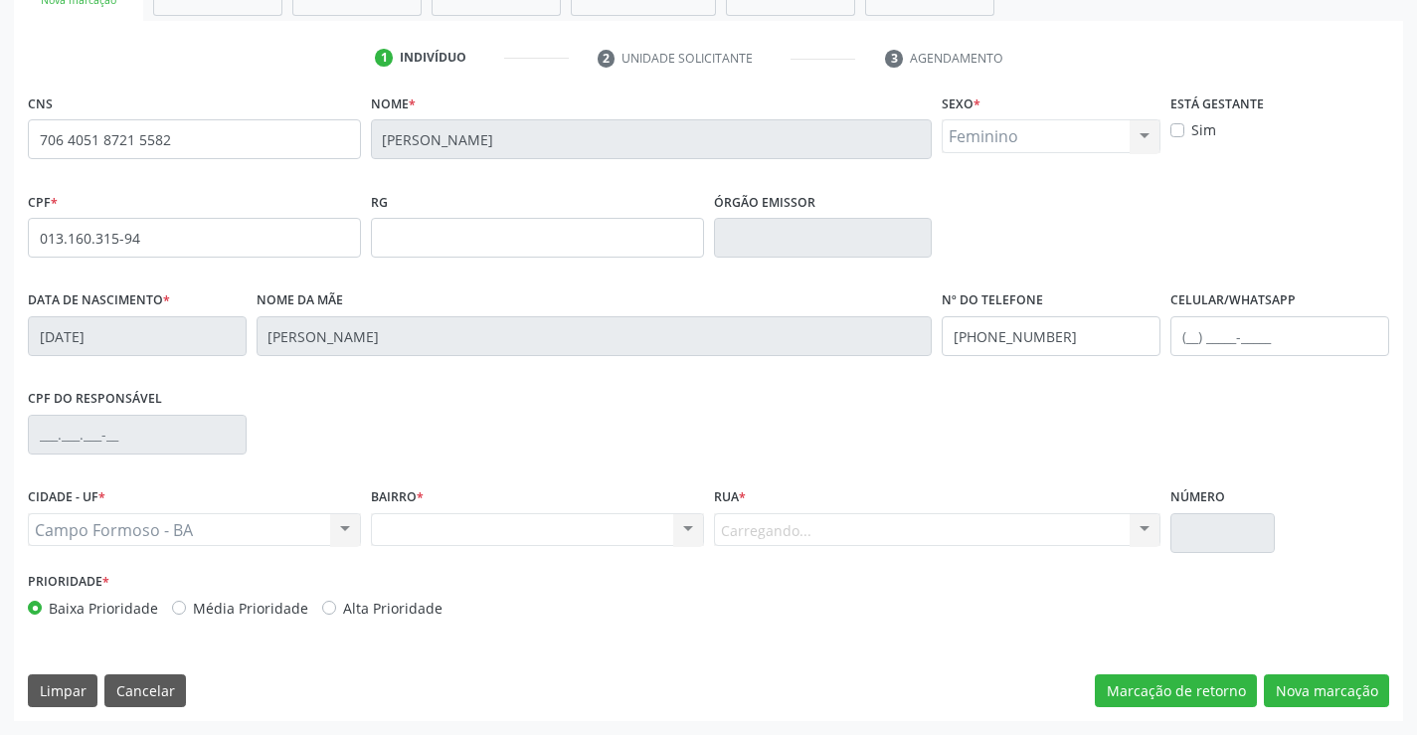
click at [752, 523] on div "Carregando... Nenhum resultado encontrado para: " " Nenhuma opção encontrada. D…" at bounding box center [937, 530] width 447 height 34
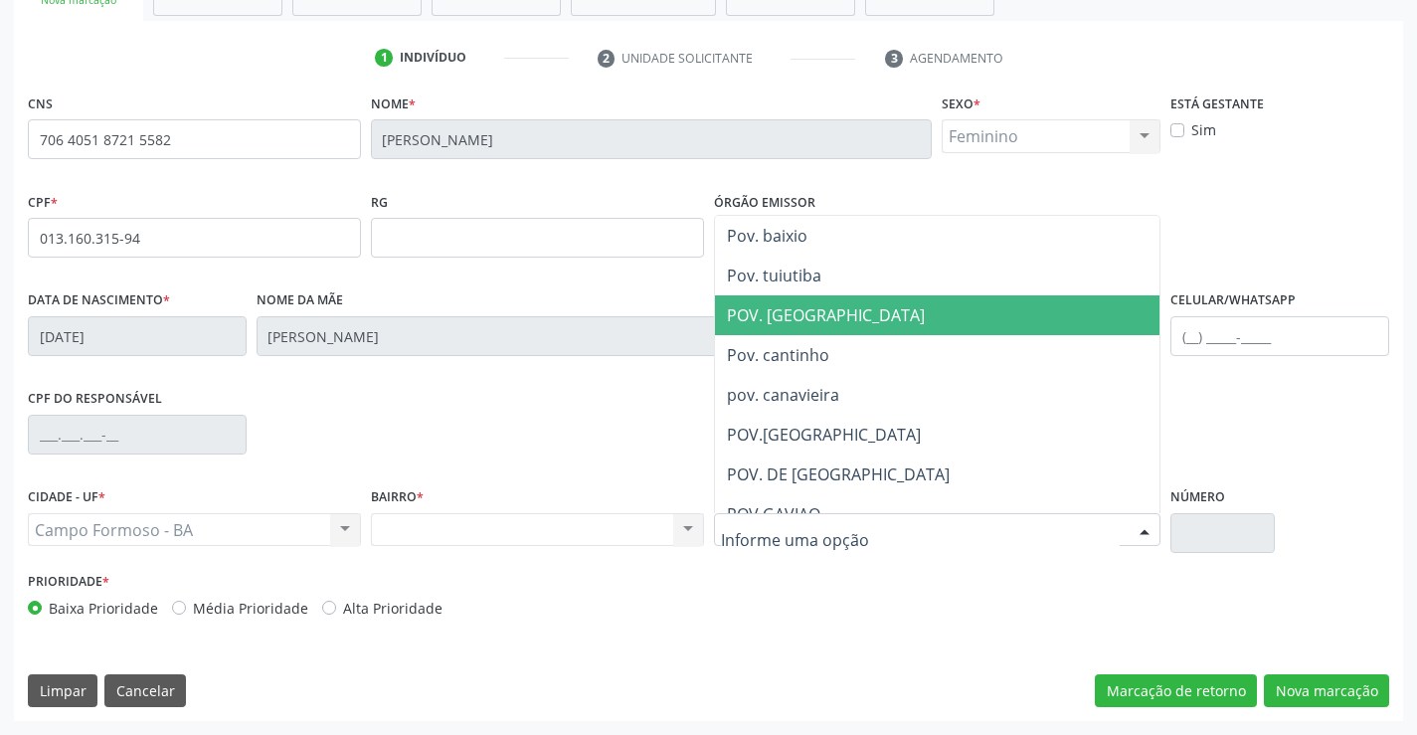
click at [749, 321] on span "POV. [GEOGRAPHIC_DATA]" at bounding box center [826, 315] width 198 height 22
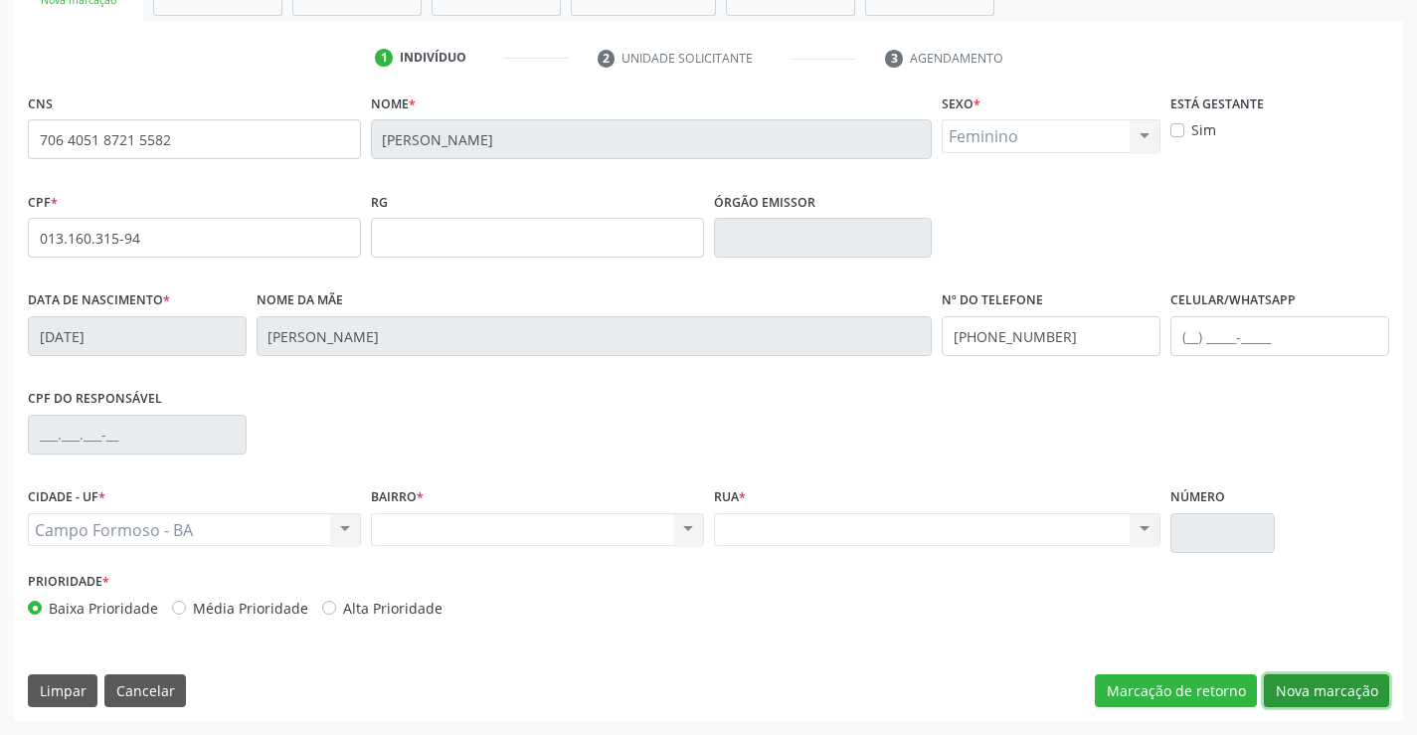
click at [1380, 683] on button "Nova marcação" at bounding box center [1325, 691] width 125 height 34
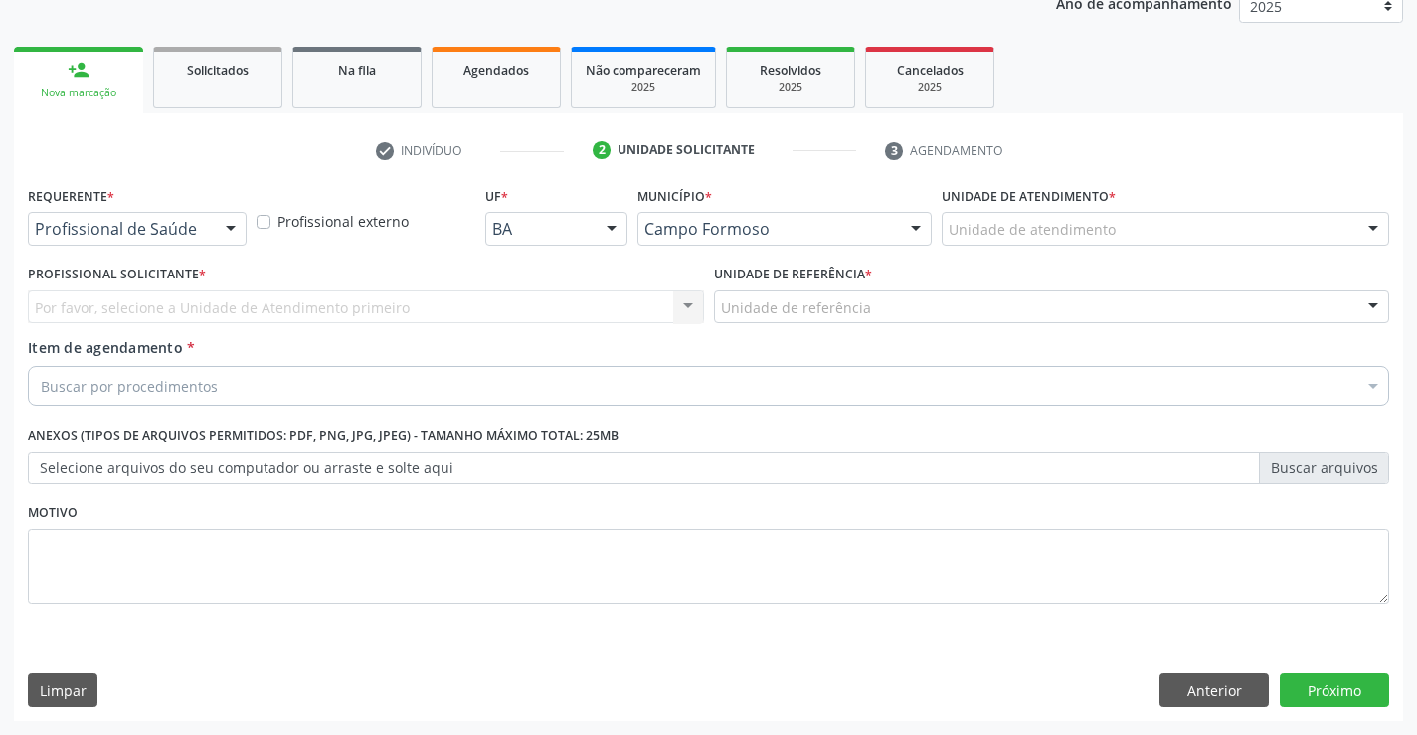
click at [152, 217] on div "Profissional de Saúde" at bounding box center [137, 229] width 219 height 34
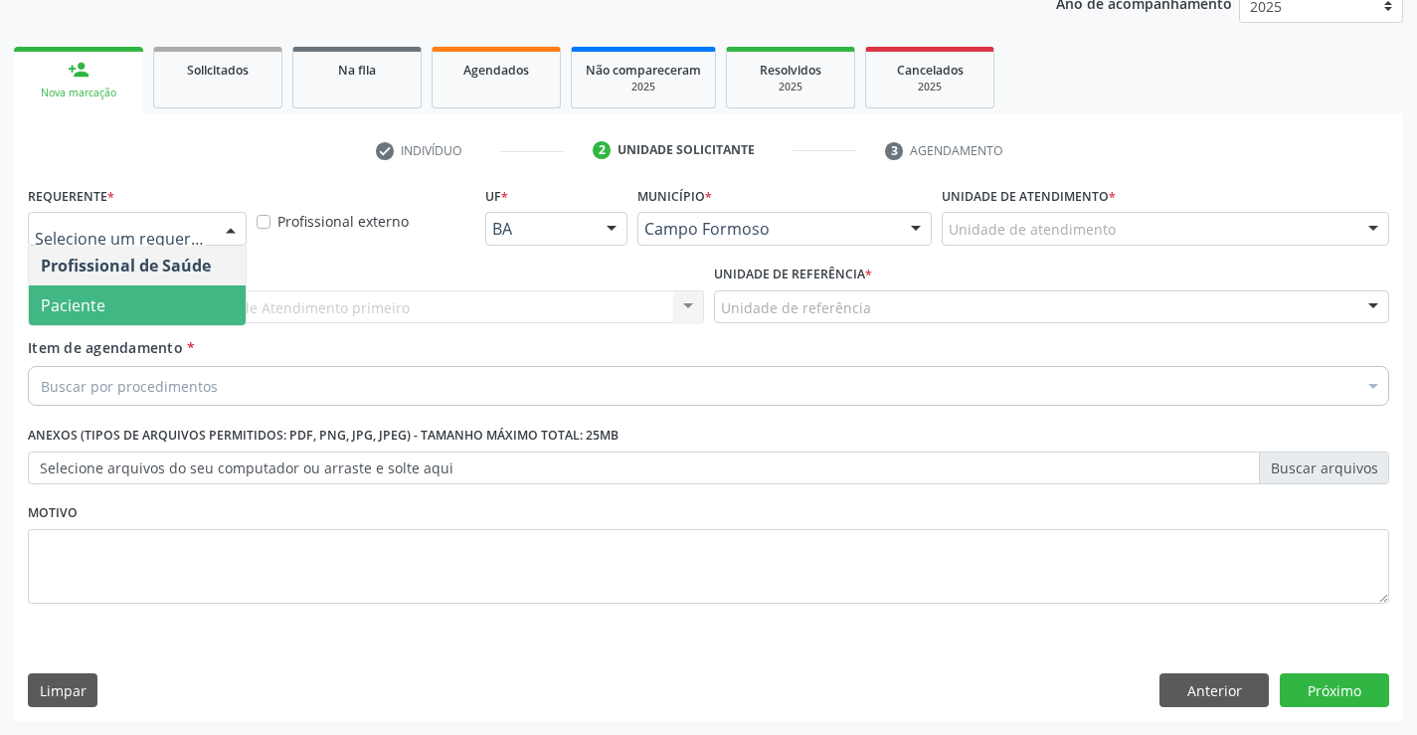
drag, startPoint x: 124, startPoint y: 290, endPoint x: 124, endPoint y: 309, distance: 18.9
click at [124, 292] on span "Paciente" at bounding box center [137, 305] width 217 height 40
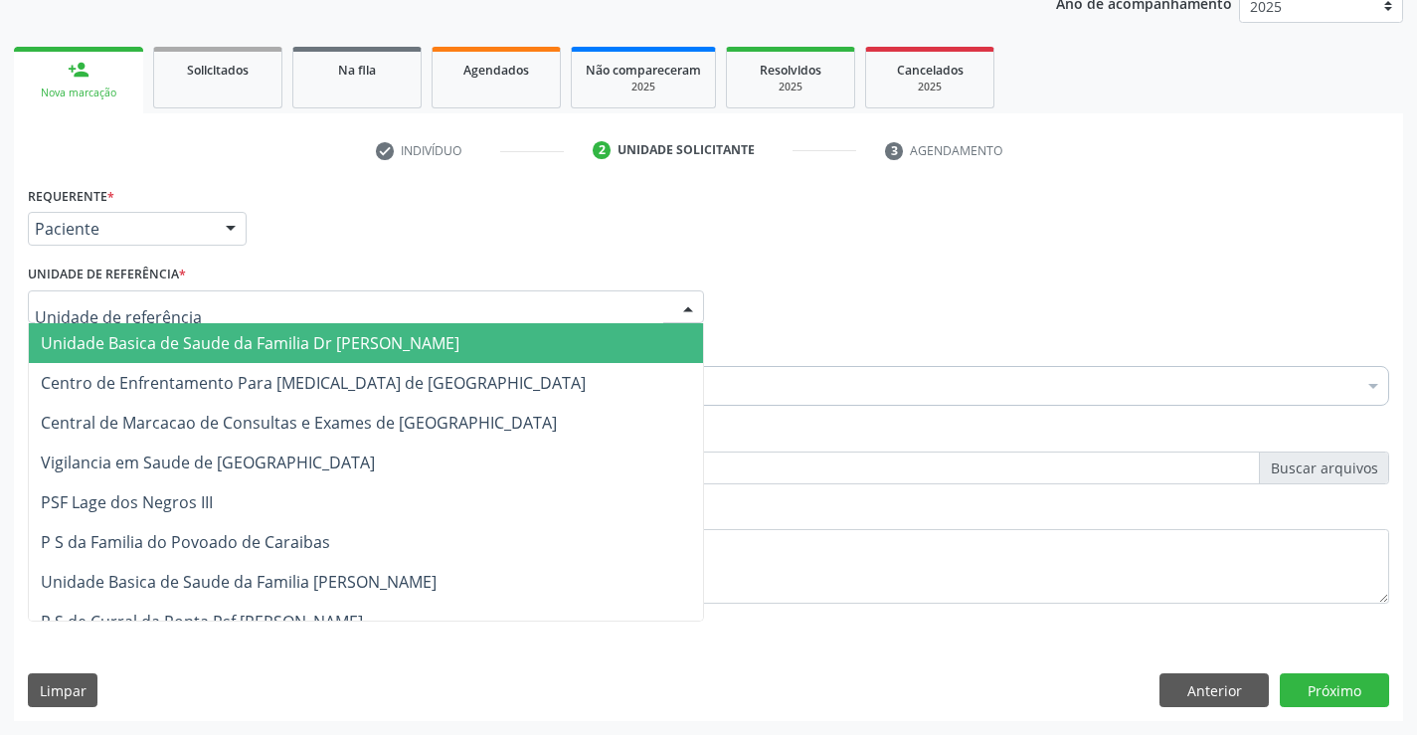
click at [164, 335] on span "Unidade Basica de Saude da Familia Dr [PERSON_NAME]" at bounding box center [250, 343] width 419 height 22
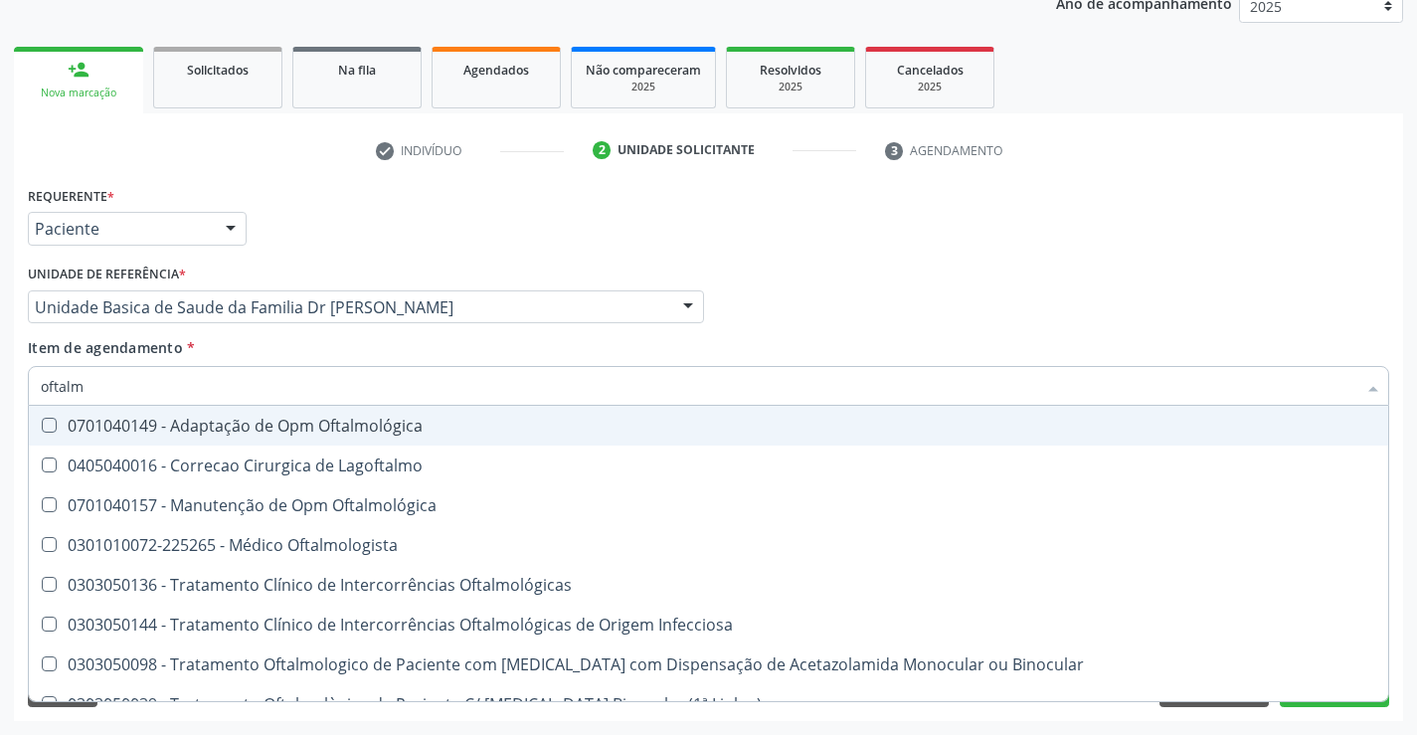
type input "oftalmo"
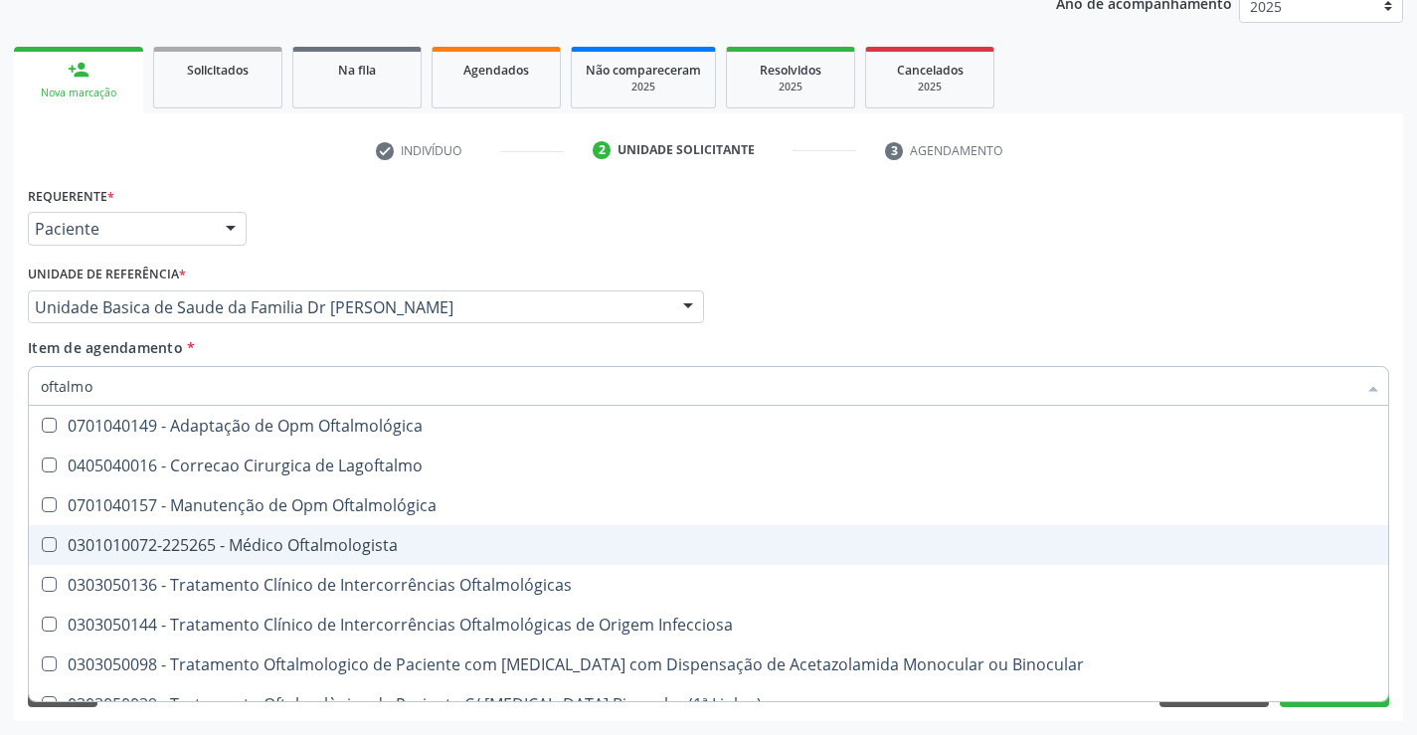
drag, startPoint x: 213, startPoint y: 532, endPoint x: 201, endPoint y: 532, distance: 11.9
click at [207, 532] on span "0301010072-225265 - Médico Oftalmologista" at bounding box center [708, 545] width 1359 height 40
checkbox Oftalmologista "true"
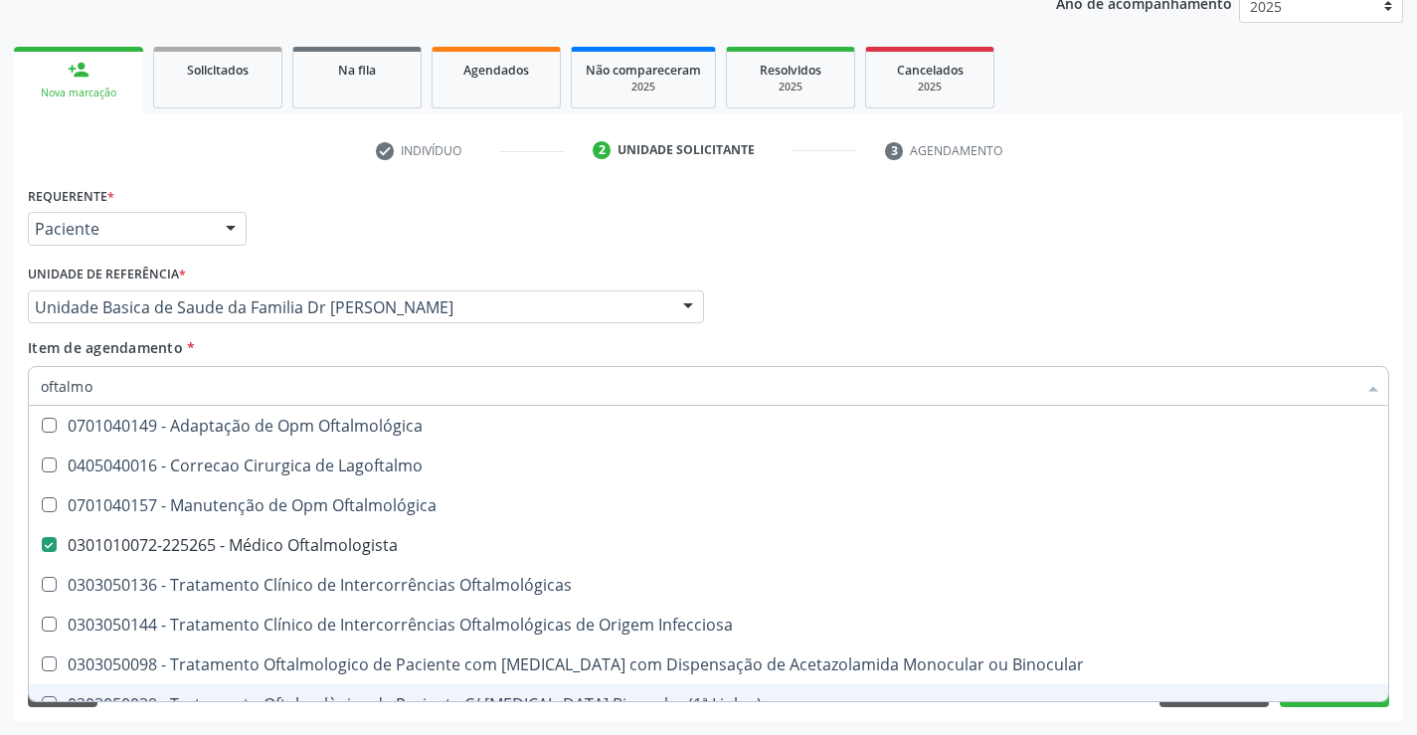
click at [1247, 717] on div "Requerente * Paciente Profissional de Saúde Paciente Nenhum resultado encontrad…" at bounding box center [708, 451] width 1389 height 540
checkbox Lagoftalmo "true"
checkbox Oftalmologista "false"
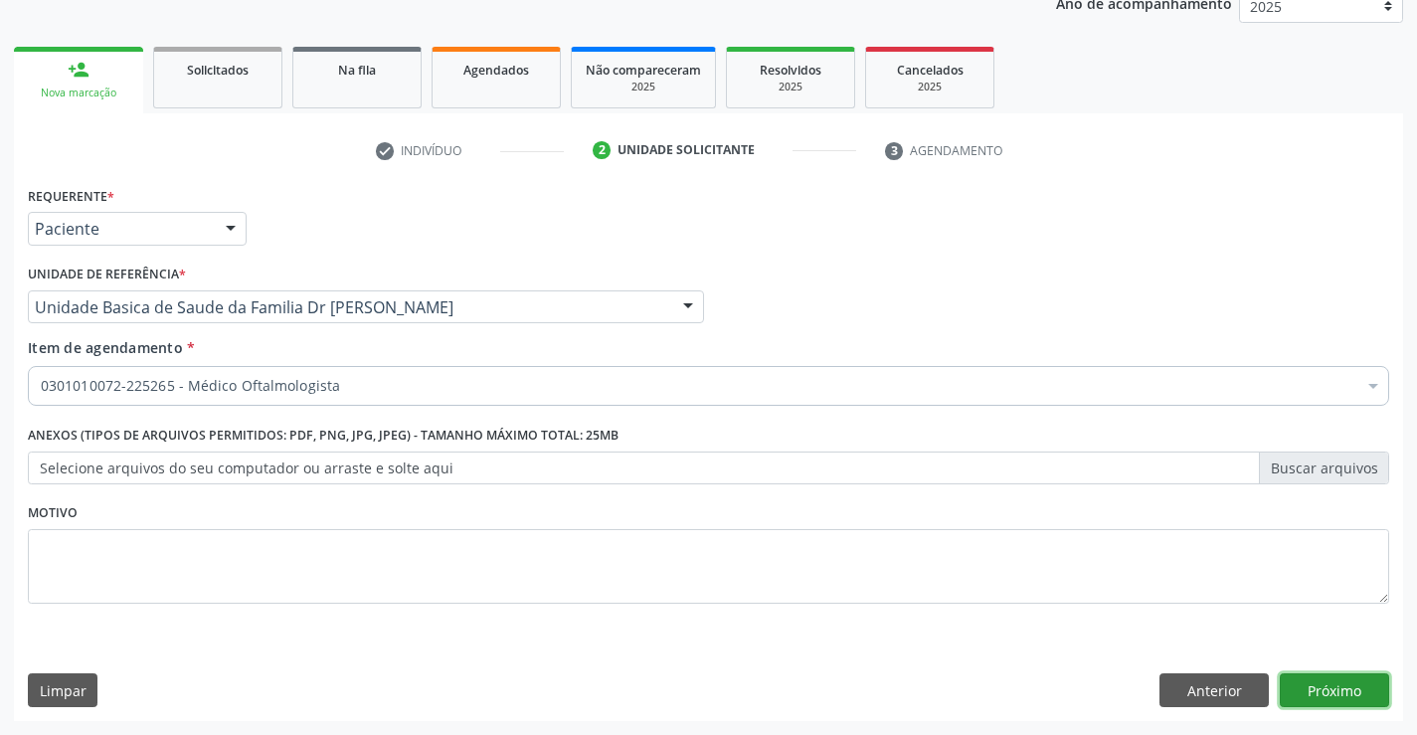
click at [1334, 697] on button "Próximo" at bounding box center [1333, 690] width 109 height 34
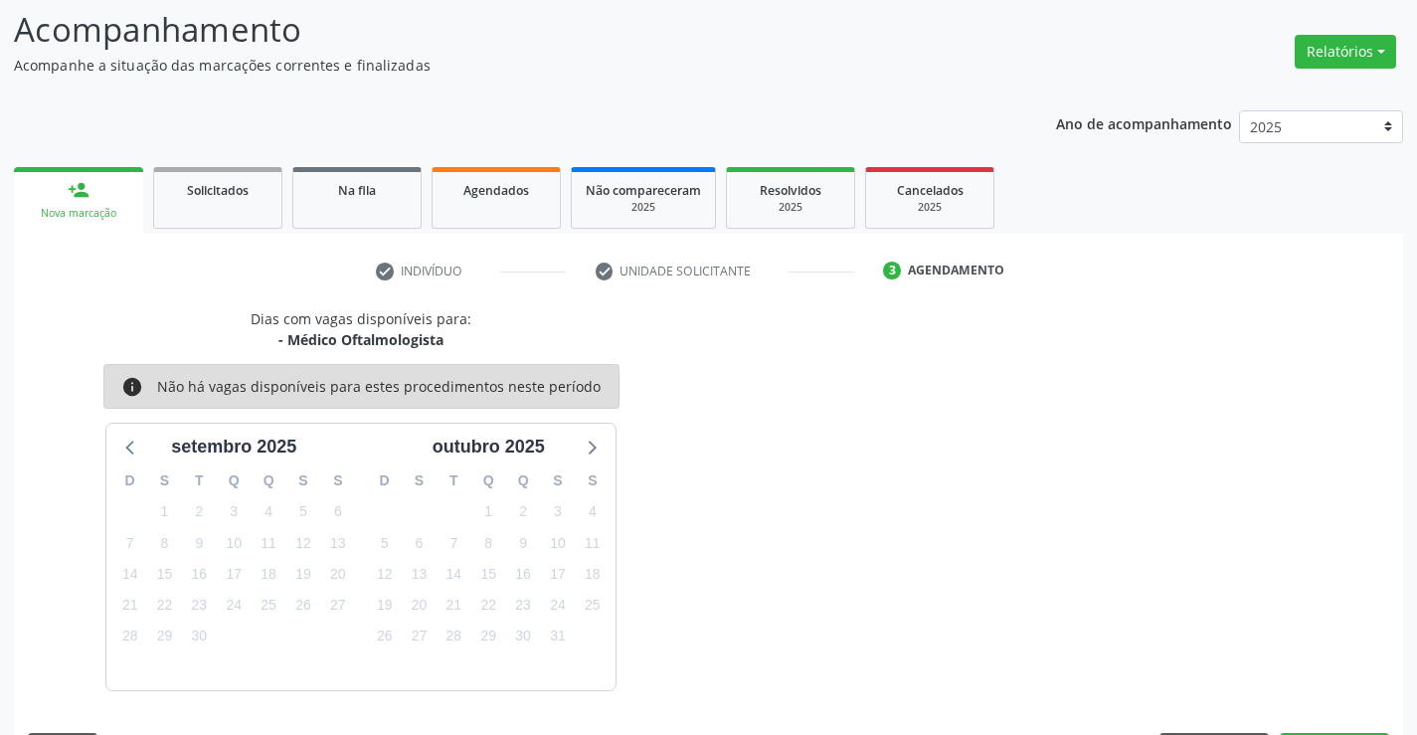
scroll to position [189, 0]
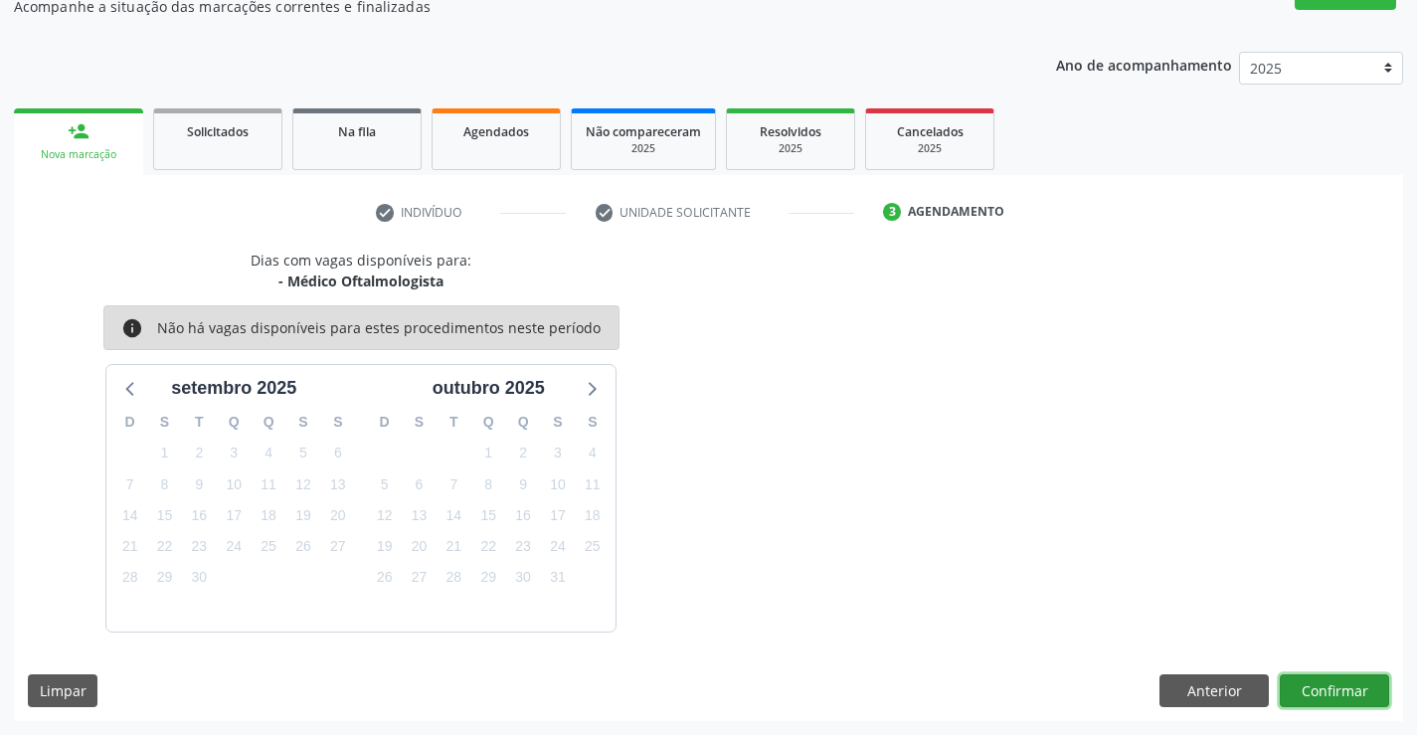
click at [1311, 685] on button "Confirmar" at bounding box center [1333, 691] width 109 height 34
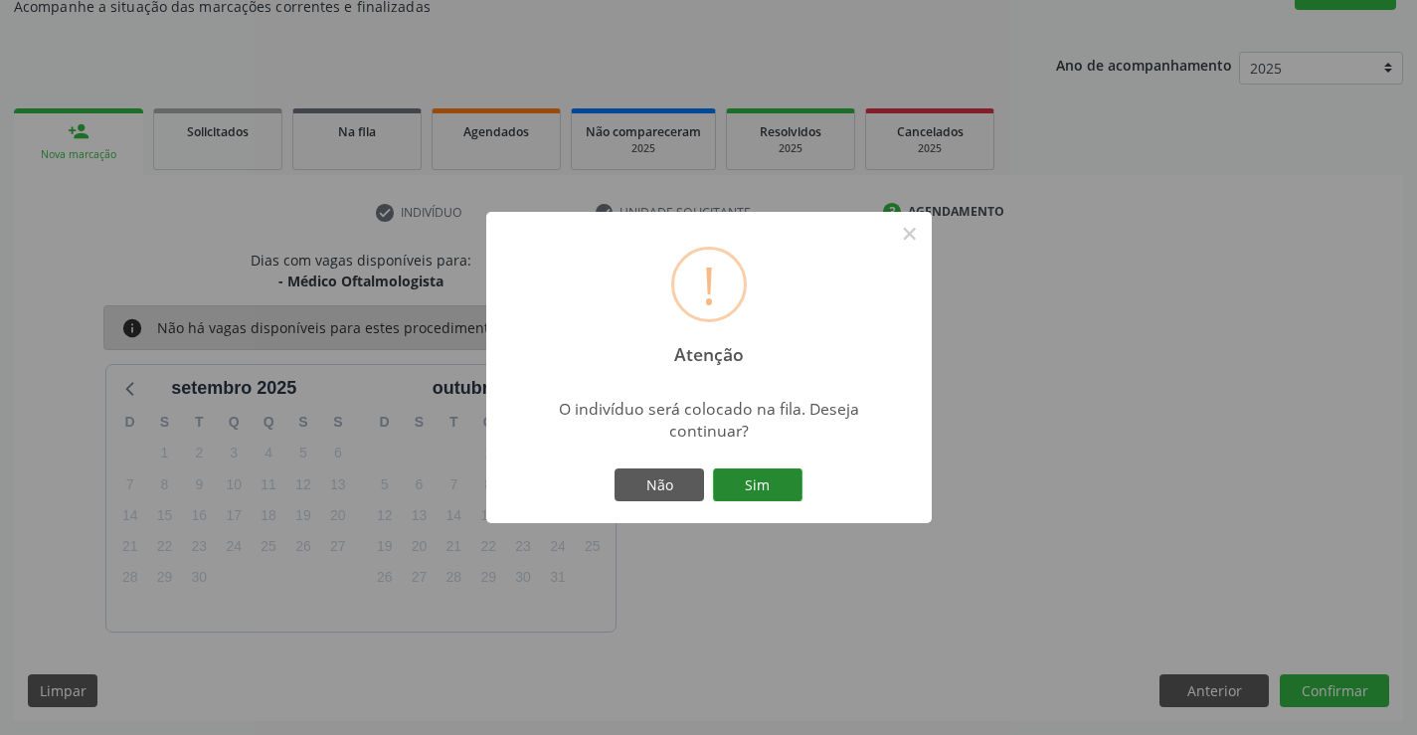
click at [763, 474] on button "Sim" at bounding box center [757, 485] width 89 height 34
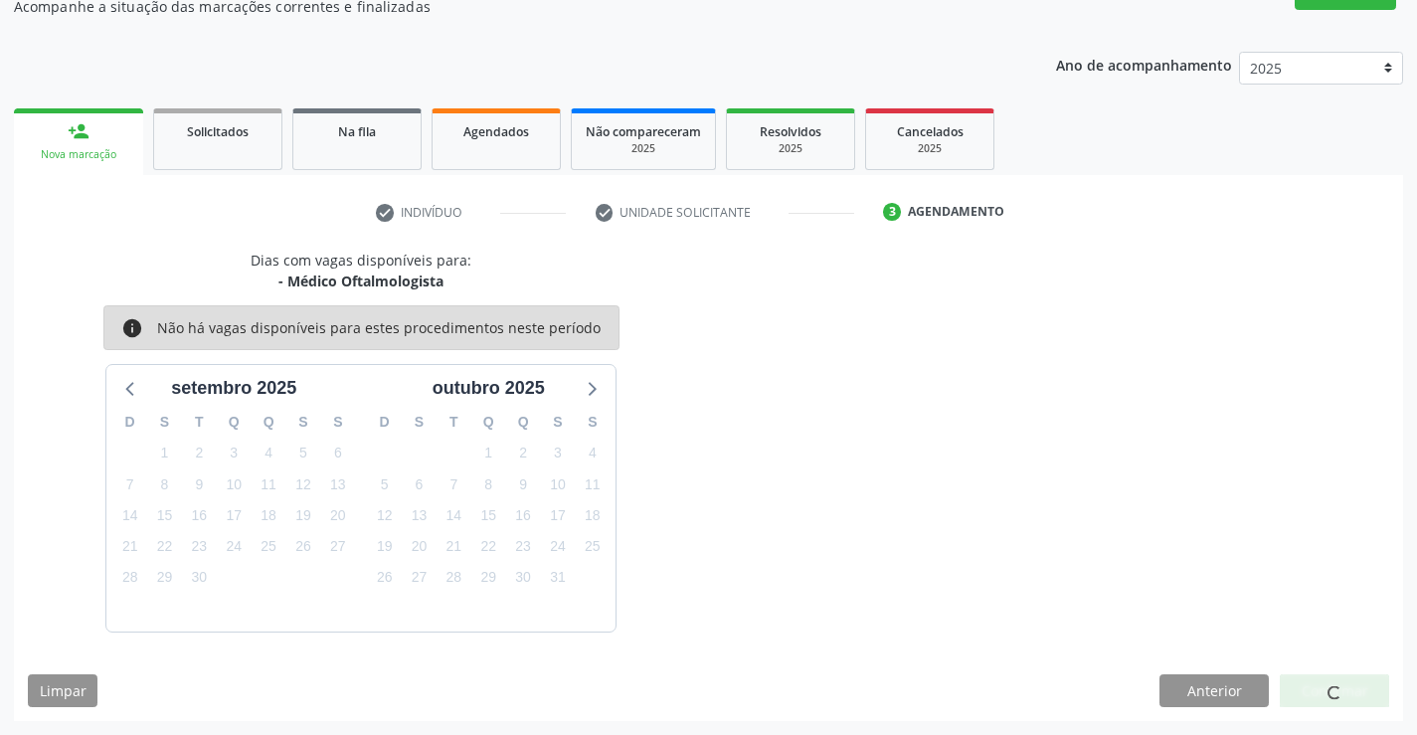
scroll to position [0, 0]
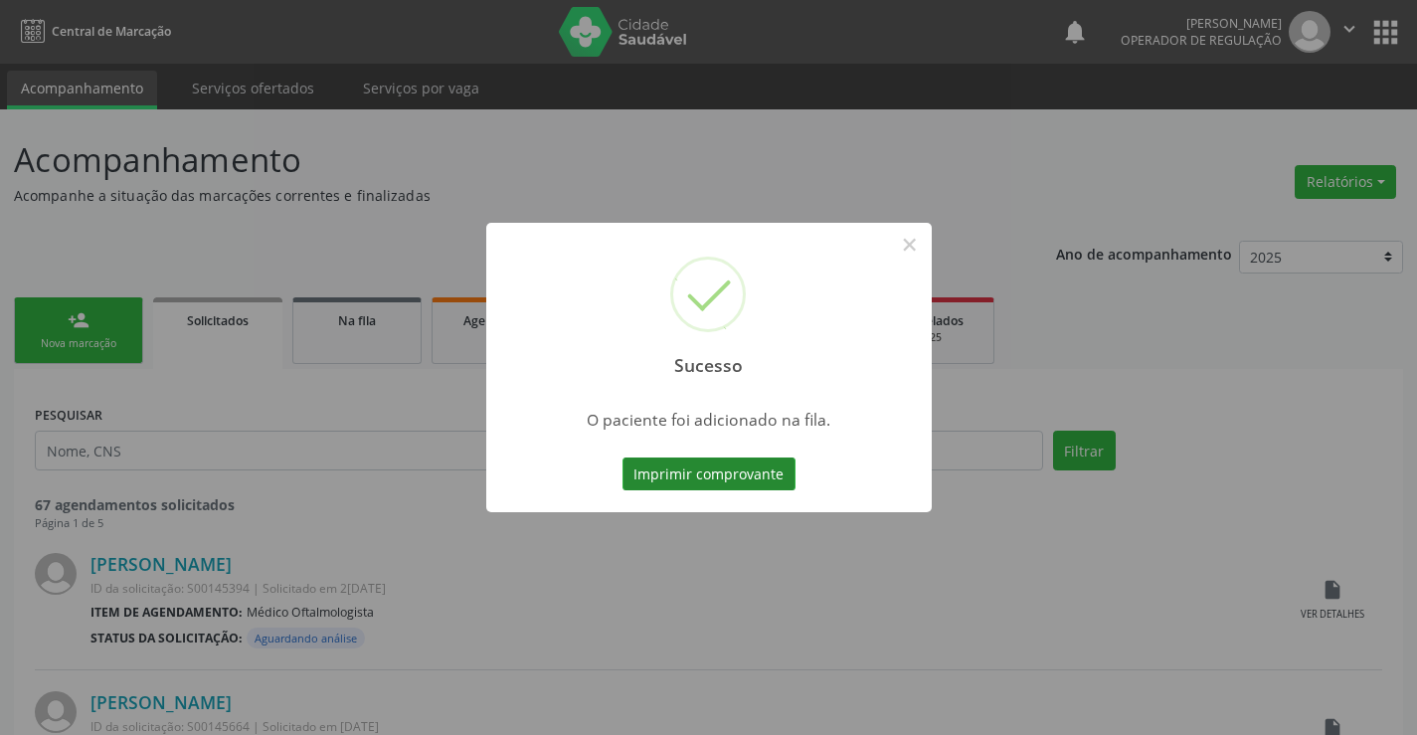
click at [705, 475] on button "Imprimir comprovante" at bounding box center [708, 474] width 173 height 34
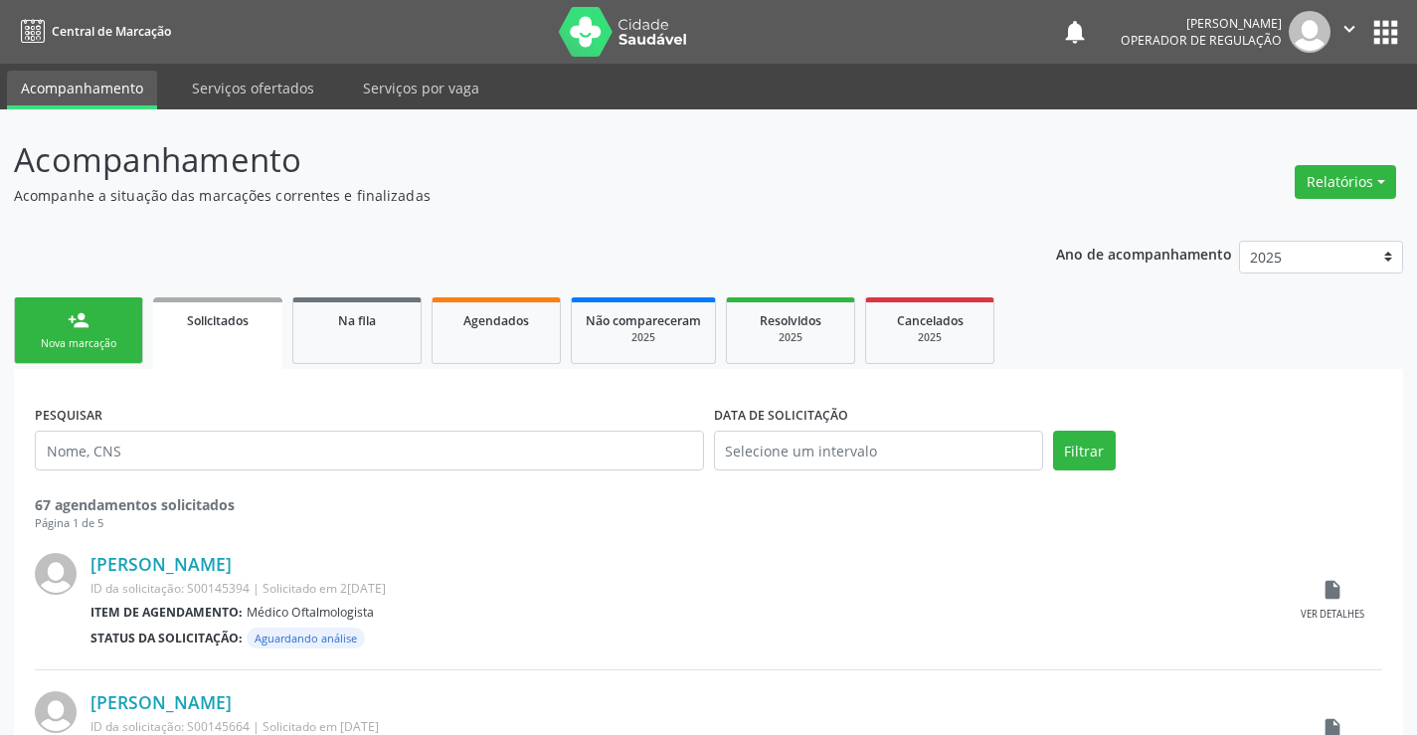
click at [77, 326] on div "person_add" at bounding box center [79, 320] width 22 height 22
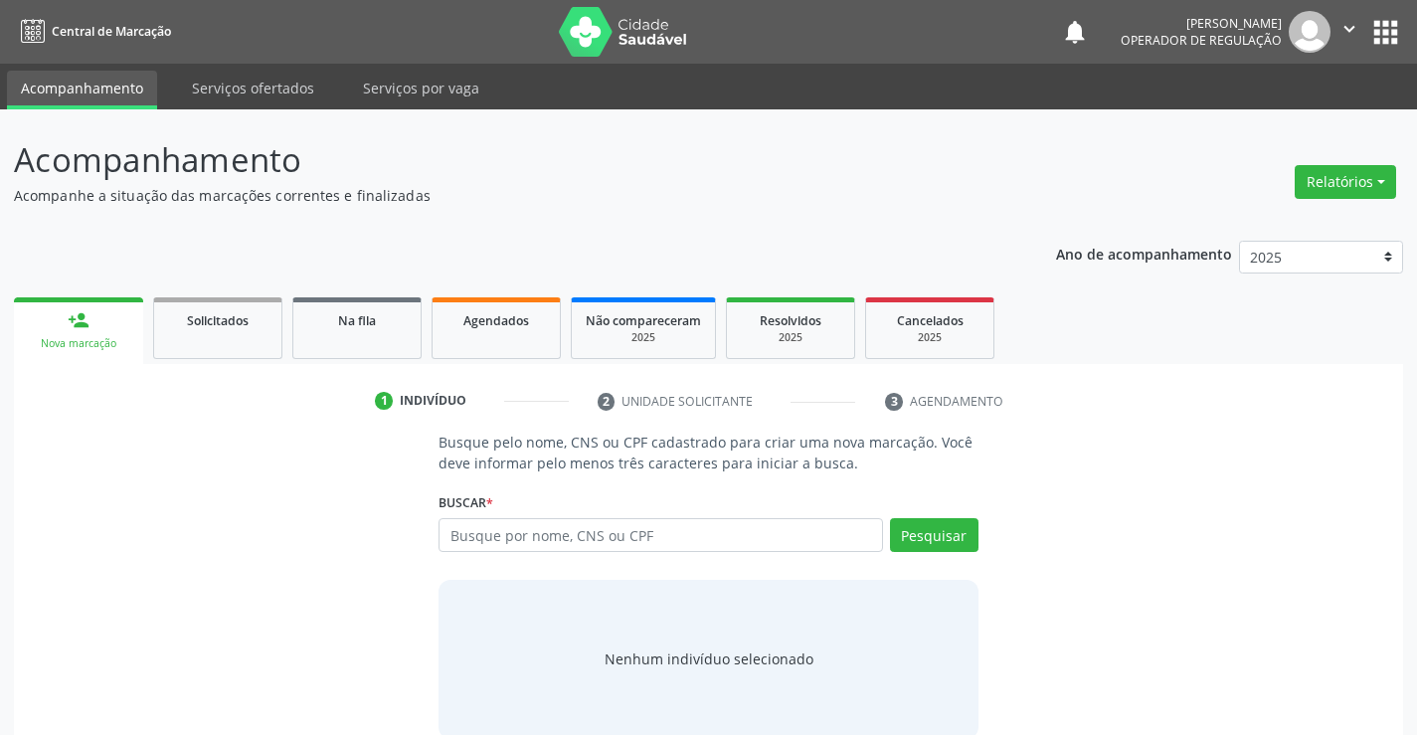
click at [766, 556] on div "Busque por nome, CNS ou CPF Nenhum resultado encontrado para: " " Digite nome, …" at bounding box center [707, 542] width 539 height 48
click at [759, 521] on input "text" at bounding box center [659, 535] width 443 height 34
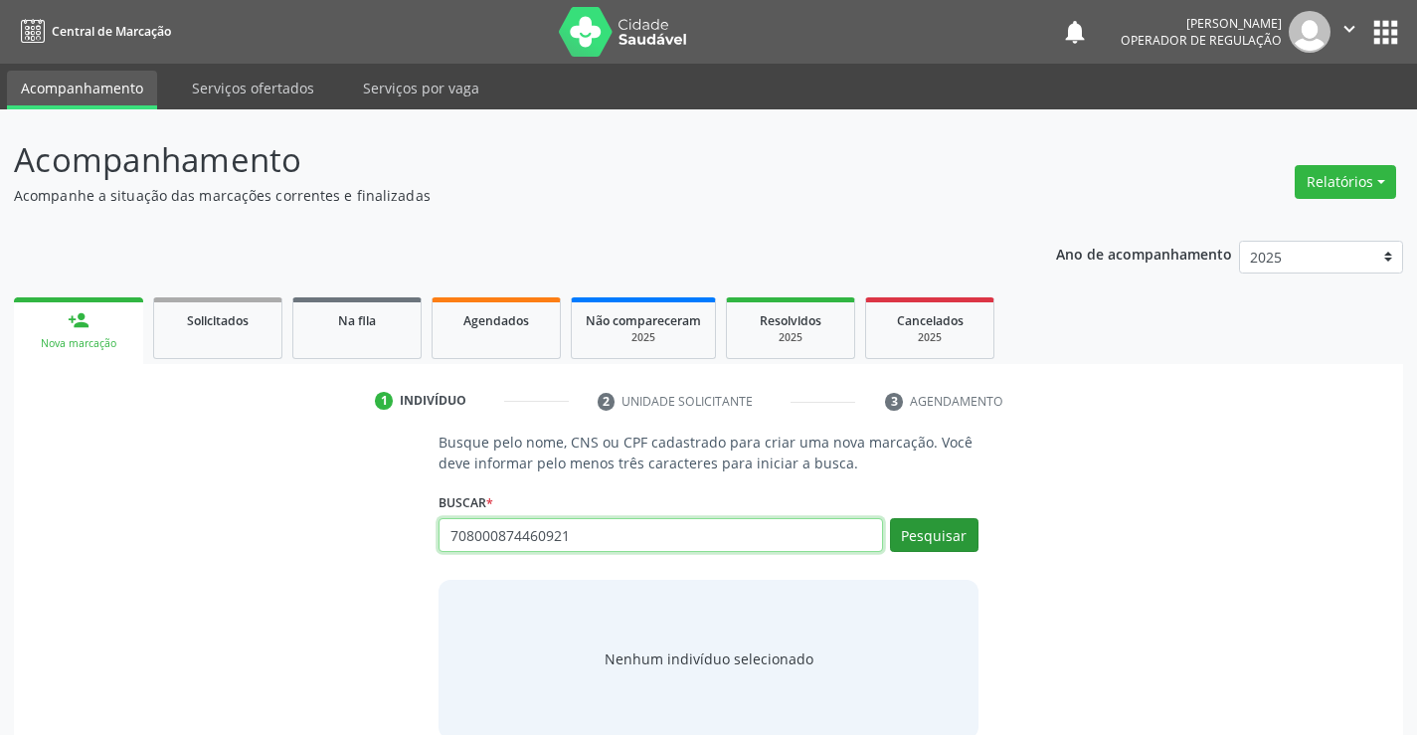
type input "708000874460921"
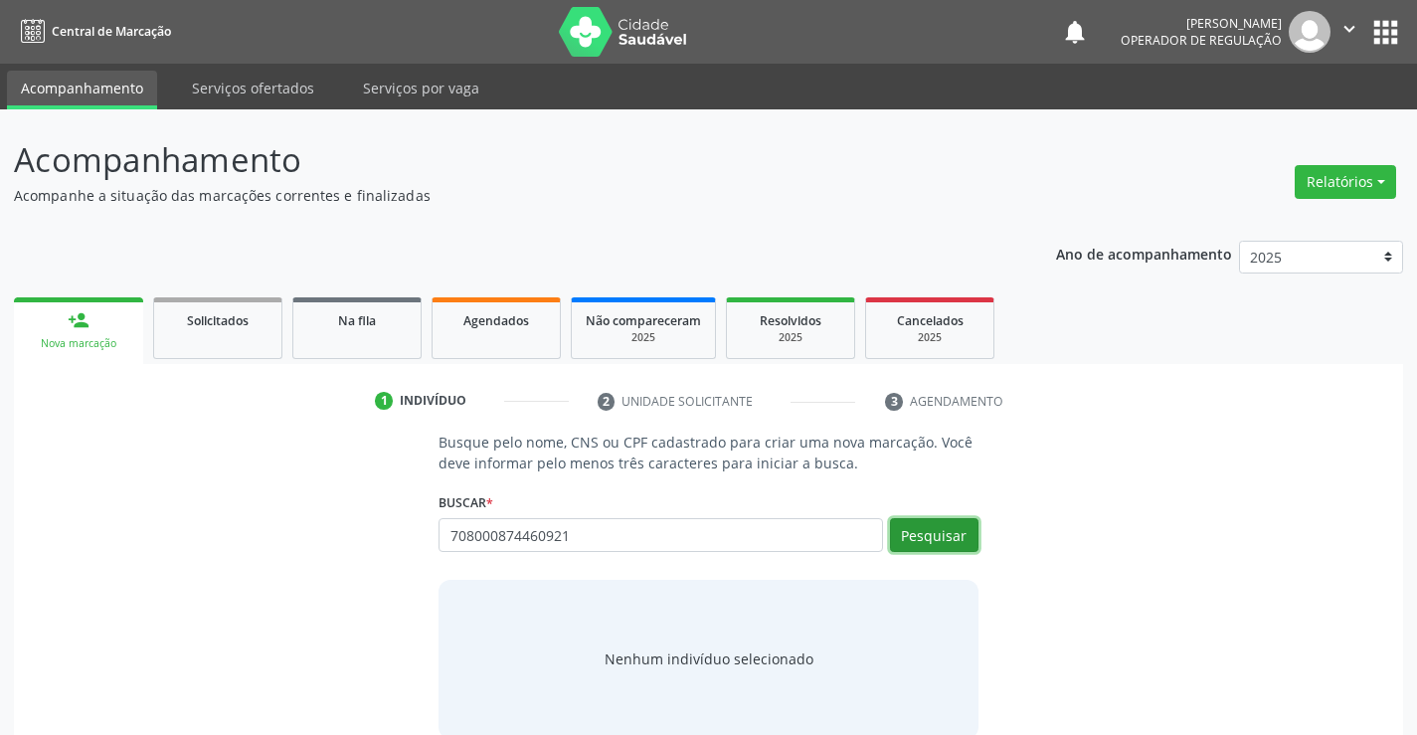
click at [957, 534] on button "Pesquisar" at bounding box center [934, 535] width 88 height 34
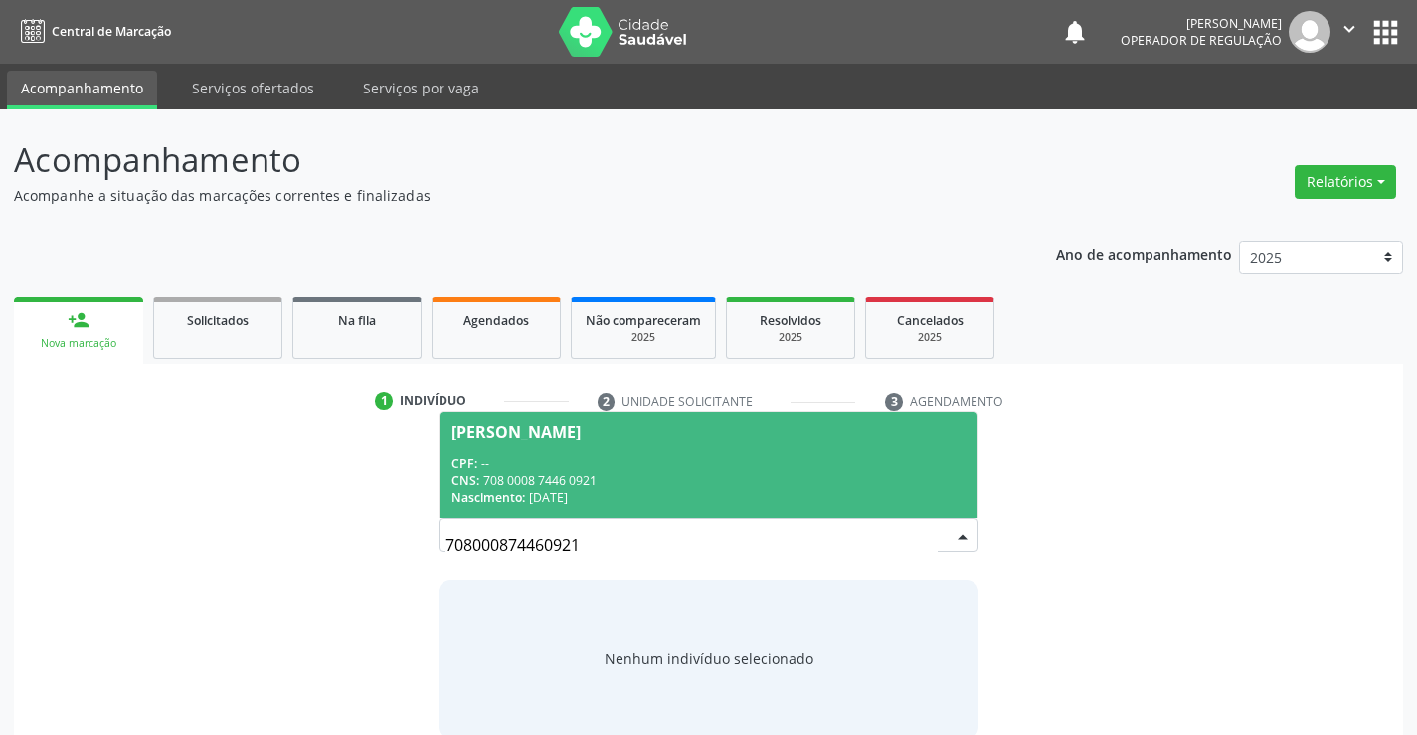
click at [686, 465] on div "CPF: --" at bounding box center [707, 463] width 513 height 17
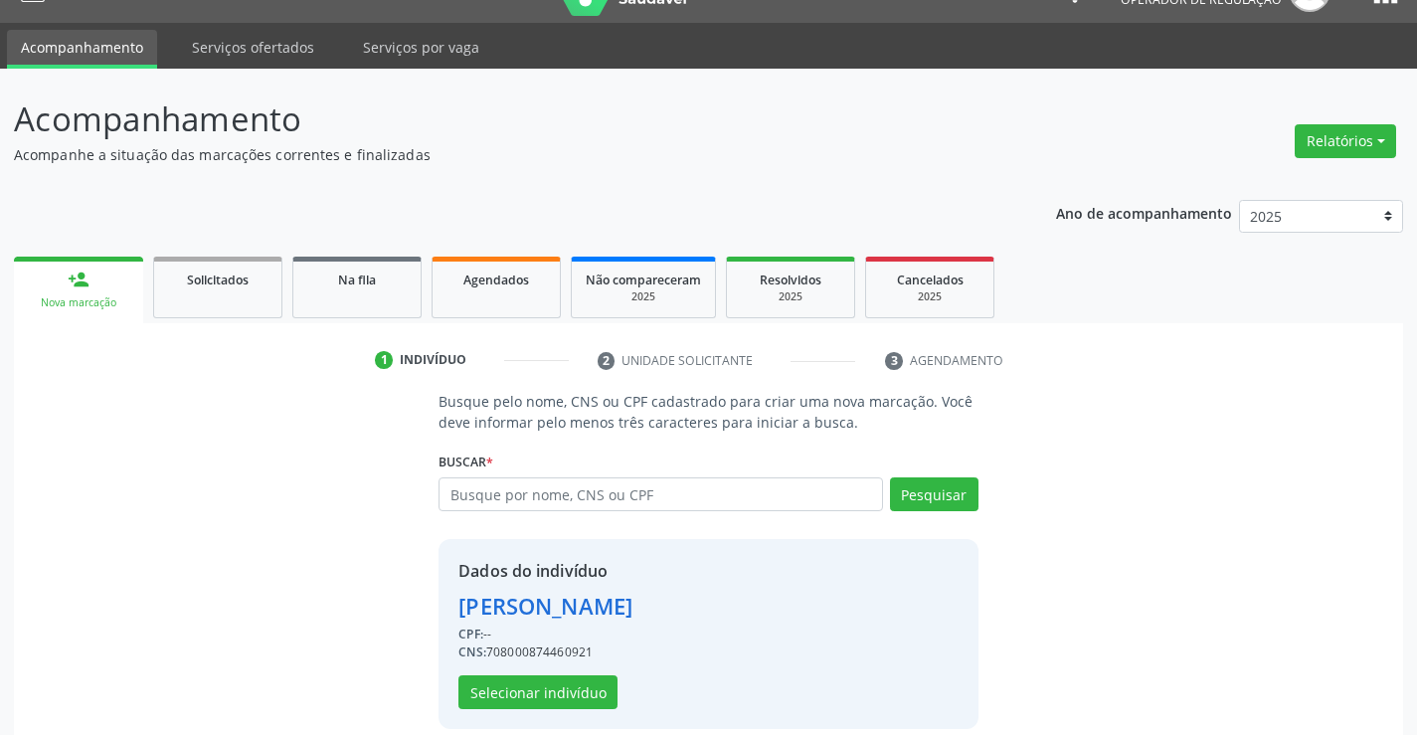
scroll to position [63, 0]
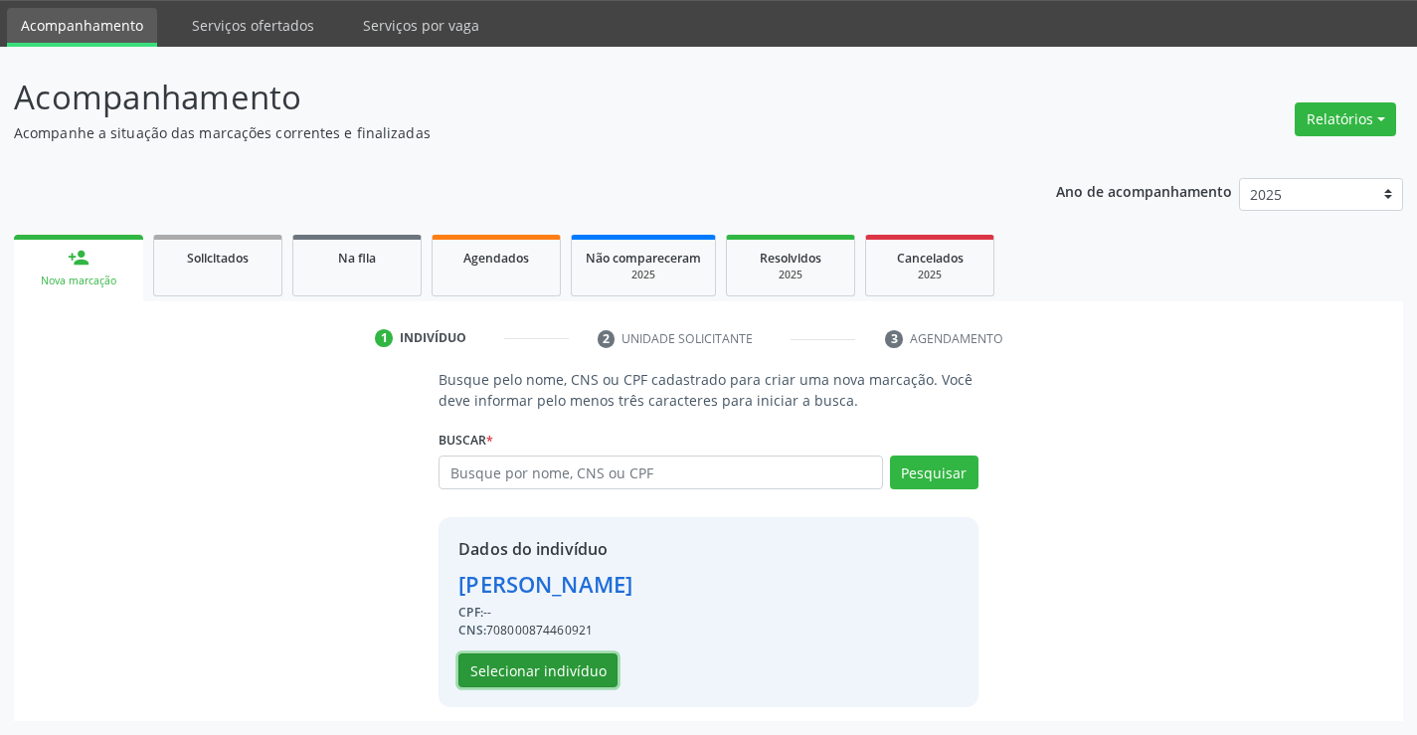
click at [567, 664] on button "Selecionar indivíduo" at bounding box center [537, 670] width 159 height 34
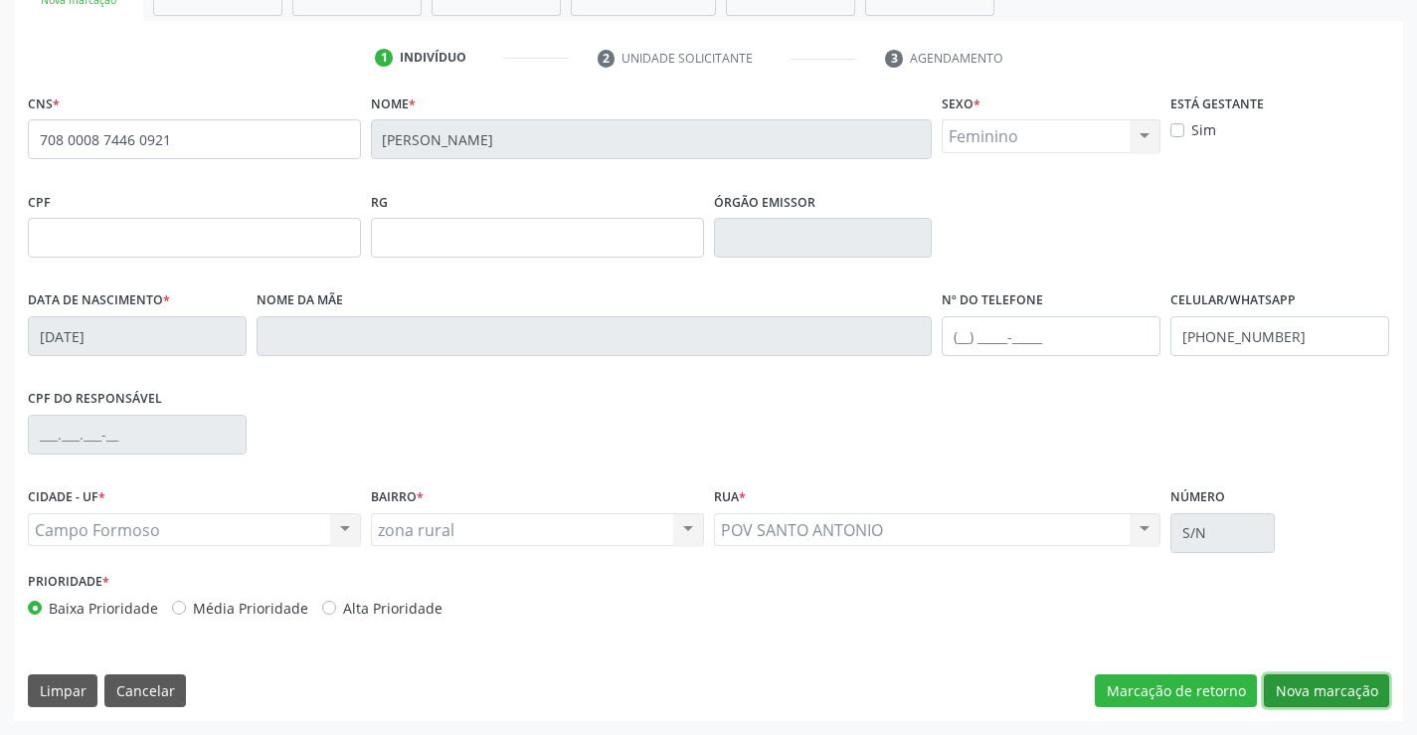
click at [1299, 685] on button "Nova marcação" at bounding box center [1325, 691] width 125 height 34
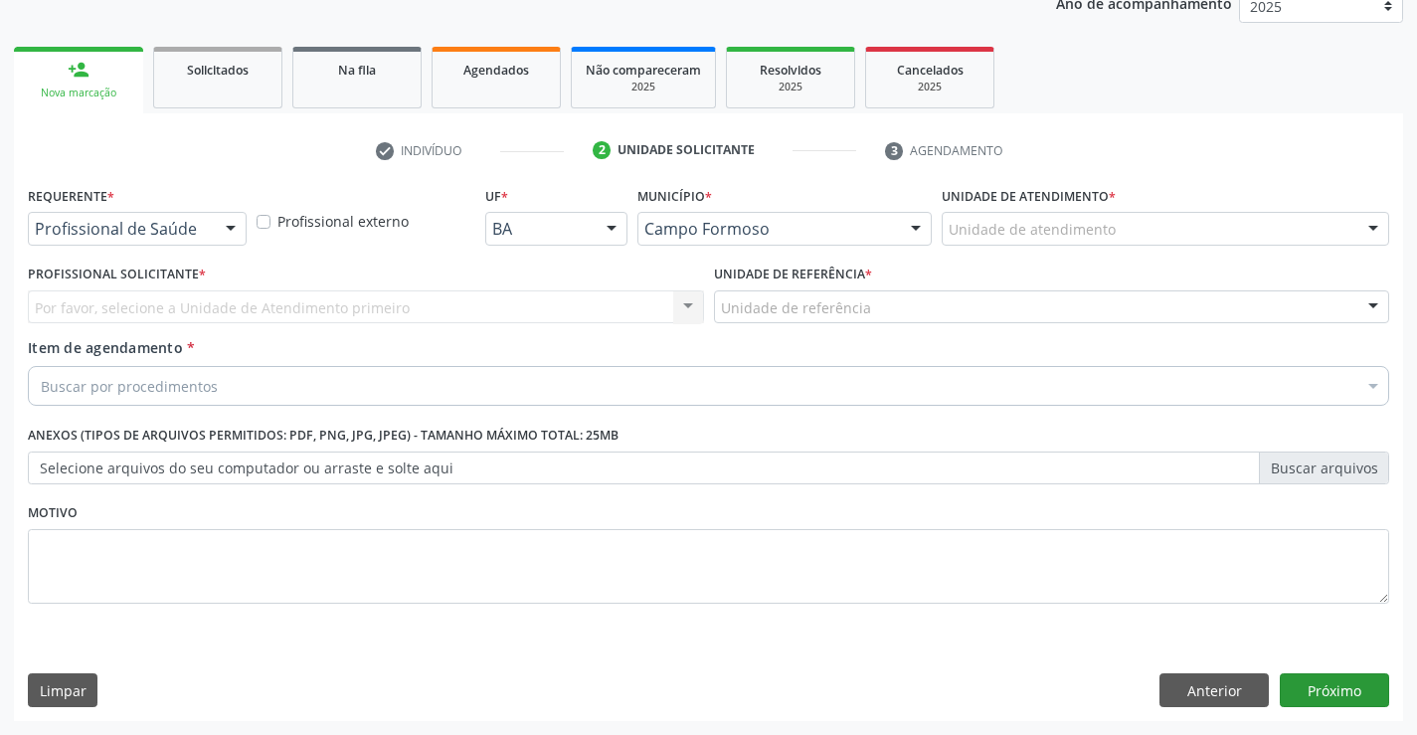
scroll to position [251, 0]
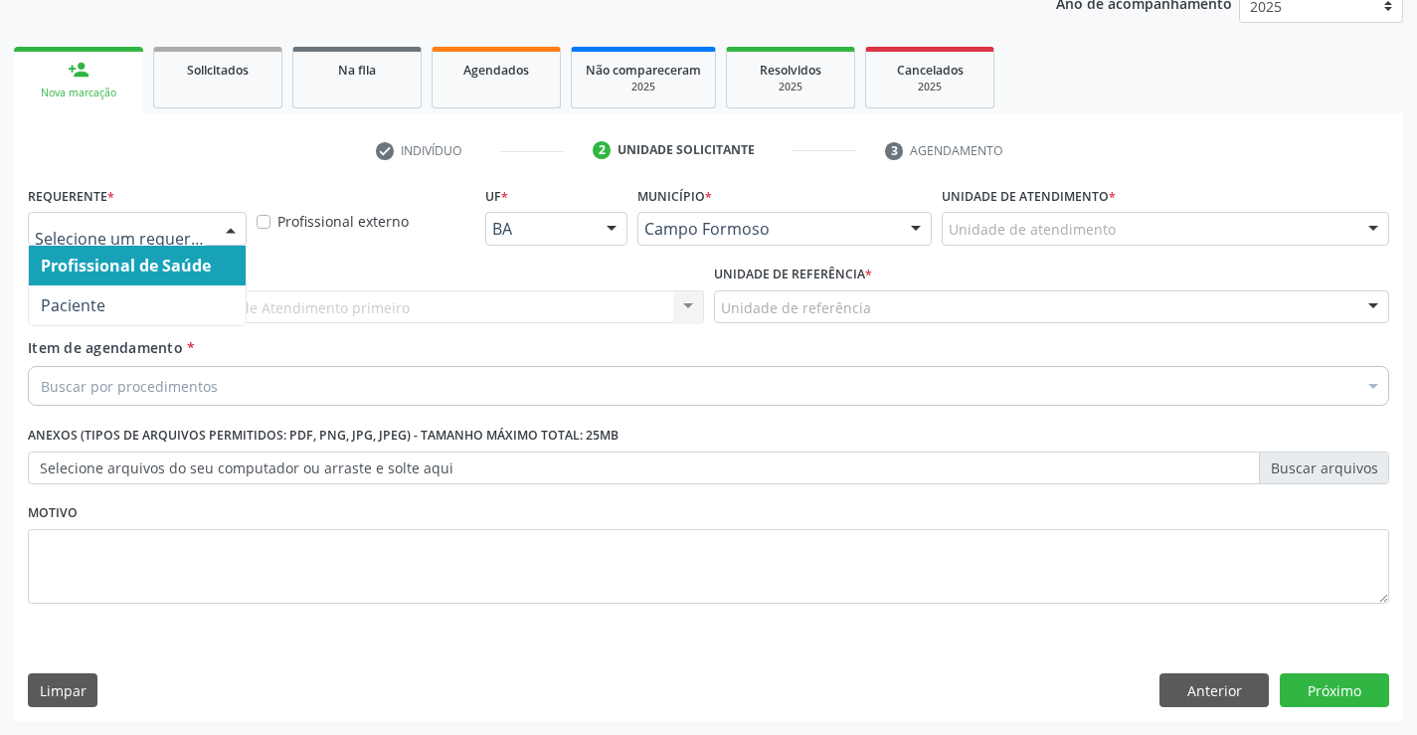
click at [159, 214] on div at bounding box center [137, 229] width 219 height 34
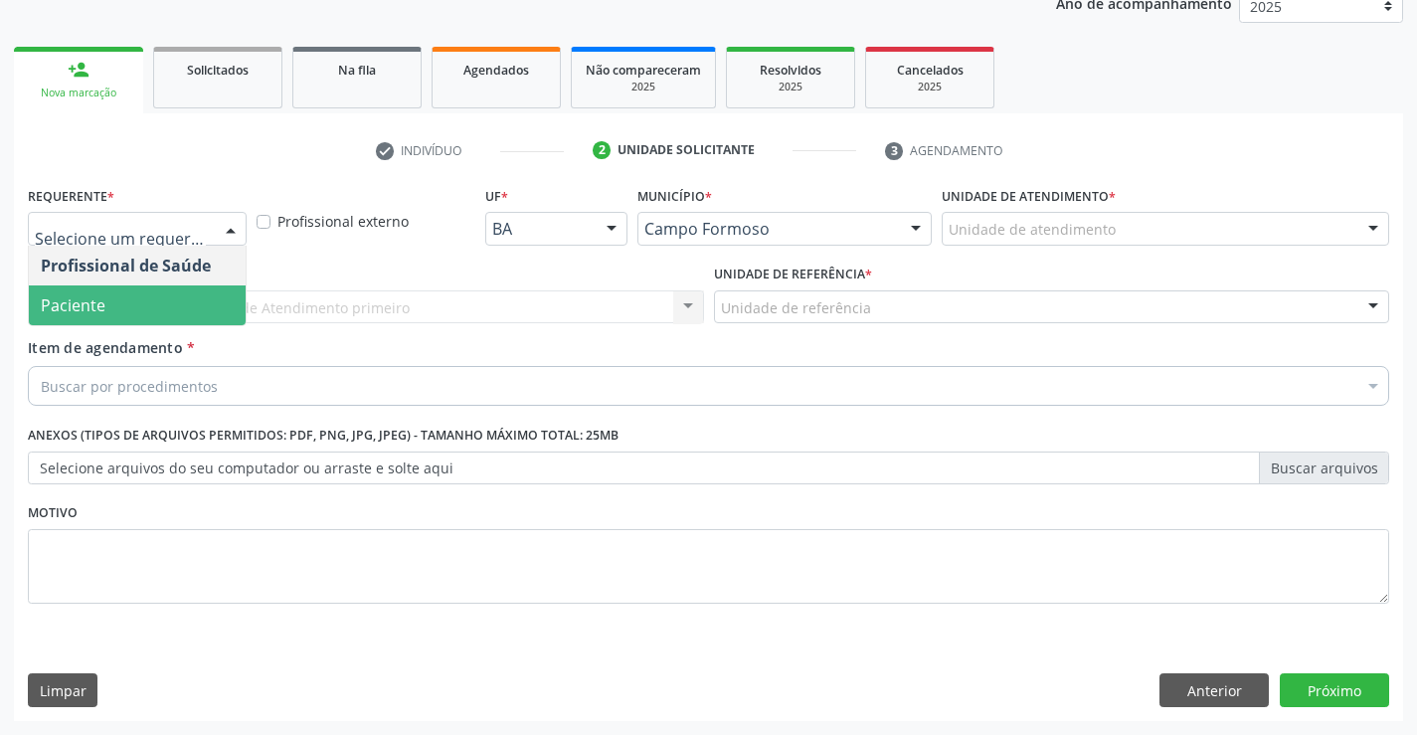
click at [120, 297] on span "Paciente" at bounding box center [137, 305] width 217 height 40
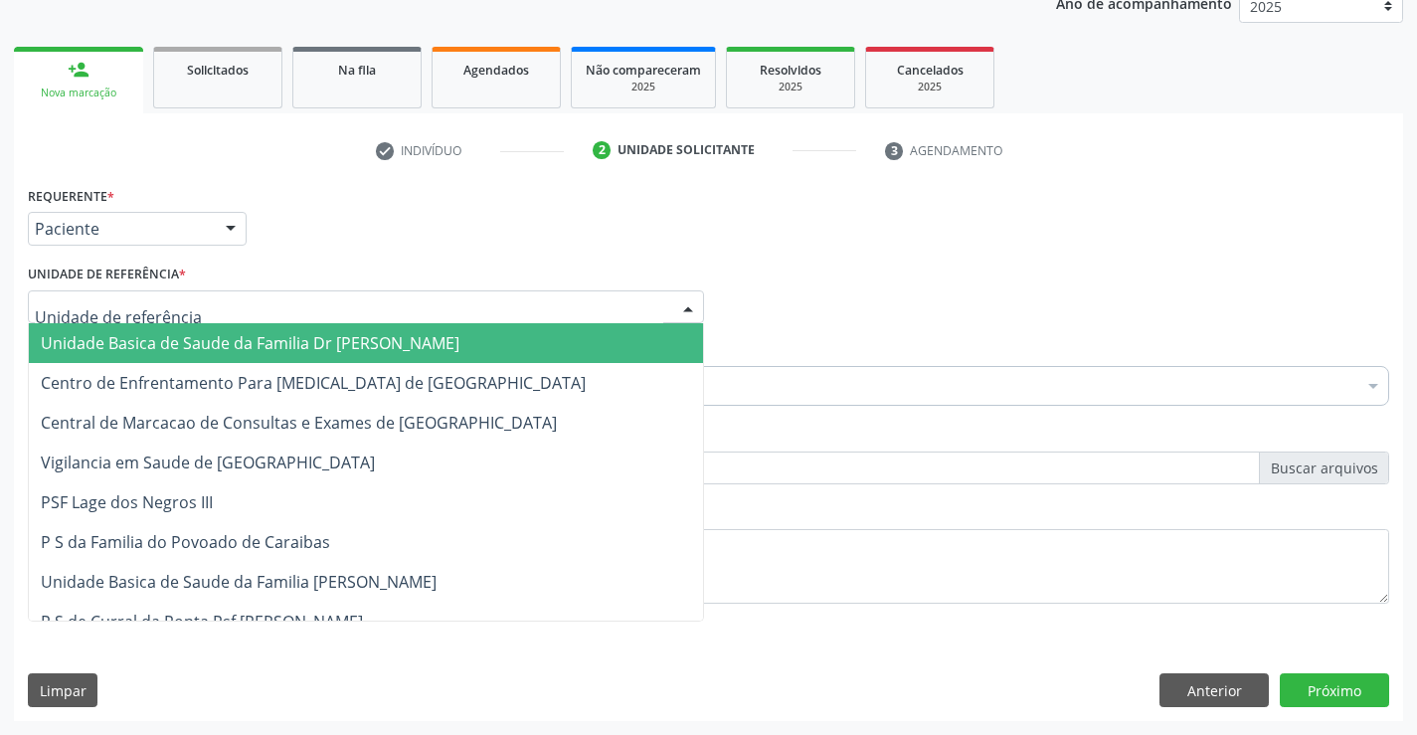
click at [137, 348] on span "Unidade Basica de Saude da Familia Dr [PERSON_NAME]" at bounding box center [250, 343] width 419 height 22
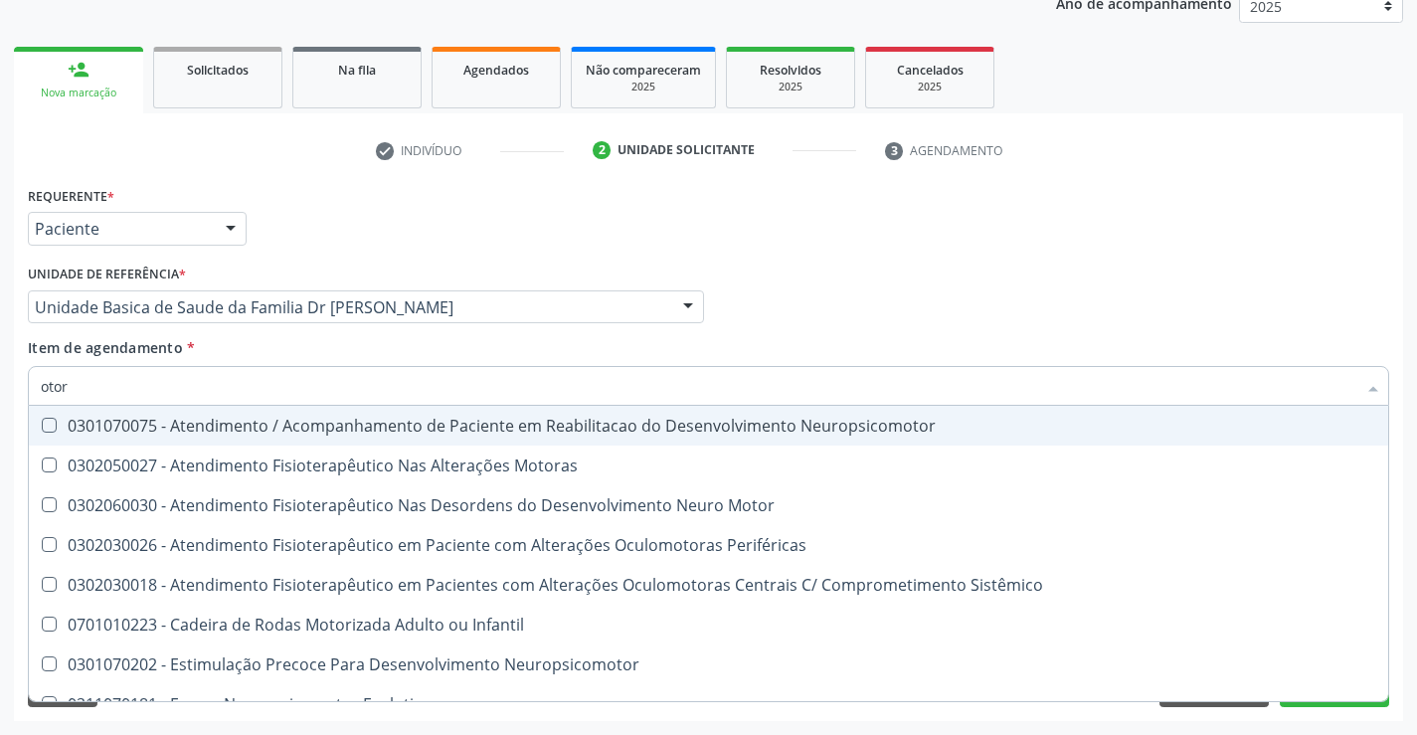
type input "otorr"
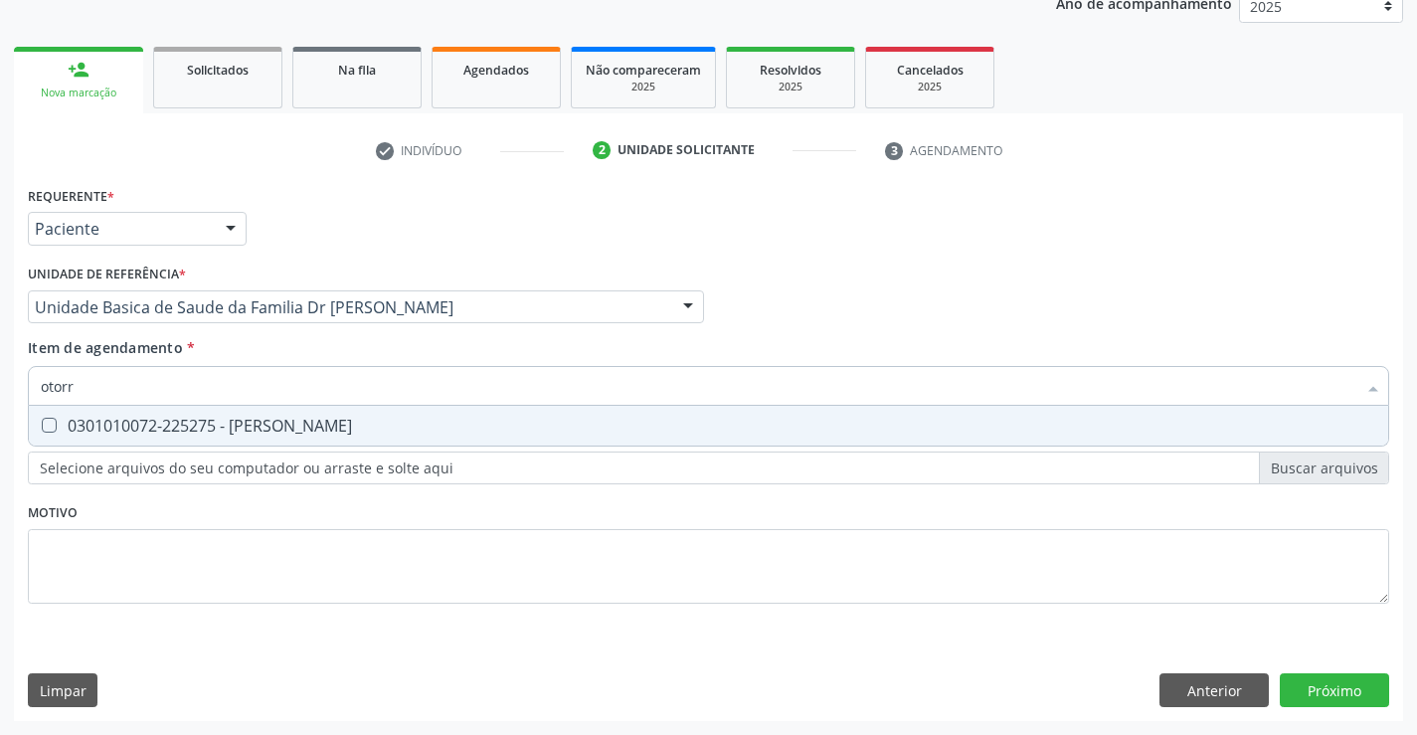
click at [411, 430] on div "0301010072-225275 - [PERSON_NAME]" at bounding box center [708, 426] width 1335 height 16
checkbox Otorrinolaringologista "true"
click at [1312, 690] on div "Requerente * Paciente Profissional de Saúde Paciente Nenhum resultado encontrad…" at bounding box center [708, 451] width 1389 height 540
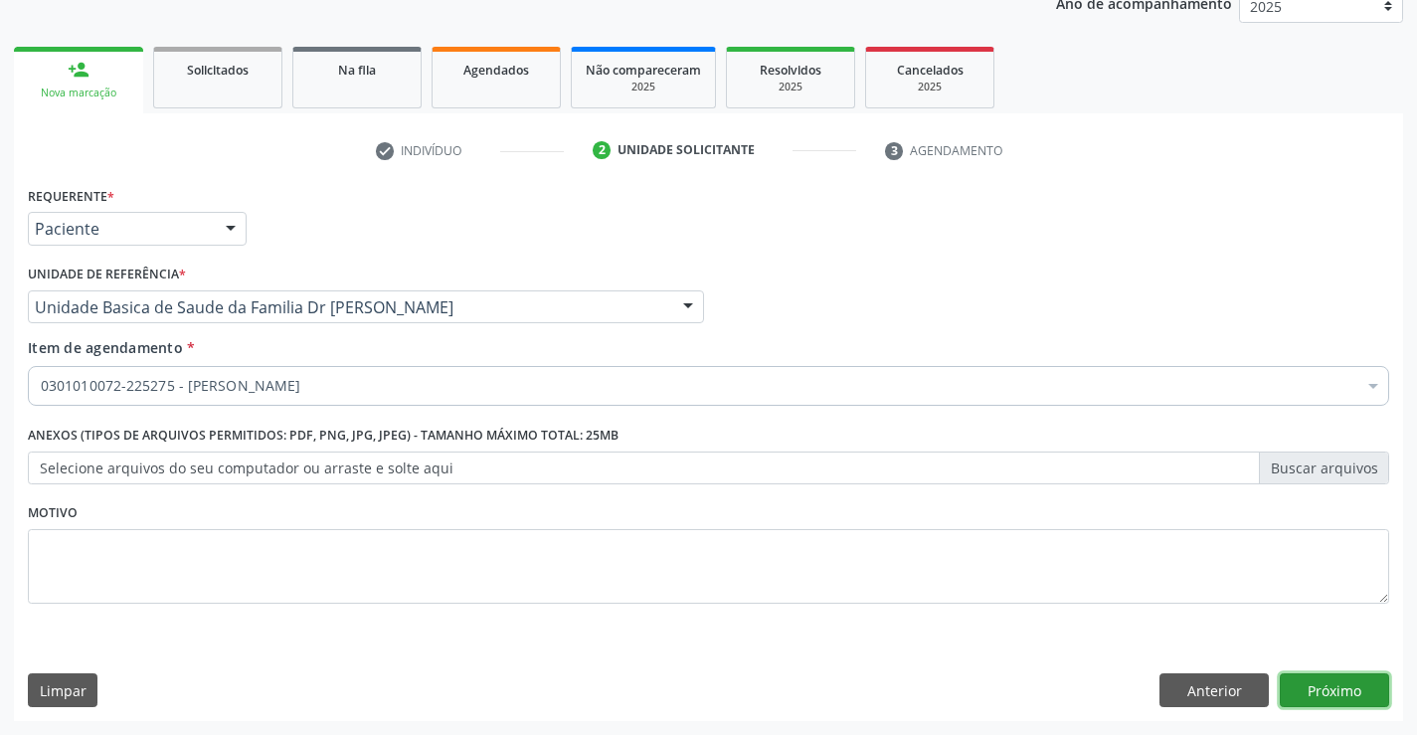
click at [1363, 695] on button "Próximo" at bounding box center [1333, 690] width 109 height 34
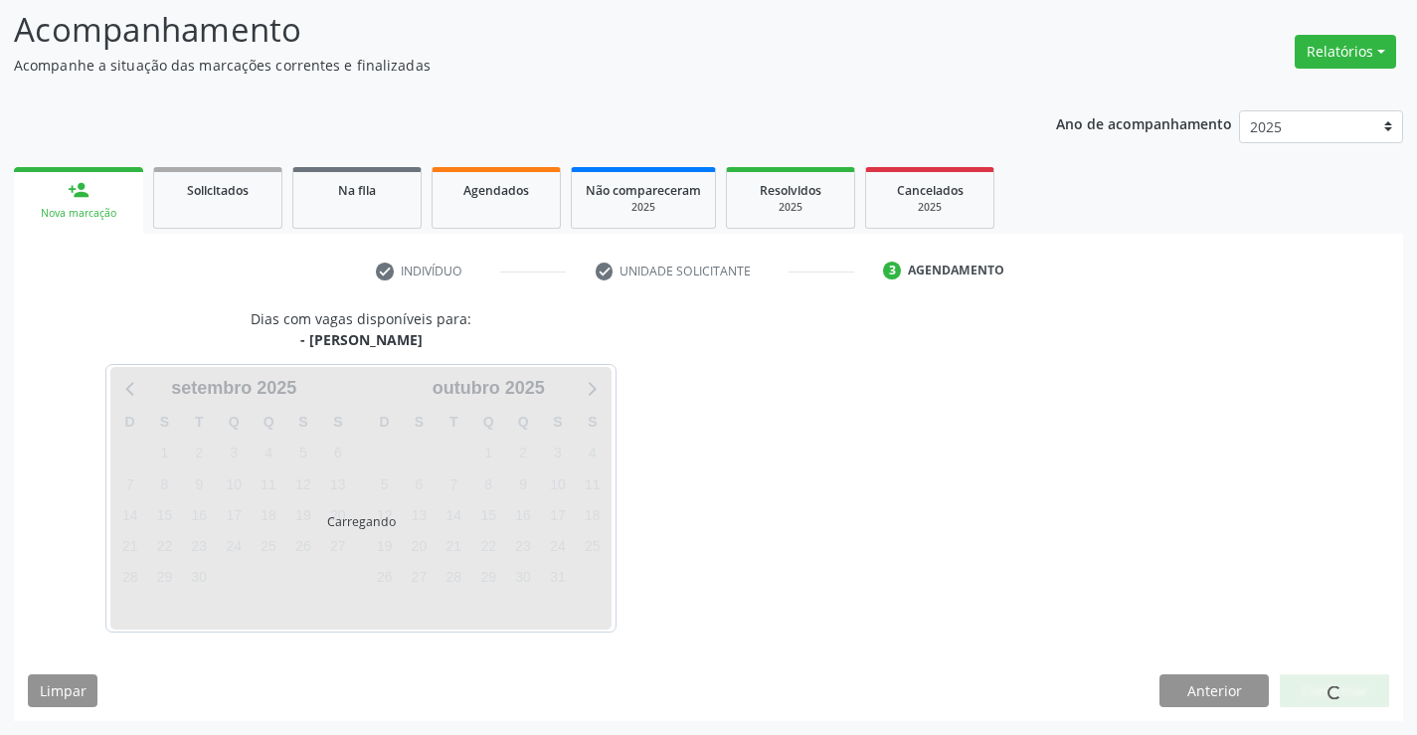
scroll to position [130, 0]
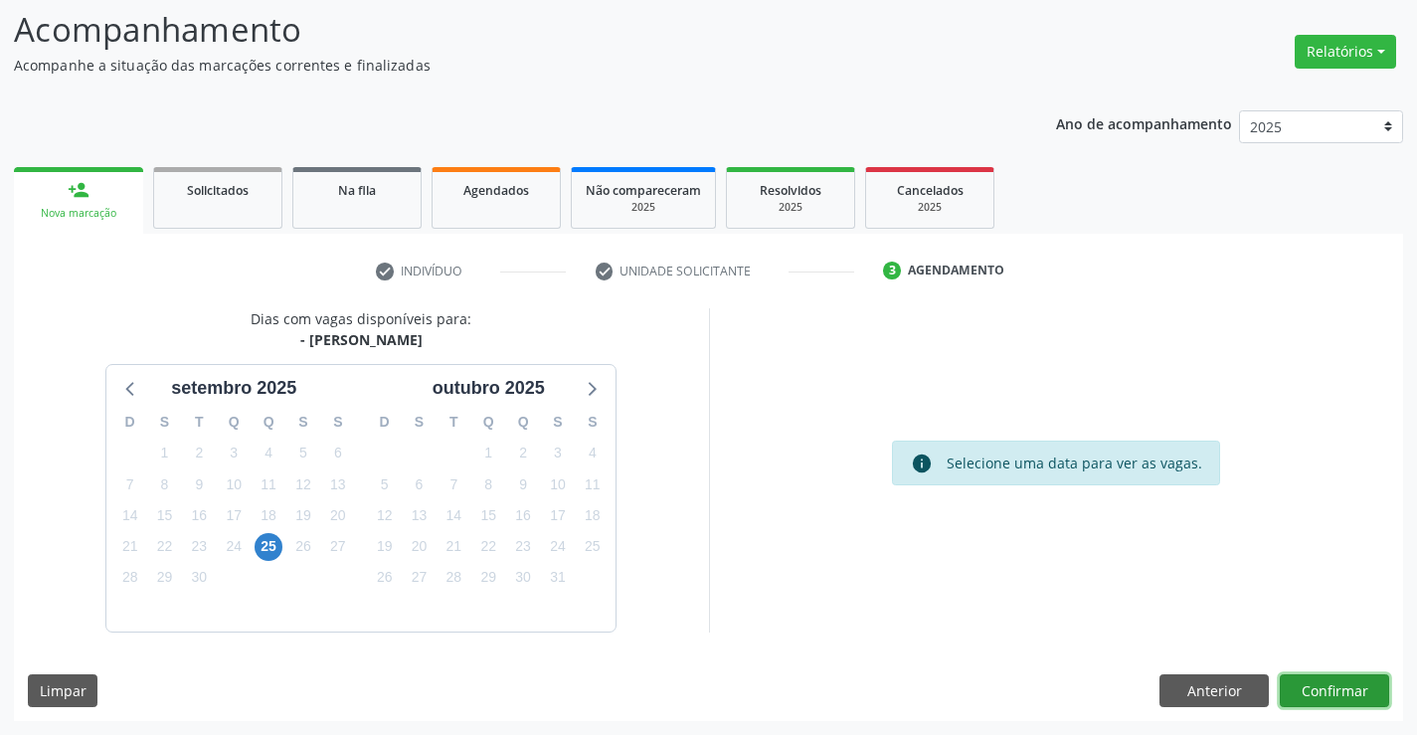
click at [1352, 692] on button "Confirmar" at bounding box center [1333, 691] width 109 height 34
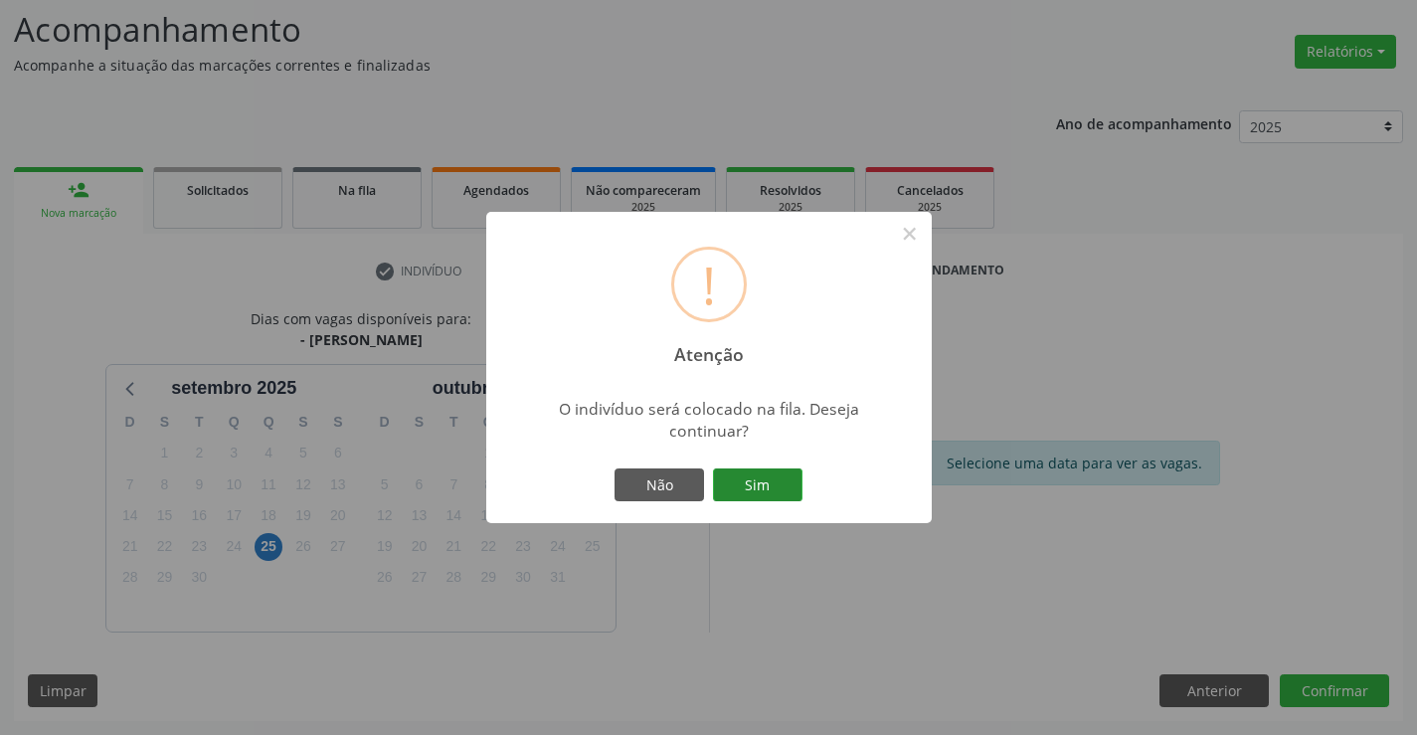
click at [748, 482] on button "Sim" at bounding box center [757, 485] width 89 height 34
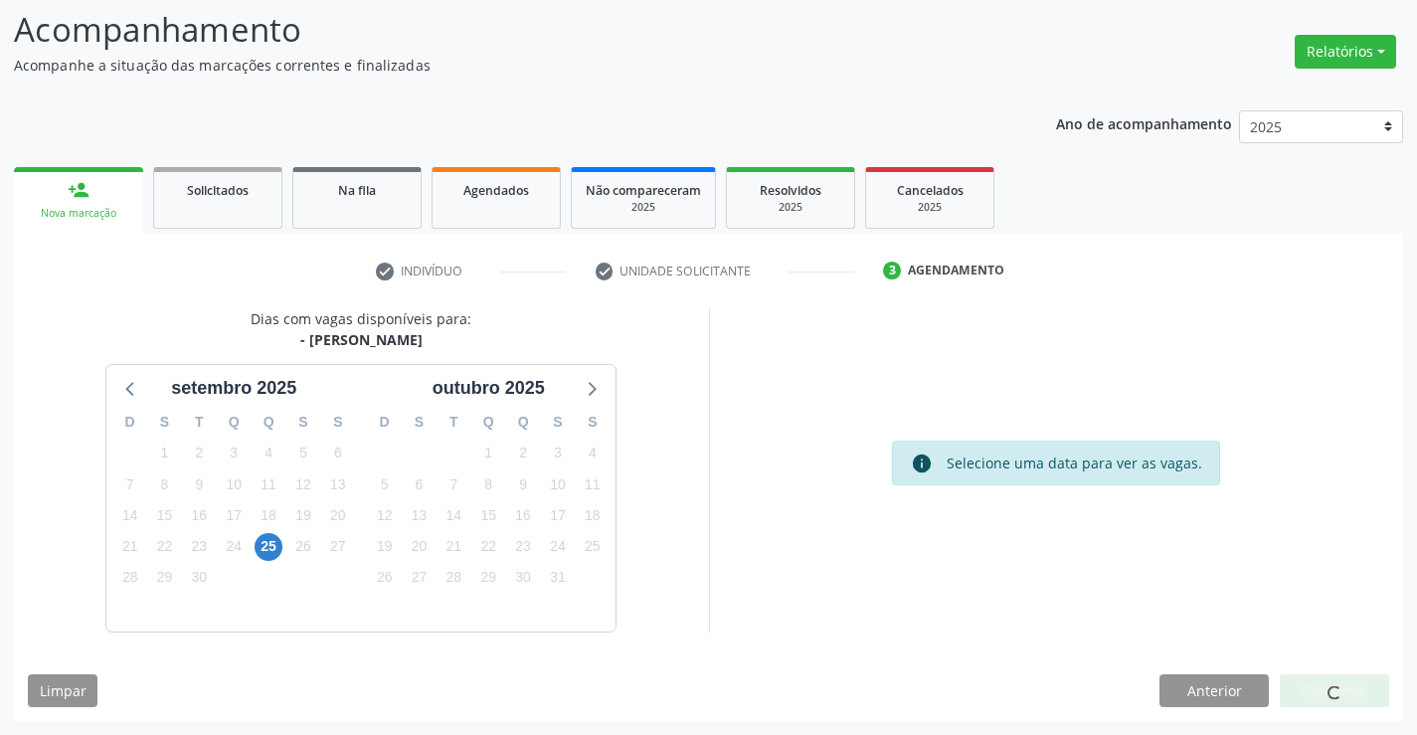
scroll to position [0, 0]
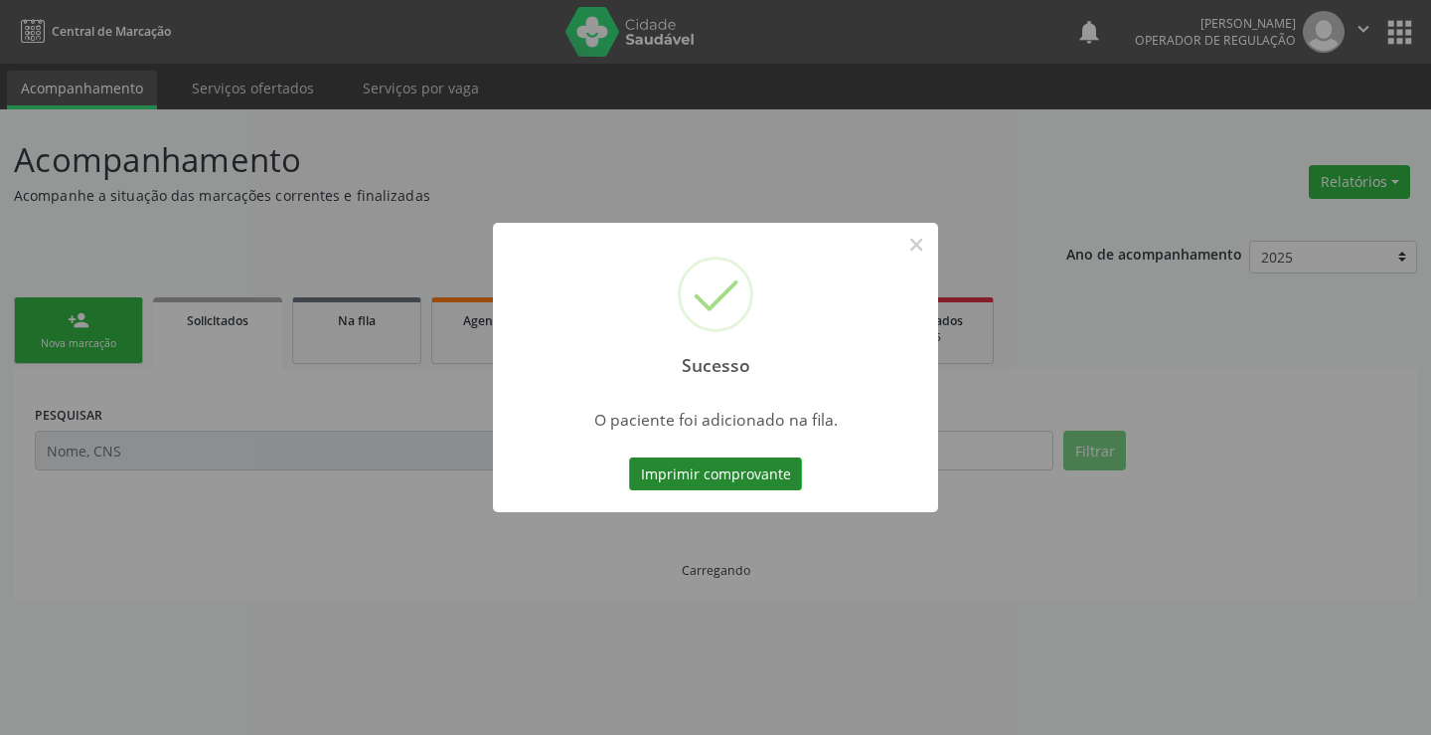
click at [716, 471] on button "Imprimir comprovante" at bounding box center [715, 474] width 173 height 34
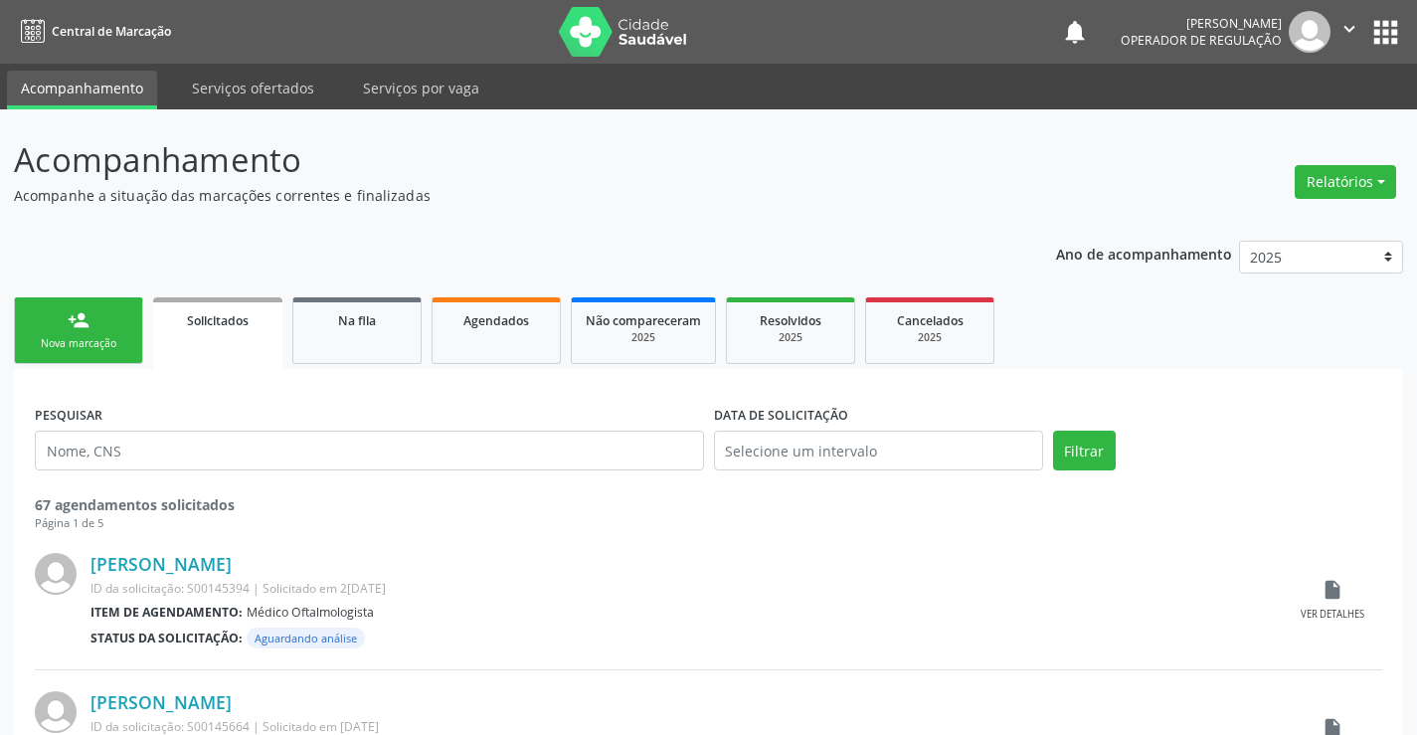
click at [1356, 32] on icon "" at bounding box center [1349, 29] width 22 height 22
click at [1268, 130] on link "Sair" at bounding box center [1298, 121] width 137 height 28
